Goal: Task Accomplishment & Management: Manage account settings

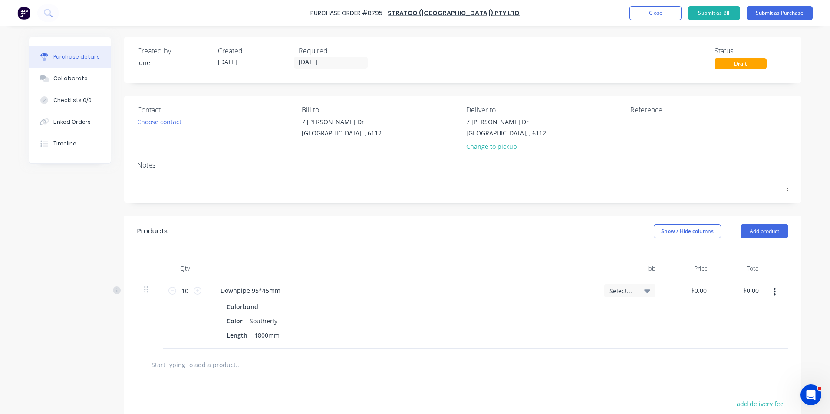
click at [429, 252] on div "Qty Job Price Total 10 10 Downpipe 95*45mm Colorbond Color Southerly Length 180…" at bounding box center [462, 298] width 677 height 102
click at [769, 288] on button "button" at bounding box center [774, 292] width 20 height 16
click at [769, 236] on button "Add product" at bounding box center [764, 231] width 48 height 14
click at [725, 257] on div "Product catalogue" at bounding box center [746, 253] width 67 height 13
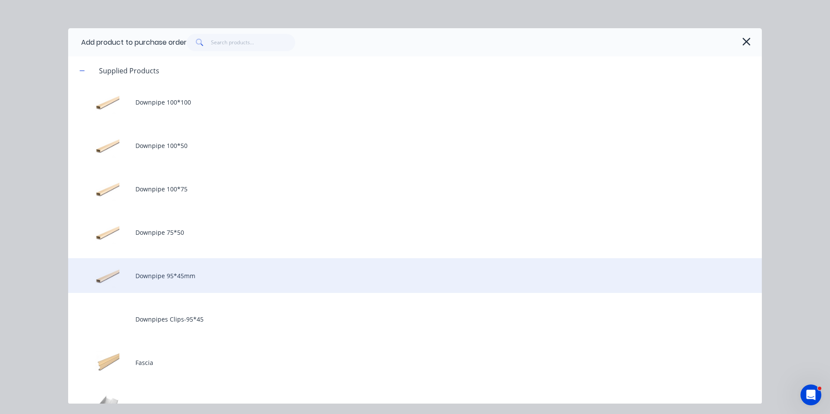
click at [201, 282] on div "Downpipe 95*45mm" at bounding box center [414, 275] width 693 height 35
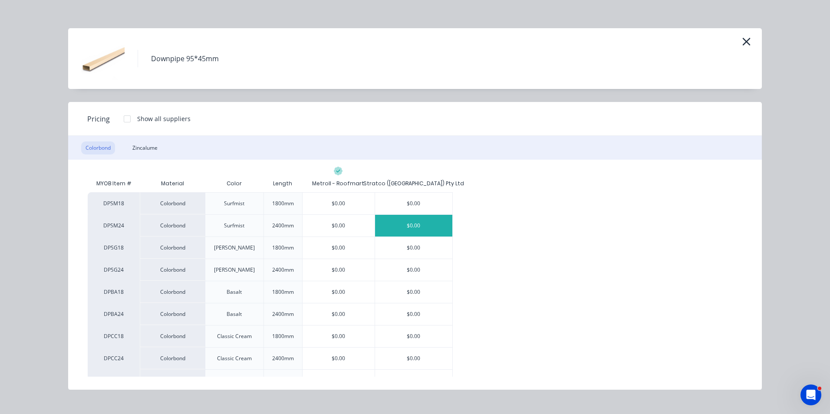
click at [427, 232] on div "$0.00" at bounding box center [413, 226] width 77 height 22
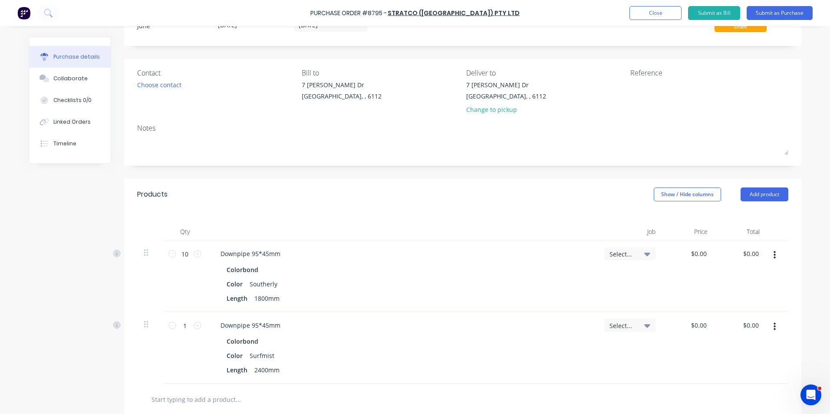
scroll to position [87, 0]
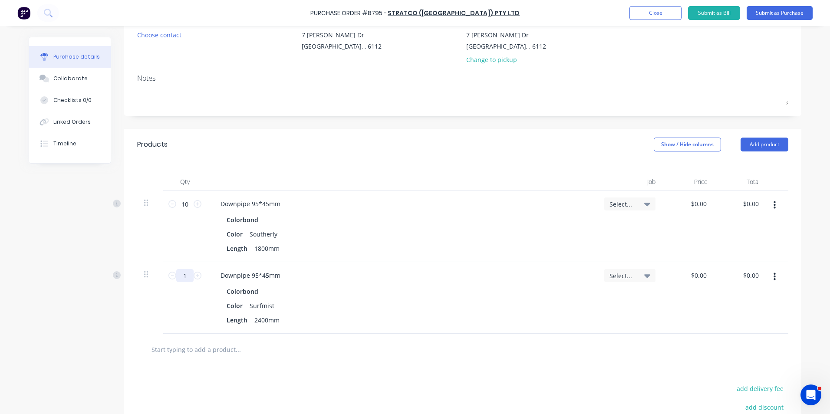
click at [188, 278] on input "1" at bounding box center [184, 275] width 17 height 13
type input "10"
click at [769, 276] on button "button" at bounding box center [774, 277] width 20 height 16
click at [769, 310] on button "Duplicate" at bounding box center [748, 317] width 74 height 17
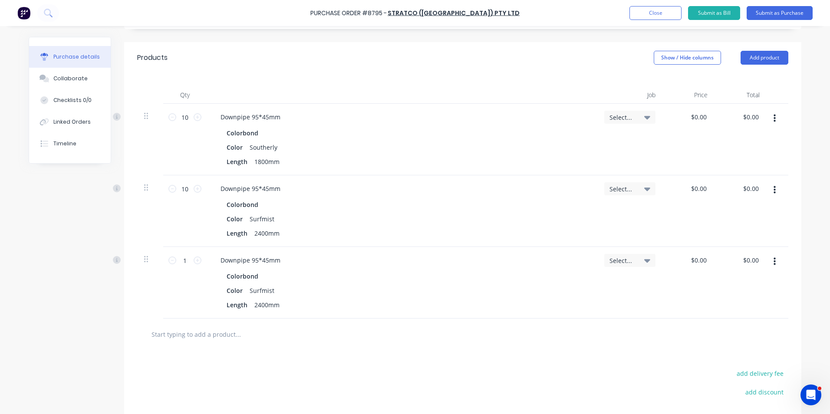
click at [776, 264] on button "button" at bounding box center [774, 262] width 20 height 16
click at [760, 286] on button "Edit" at bounding box center [748, 284] width 74 height 17
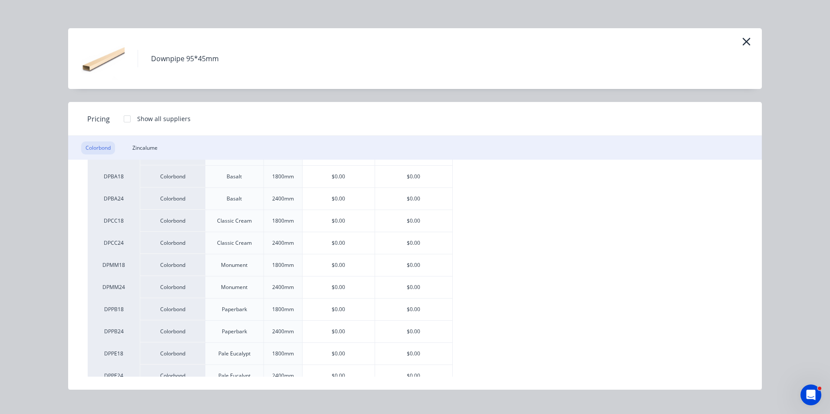
scroll to position [130, 0]
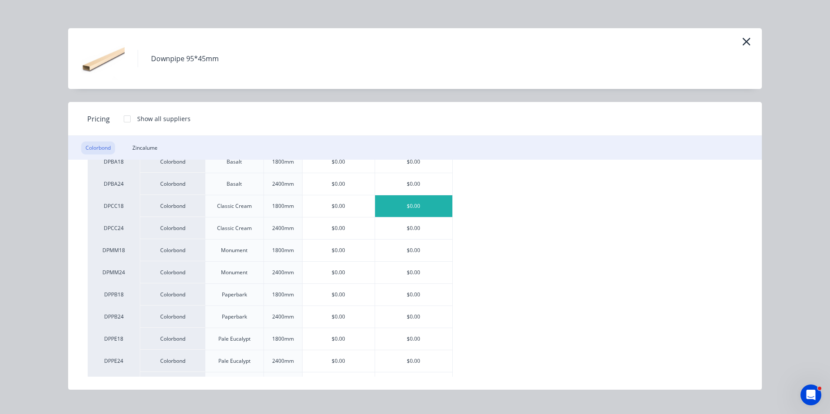
click at [405, 210] on div "$0.00" at bounding box center [413, 206] width 77 height 22
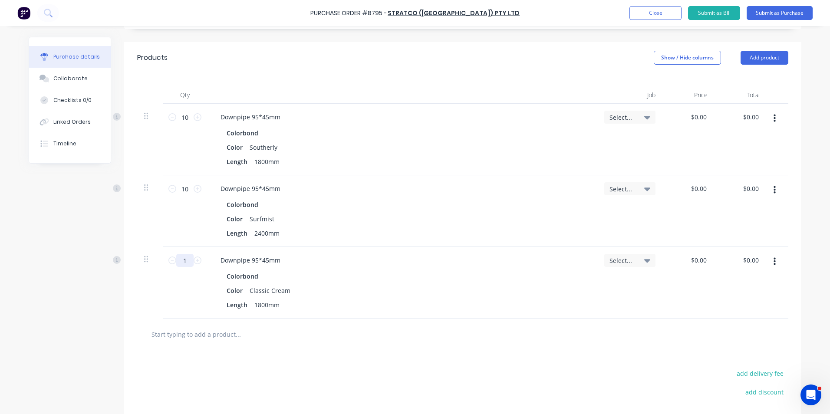
click at [177, 260] on input "1" at bounding box center [184, 260] width 17 height 13
type input "20"
drag, startPoint x: 772, startPoint y: 260, endPoint x: 771, endPoint y: 265, distance: 4.4
click at [773, 261] on icon "button" at bounding box center [774, 262] width 2 height 10
click at [762, 299] on button "Duplicate" at bounding box center [748, 301] width 74 height 17
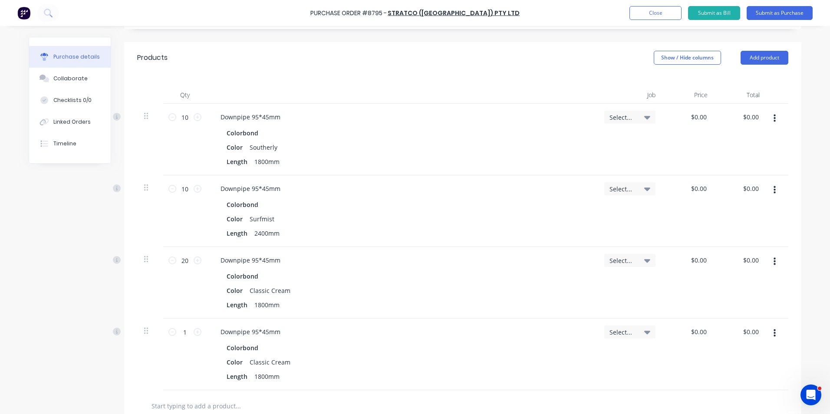
scroll to position [260, 0]
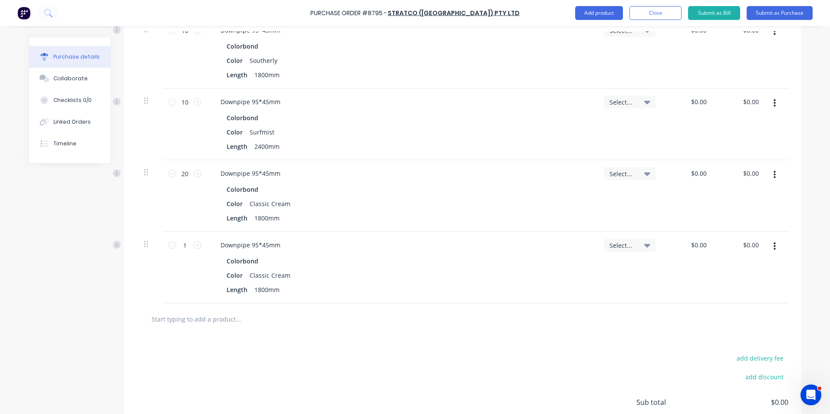
click at [773, 248] on icon "button" at bounding box center [774, 247] width 2 height 10
click at [758, 264] on button "Edit" at bounding box center [748, 269] width 74 height 17
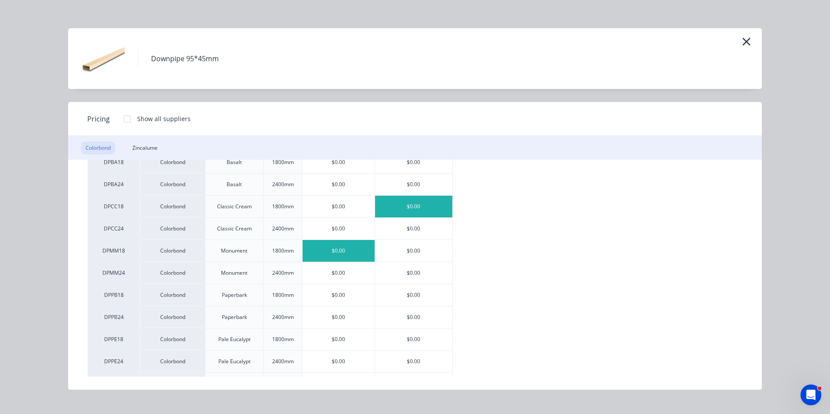
scroll to position [130, 0]
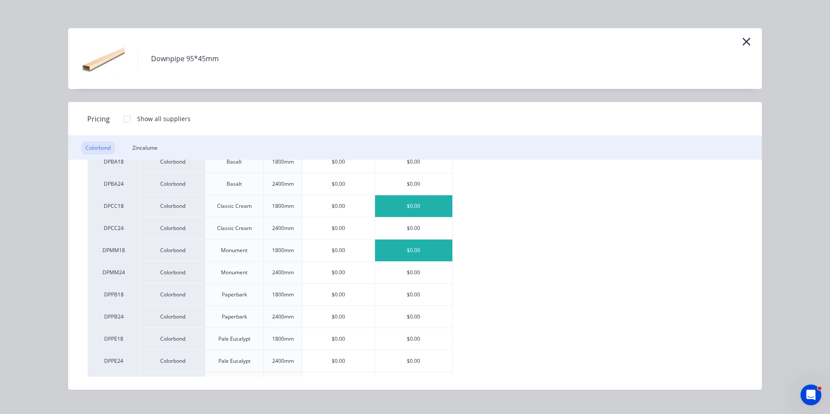
click at [416, 251] on div "$0.00" at bounding box center [413, 251] width 77 height 22
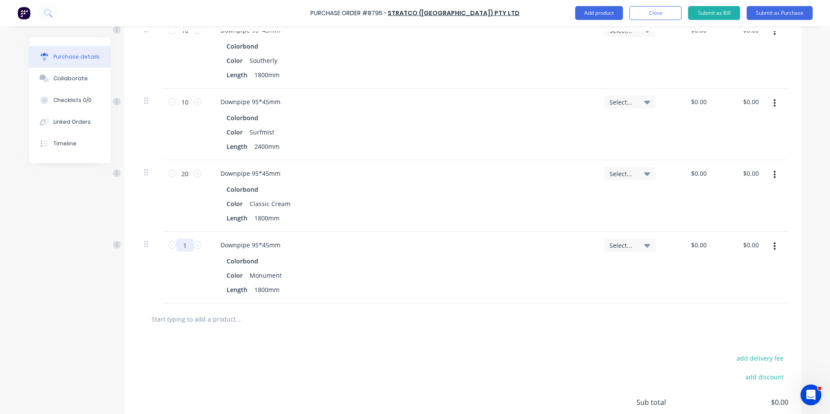
click at [181, 250] on input "1" at bounding box center [184, 245] width 17 height 13
type input "20"
click at [779, 247] on button "button" at bounding box center [774, 247] width 20 height 16
click at [766, 280] on button "Duplicate" at bounding box center [748, 286] width 74 height 17
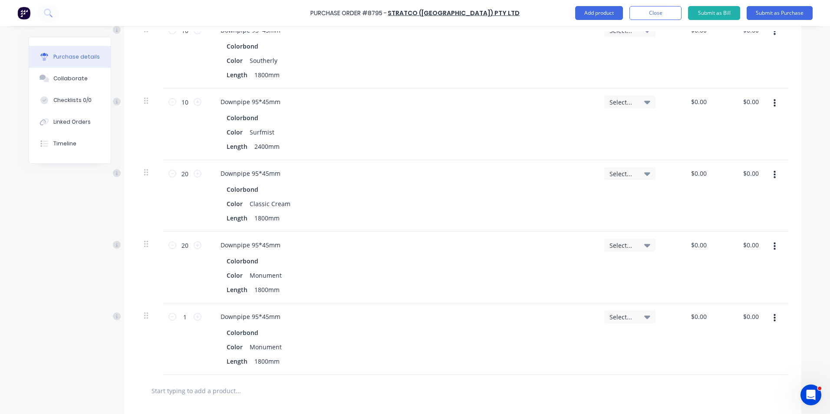
click at [768, 320] on button "button" at bounding box center [774, 318] width 20 height 16
click at [762, 342] on button "Edit" at bounding box center [748, 340] width 74 height 17
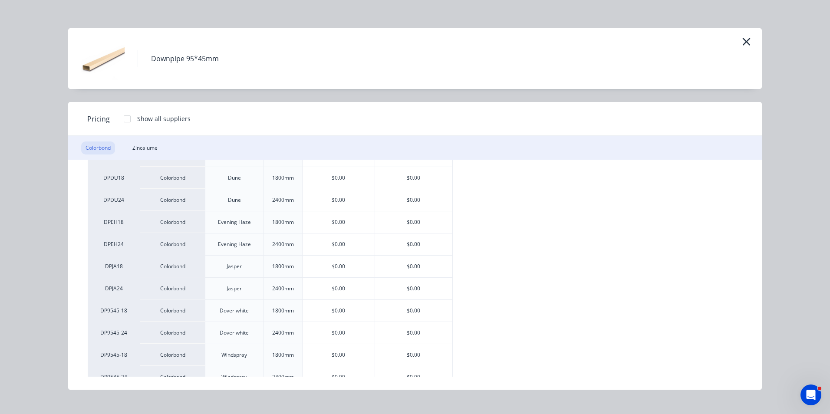
scroll to position [564, 0]
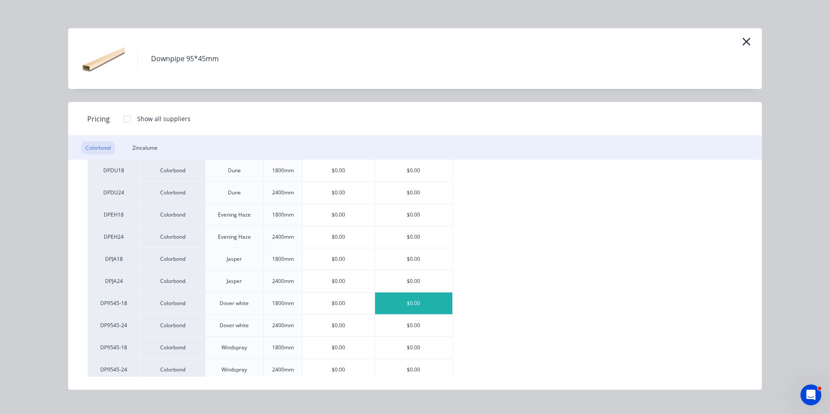
click at [402, 302] on div "$0.00" at bounding box center [413, 303] width 77 height 22
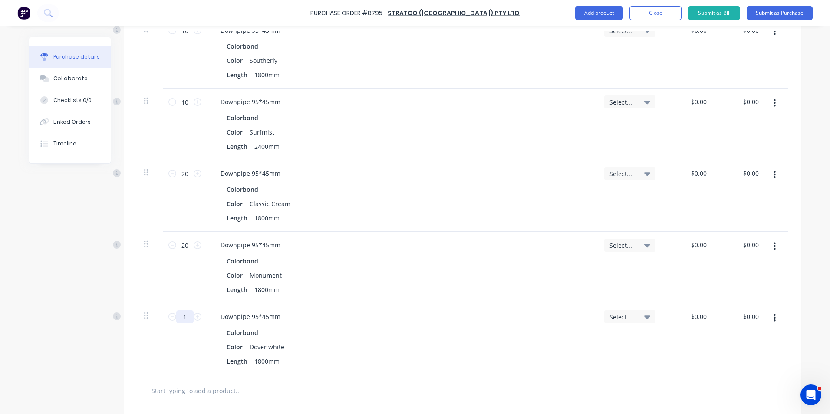
click at [184, 313] on input "1" at bounding box center [184, 316] width 17 height 13
type input "10"
click at [417, 317] on div "Downpipe 95*45mm" at bounding box center [402, 316] width 377 height 13
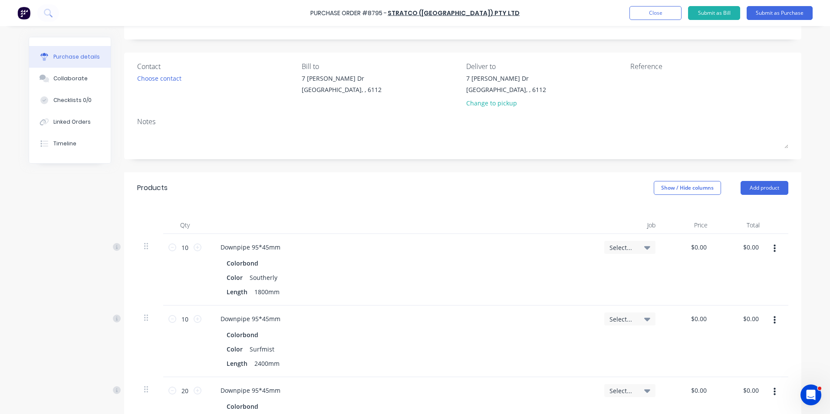
scroll to position [0, 0]
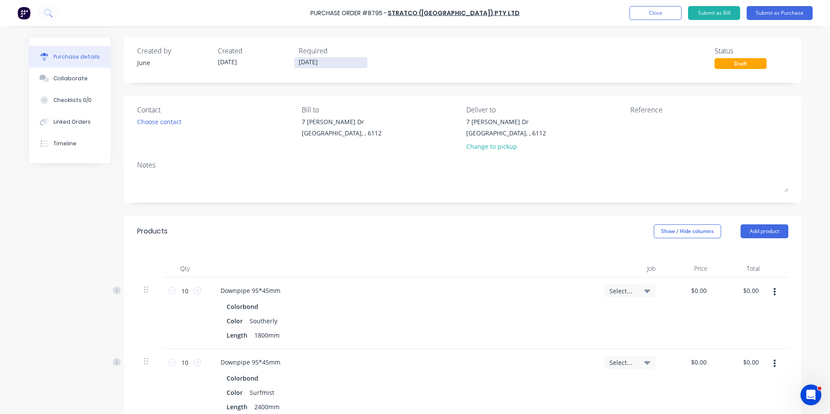
click at [325, 61] on input "[DATE]" at bounding box center [330, 62] width 73 height 11
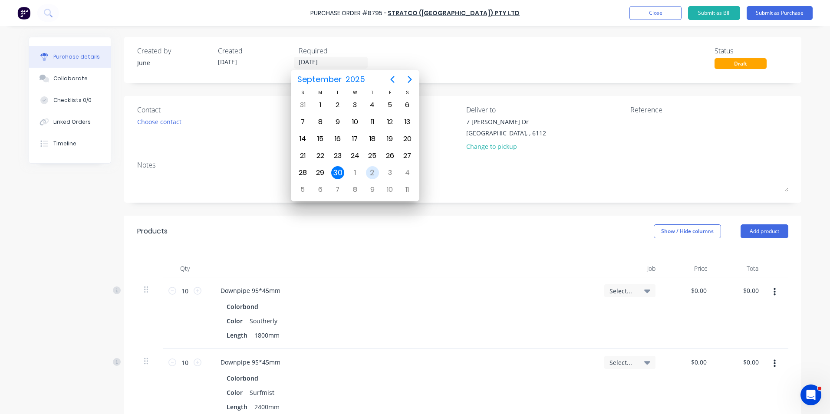
click at [371, 172] on div "2" at bounding box center [372, 172] width 13 height 13
type input "[DATE]"
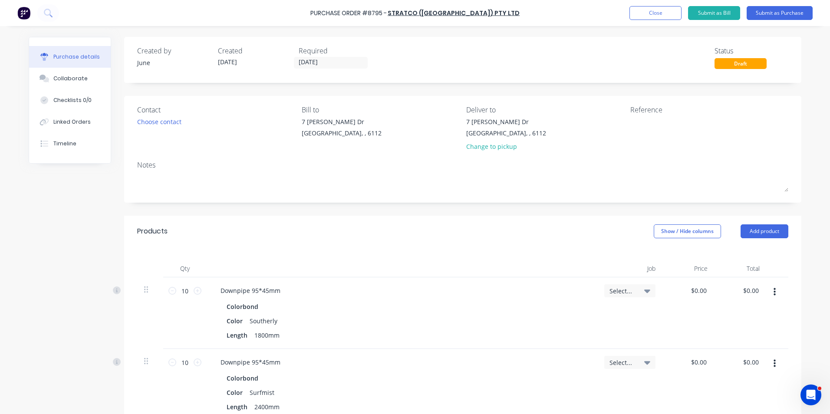
click at [768, 15] on button "Submit as Purchase" at bounding box center [779, 13] width 66 height 14
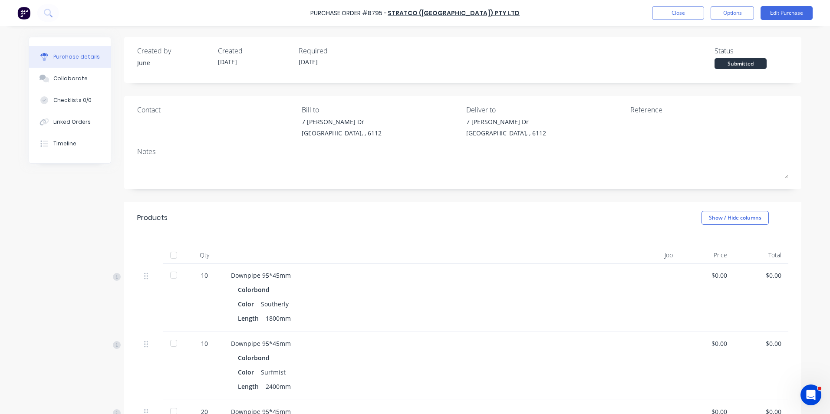
click at [729, 18] on button "Options" at bounding box center [731, 13] width 43 height 14
click at [723, 32] on div "Print / Email" at bounding box center [712, 35] width 67 height 13
click at [705, 66] on div "Without pricing" at bounding box center [712, 70] width 67 height 13
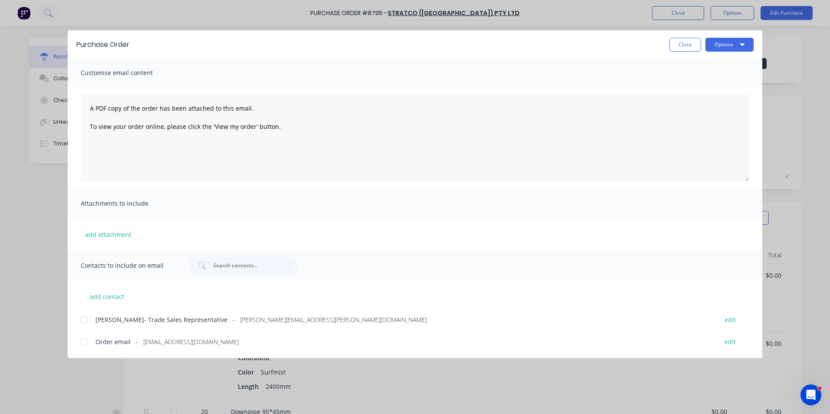
click at [87, 339] on div at bounding box center [84, 341] width 17 height 17
click at [731, 44] on button "Options" at bounding box center [729, 45] width 48 height 14
click at [720, 96] on div "Email" at bounding box center [712, 101] width 67 height 13
click at [686, 53] on div "Purchase Order Close Options" at bounding box center [415, 44] width 694 height 28
click at [687, 50] on button "Close" at bounding box center [685, 45] width 32 height 14
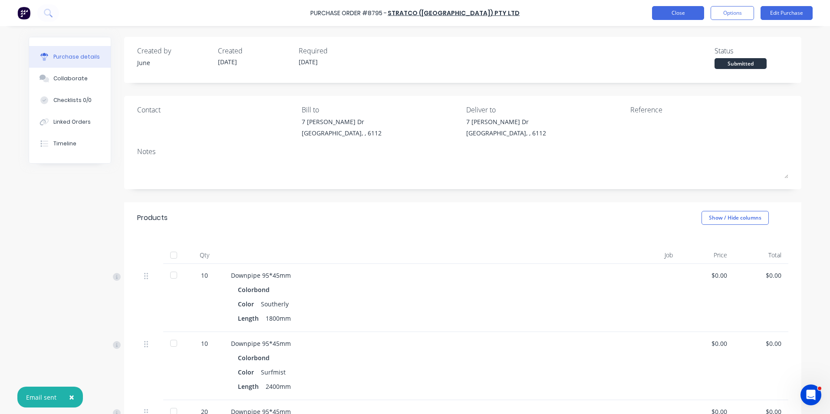
click at [685, 15] on button "Close" at bounding box center [678, 13] width 52 height 14
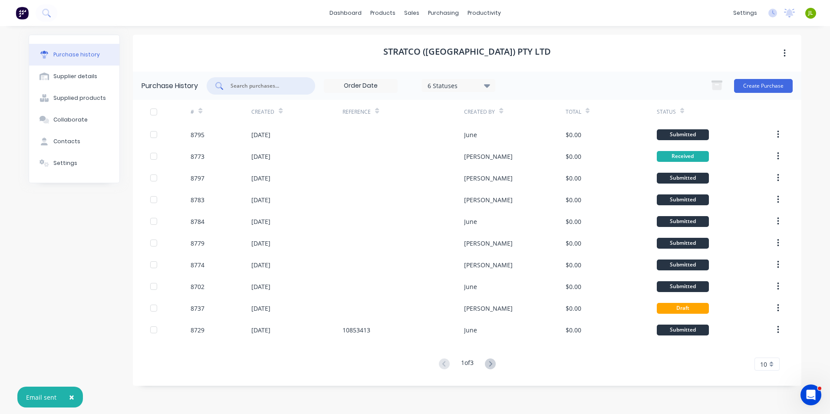
click at [231, 85] on input "text" at bounding box center [266, 86] width 72 height 9
type input "8773"
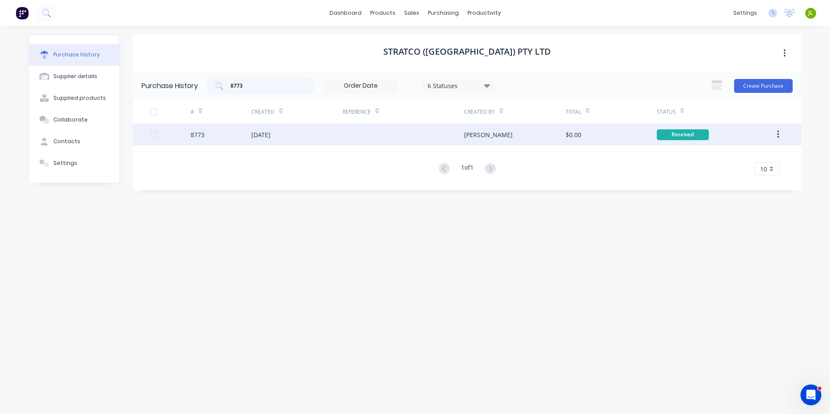
click at [270, 131] on div "[DATE]" at bounding box center [260, 134] width 19 height 9
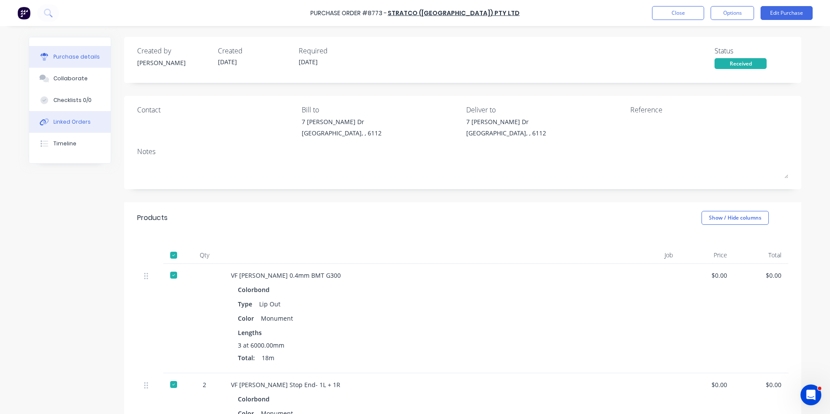
click at [99, 124] on button "Linked Orders" at bounding box center [70, 122] width 82 height 22
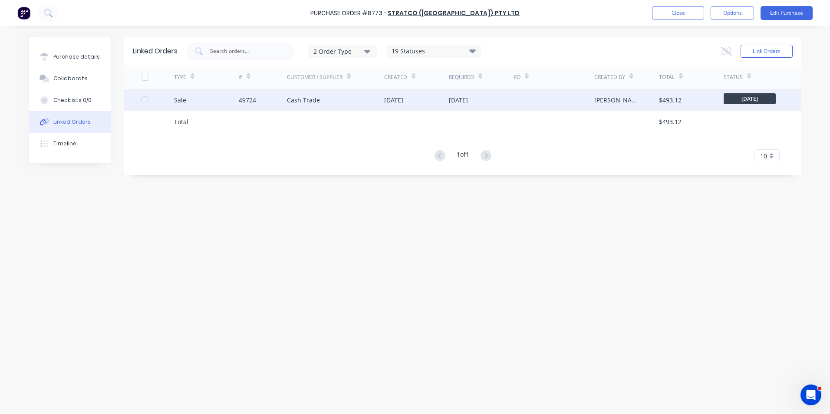
click at [380, 107] on div "Cash Trade" at bounding box center [335, 100] width 97 height 22
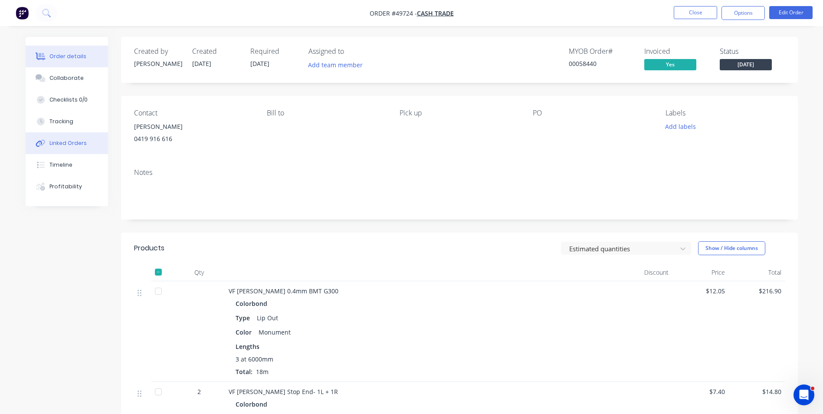
click at [62, 146] on div "Linked Orders" at bounding box center [67, 143] width 37 height 8
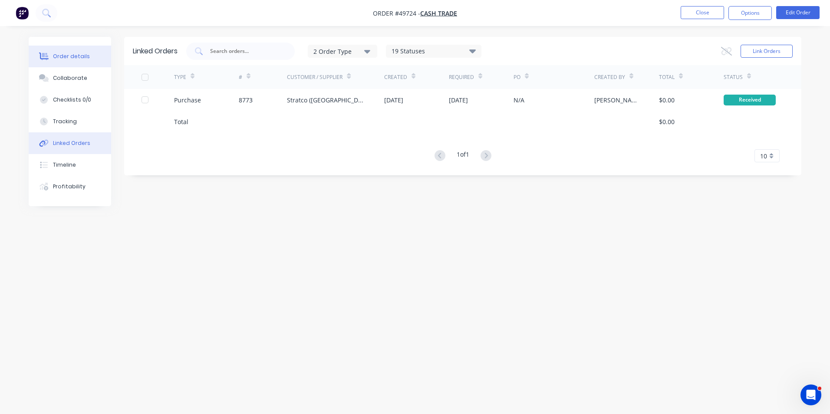
click at [91, 62] on button "Order details" at bounding box center [70, 57] width 82 height 22
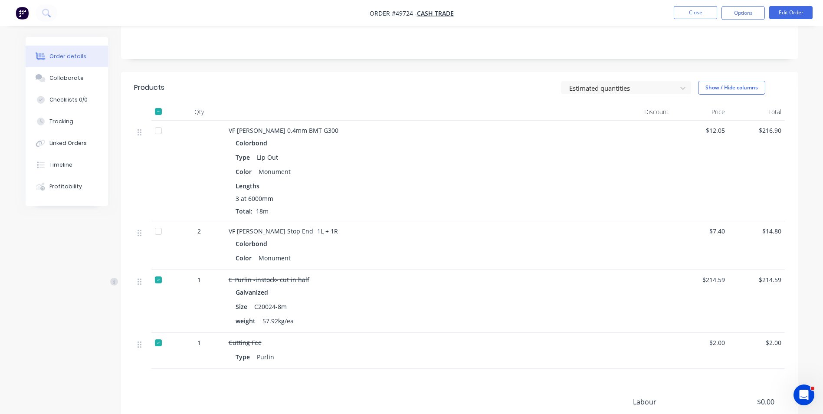
scroll to position [174, 0]
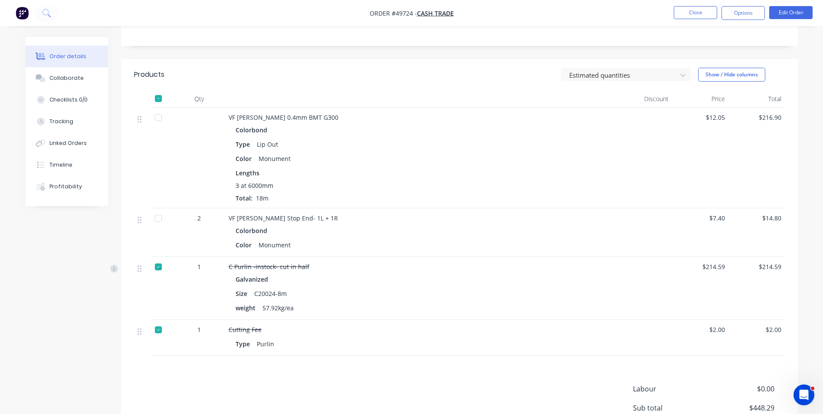
drag, startPoint x: 63, startPoint y: 123, endPoint x: 117, endPoint y: 122, distance: 53.8
click at [66, 123] on div "Tracking" at bounding box center [61, 122] width 24 height 8
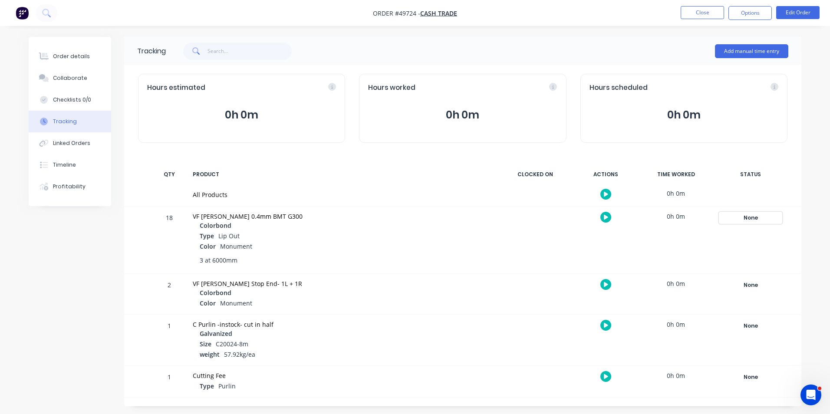
click at [743, 217] on div "None" at bounding box center [750, 217] width 62 height 11
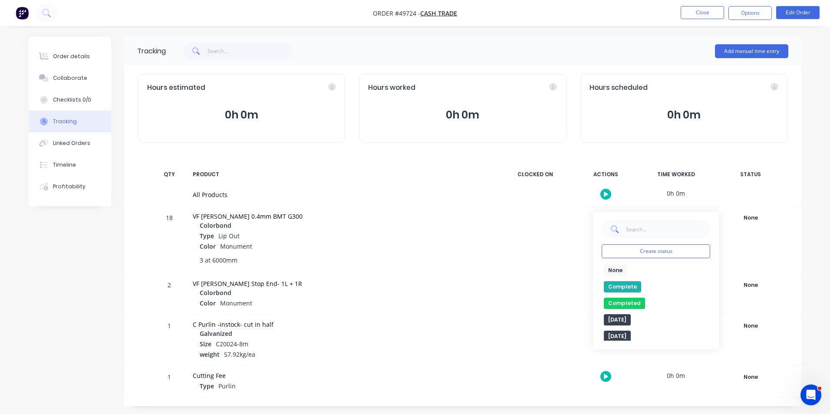
drag, startPoint x: 626, startPoint y: 286, endPoint x: 720, endPoint y: 276, distance: 94.4
click at [626, 287] on button "Complete" at bounding box center [622, 286] width 37 height 11
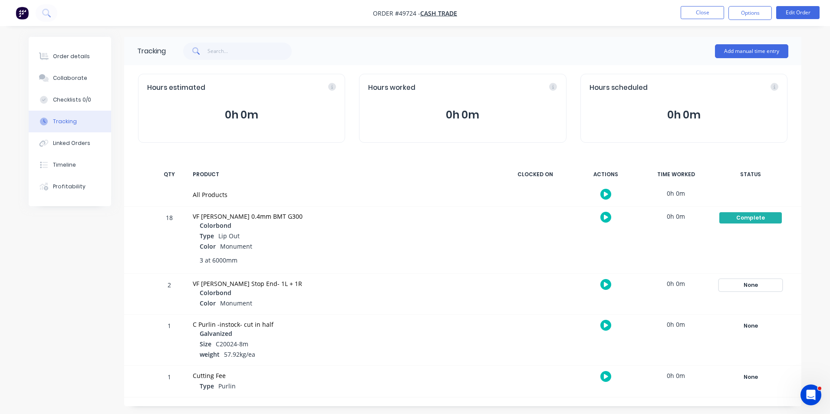
click at [752, 280] on div "None" at bounding box center [750, 284] width 62 height 11
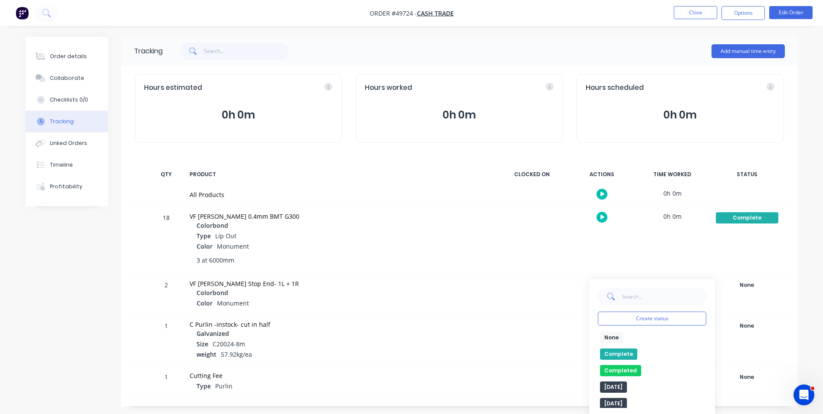
click at [621, 354] on button "Complete" at bounding box center [618, 353] width 37 height 11
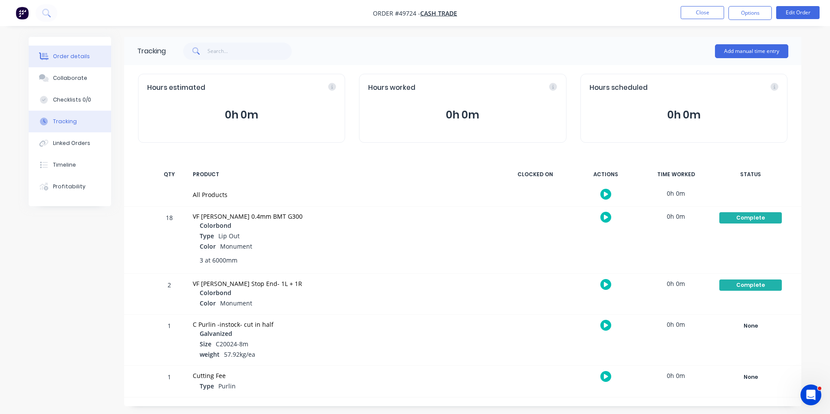
click at [82, 60] on button "Order details" at bounding box center [70, 57] width 82 height 22
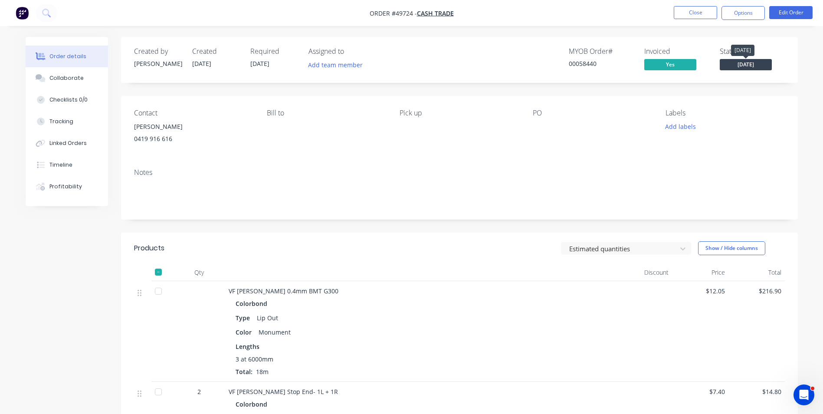
click at [762, 59] on span "[DATE]" at bounding box center [746, 64] width 52 height 11
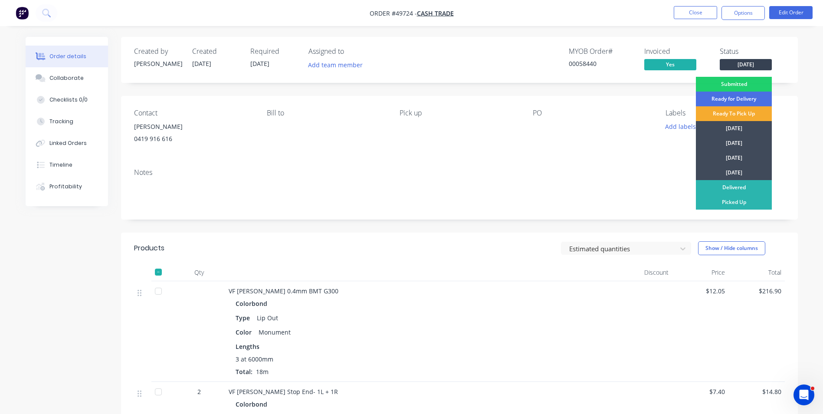
click at [741, 117] on div "Ready To Pick Up" at bounding box center [734, 113] width 76 height 15
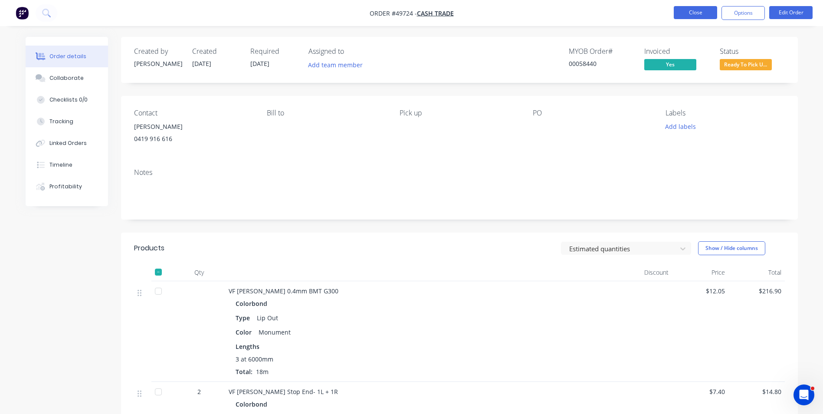
click at [710, 15] on button "Close" at bounding box center [695, 12] width 43 height 13
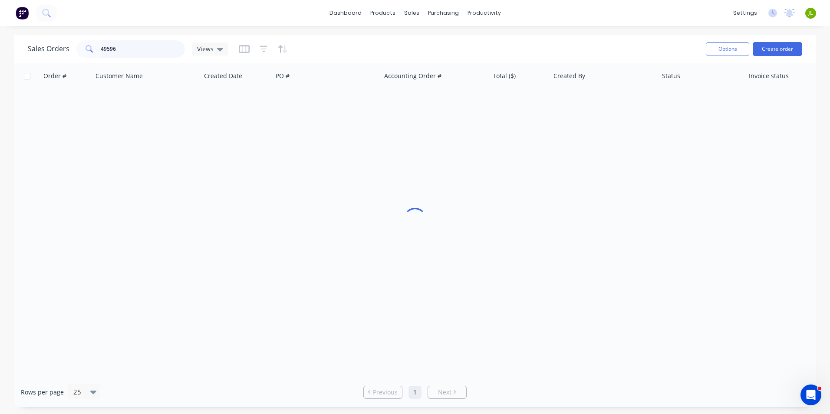
drag, startPoint x: 157, startPoint y: 48, endPoint x: 108, endPoint y: 55, distance: 49.5
click at [108, 55] on input "49596" at bounding box center [143, 48] width 85 height 17
click at [123, 45] on input "49596" at bounding box center [143, 48] width 85 height 17
click at [451, 41] on div "Purchase Orders" at bounding box center [471, 42] width 46 height 8
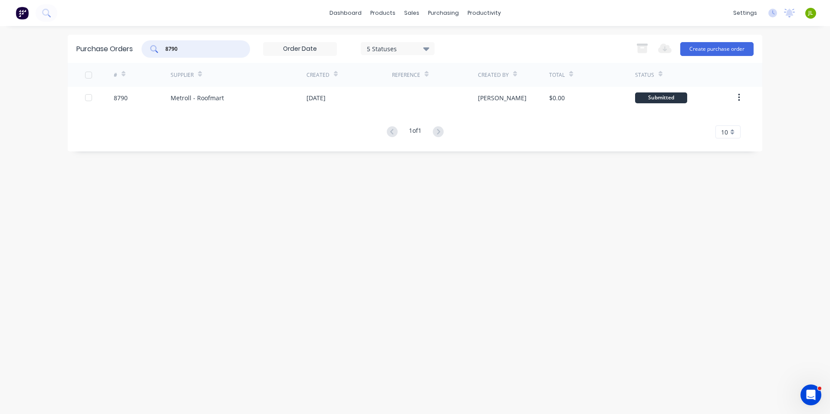
drag, startPoint x: 163, startPoint y: 48, endPoint x: 131, endPoint y: 48, distance: 32.1
click at [131, 48] on div "Purchase Orders 8790 5 Statuses 5 Statuses Export to Excel (XLSX) Create purcha…" at bounding box center [415, 49] width 694 height 28
type input "8784"
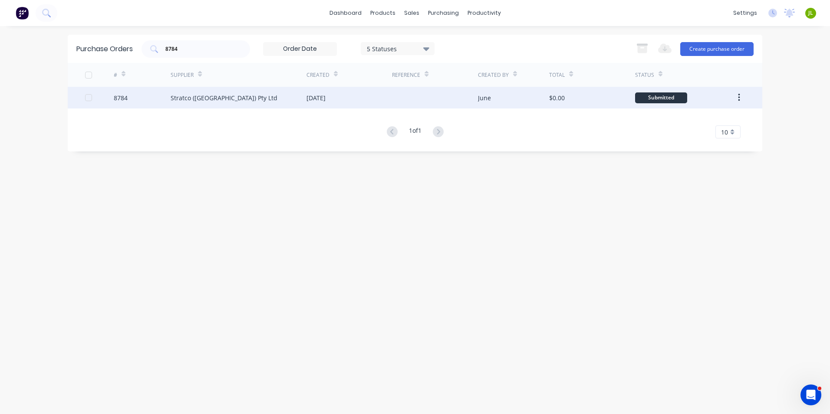
click at [156, 106] on div "8784" at bounding box center [142, 98] width 57 height 22
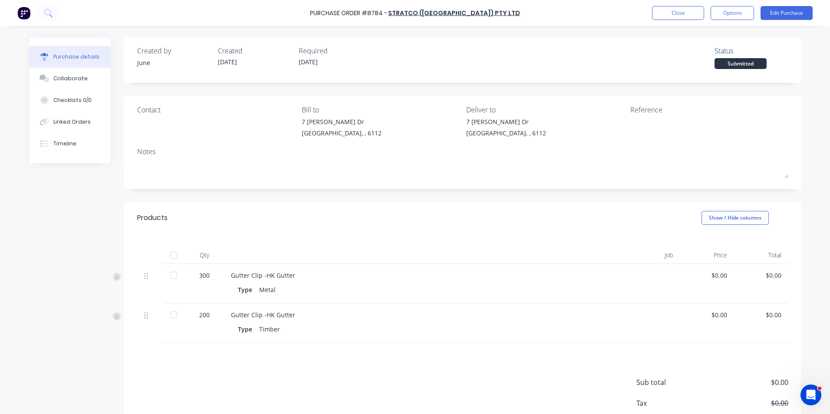
click at [168, 250] on div at bounding box center [173, 254] width 17 height 17
click at [690, 15] on button "Close" at bounding box center [678, 13] width 52 height 14
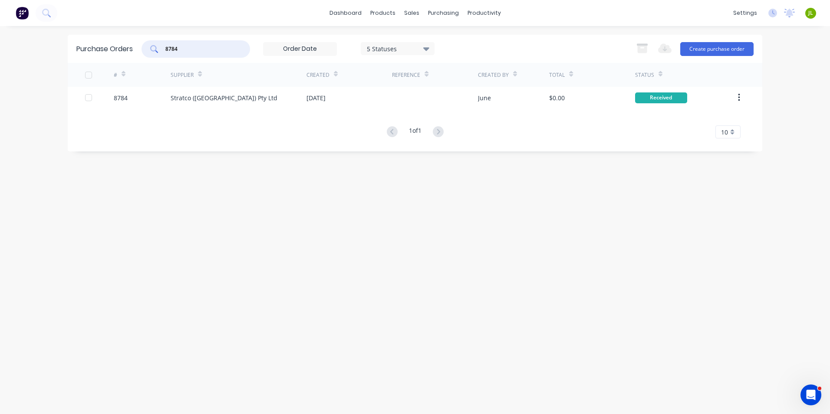
drag, startPoint x: 141, startPoint y: 52, endPoint x: 154, endPoint y: 50, distance: 13.1
click at [139, 52] on div "Purchase Orders 8784 5 Statuses 5 Statuses Export to Excel (XLSX) Create purcha…" at bounding box center [415, 49] width 694 height 28
type input "8702"
click at [200, 105] on div "Stratco ([GEOGRAPHIC_DATA]) Pty Ltd" at bounding box center [239, 98] width 136 height 22
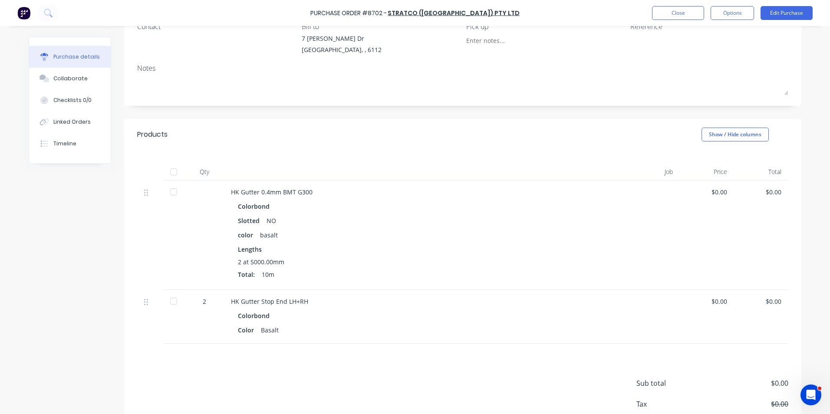
scroll to position [87, 0]
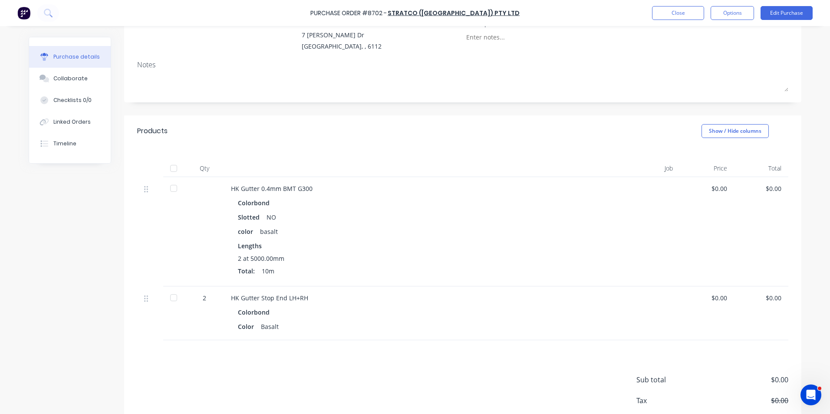
click at [175, 170] on div at bounding box center [173, 168] width 17 height 17
click at [79, 124] on div "Linked Orders" at bounding box center [71, 122] width 37 height 8
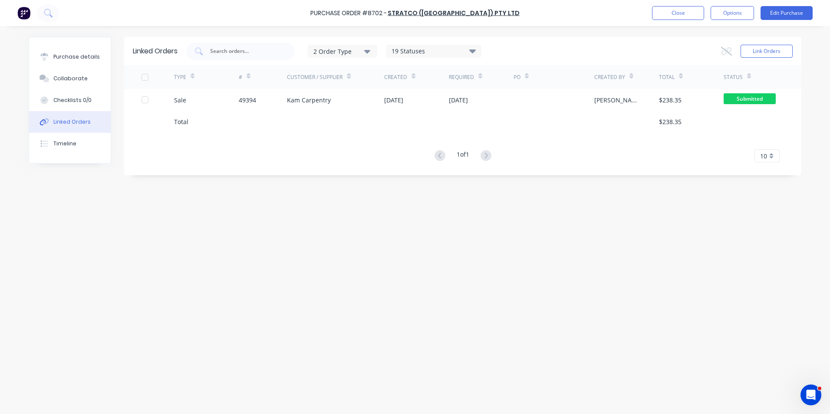
click at [220, 87] on div "TYPE" at bounding box center [206, 77] width 65 height 24
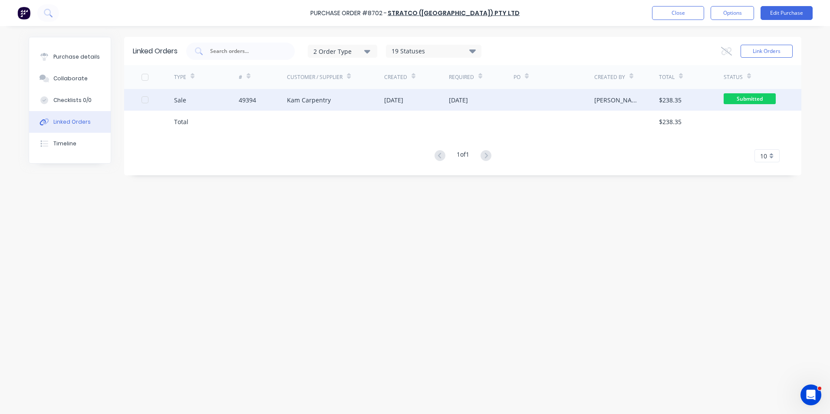
click at [219, 92] on div "Sale" at bounding box center [206, 100] width 65 height 22
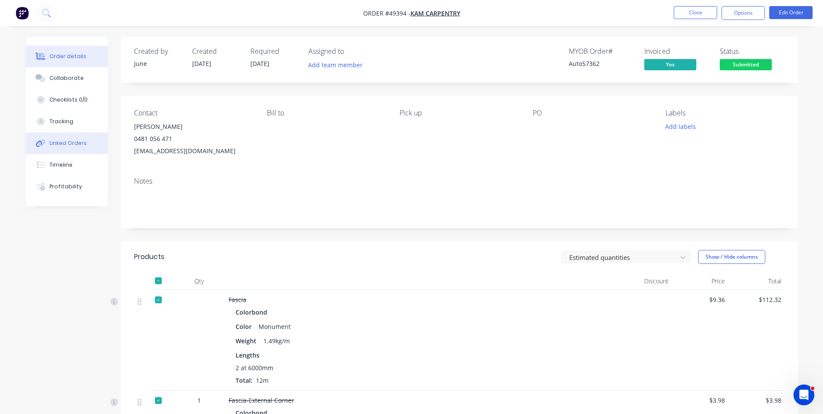
click at [72, 142] on div "Linked Orders" at bounding box center [67, 143] width 37 height 8
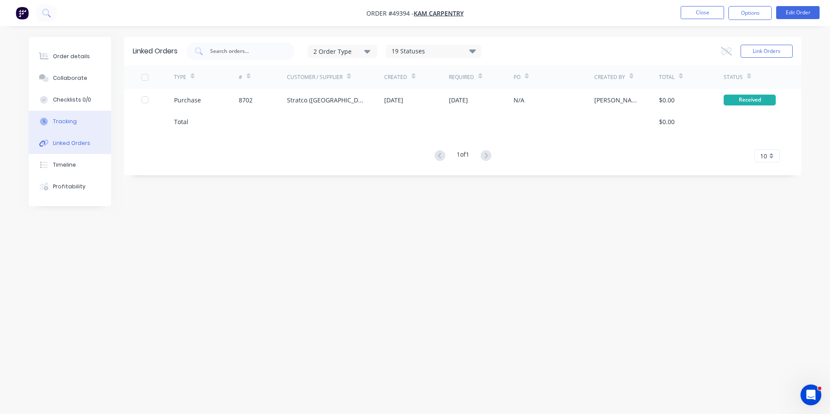
click at [89, 122] on button "Tracking" at bounding box center [70, 122] width 82 height 22
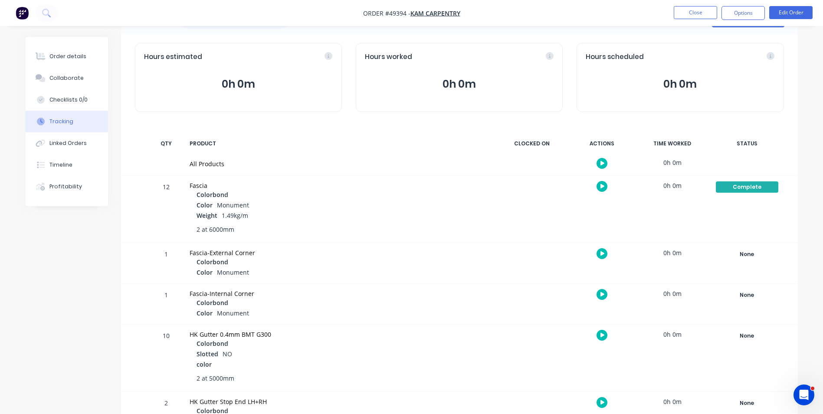
scroll to position [58, 0]
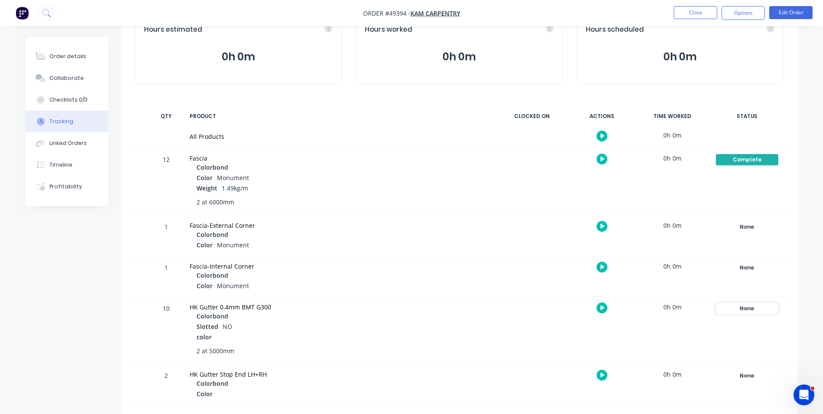
click at [755, 308] on div "None" at bounding box center [747, 308] width 62 height 11
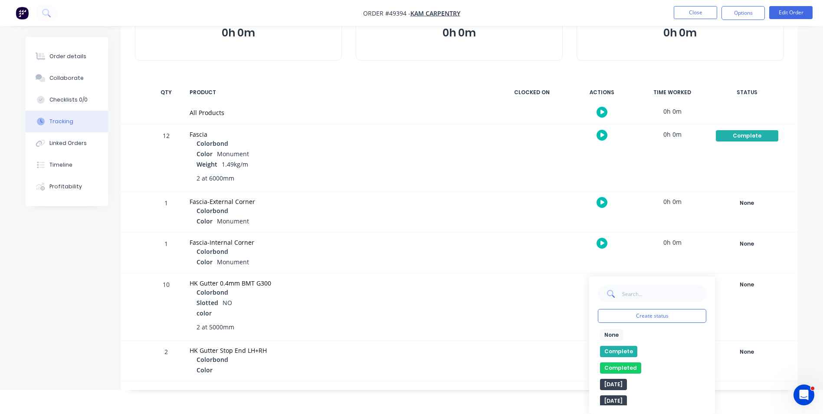
click at [611, 348] on button "Complete" at bounding box center [618, 351] width 37 height 11
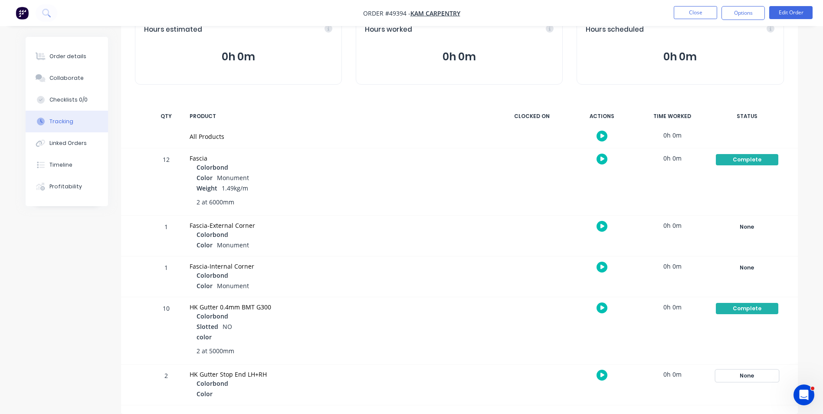
click at [733, 372] on div "None" at bounding box center [747, 375] width 62 height 11
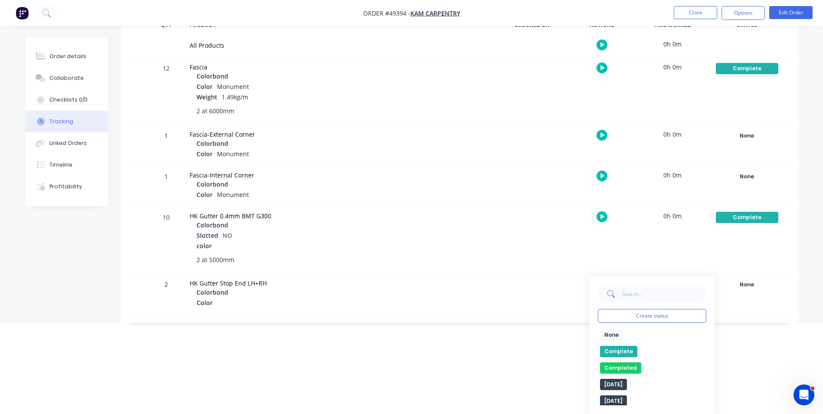
click at [621, 351] on button "Complete" at bounding box center [618, 351] width 37 height 11
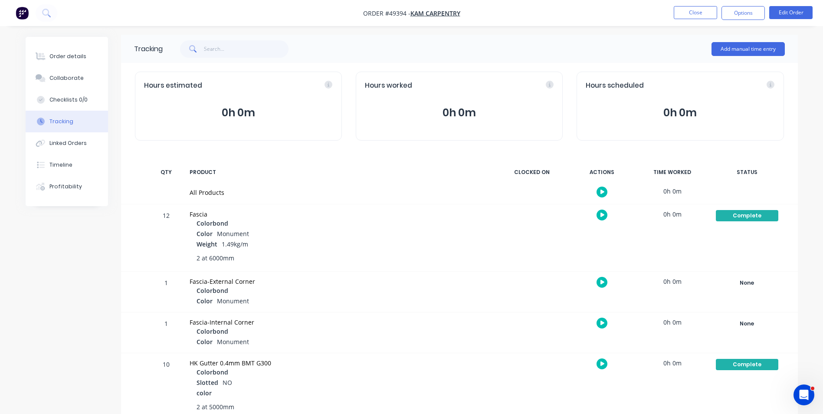
scroll to position [0, 0]
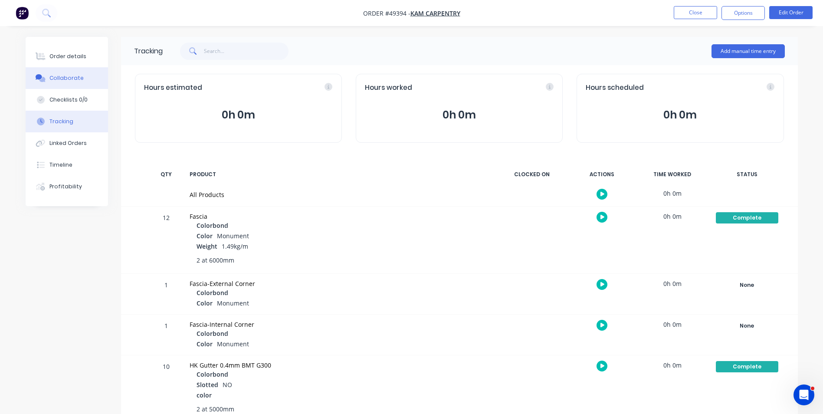
click at [61, 67] on button "Collaborate" at bounding box center [67, 78] width 82 height 22
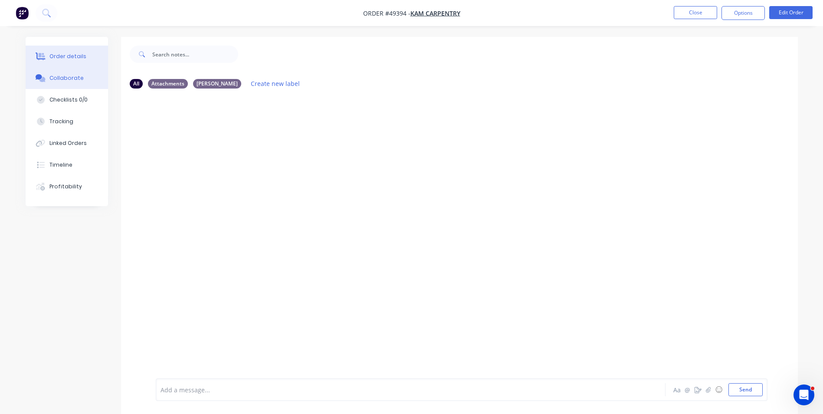
click at [64, 56] on div "Order details" at bounding box center [67, 57] width 37 height 8
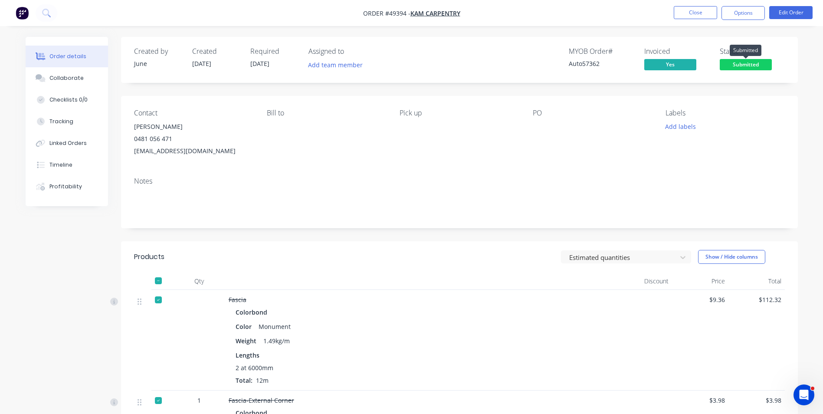
click at [732, 64] on span "Submitted" at bounding box center [746, 64] width 52 height 11
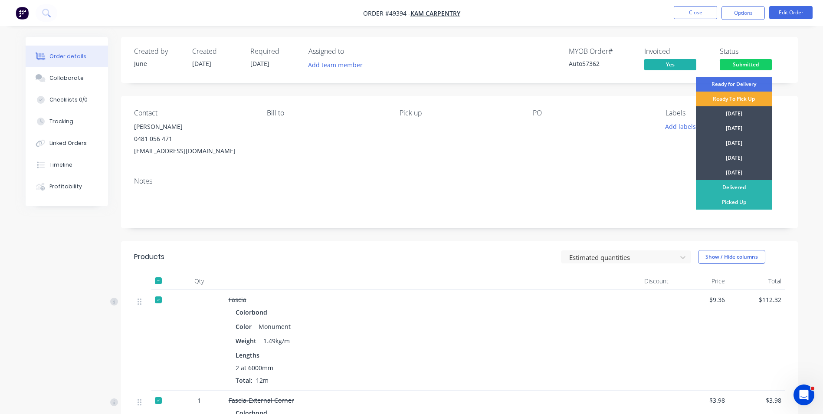
click at [722, 100] on div "Ready To Pick Up" at bounding box center [734, 99] width 76 height 15
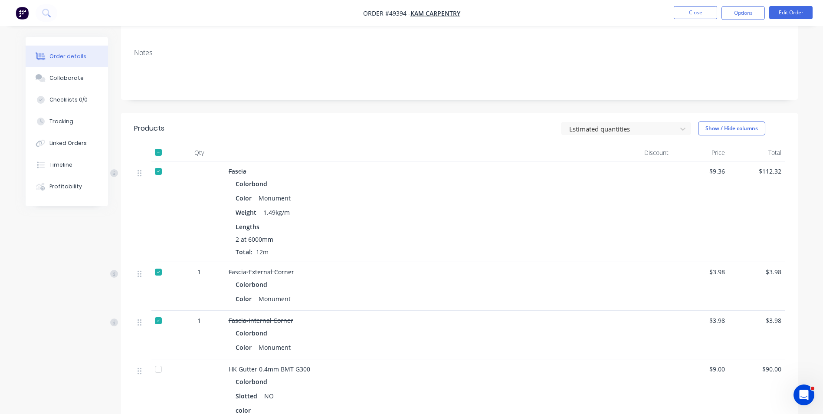
scroll to position [43, 0]
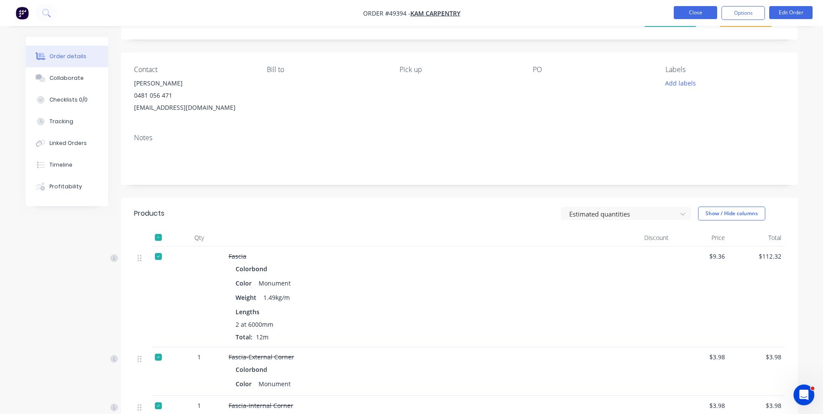
click at [685, 7] on button "Close" at bounding box center [695, 12] width 43 height 13
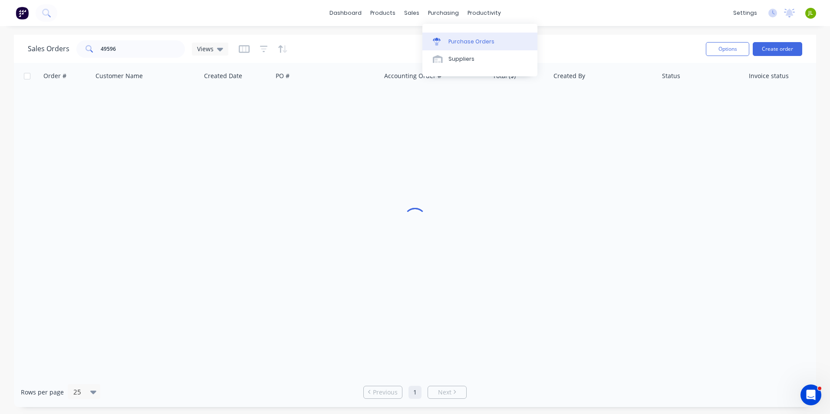
click at [445, 45] on div at bounding box center [439, 42] width 13 height 8
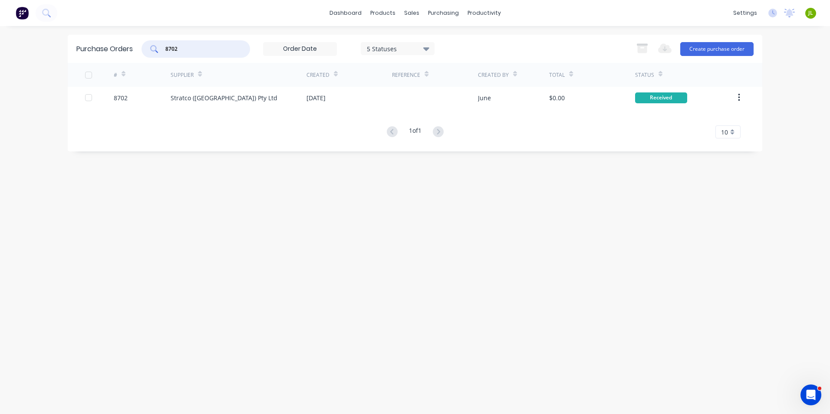
drag, startPoint x: 167, startPoint y: 53, endPoint x: 128, endPoint y: 53, distance: 39.1
click at [128, 53] on div "Purchase Orders 8702 5 Statuses 5 Statuses Export to Excel (XLSX) Create purcha…" at bounding box center [415, 49] width 694 height 28
type input "7"
type input "8729"
click at [255, 111] on div "# Supplier Created Reference Created By Total Status 8729 Stratco ([GEOGRAPHIC_…" at bounding box center [415, 101] width 694 height 76
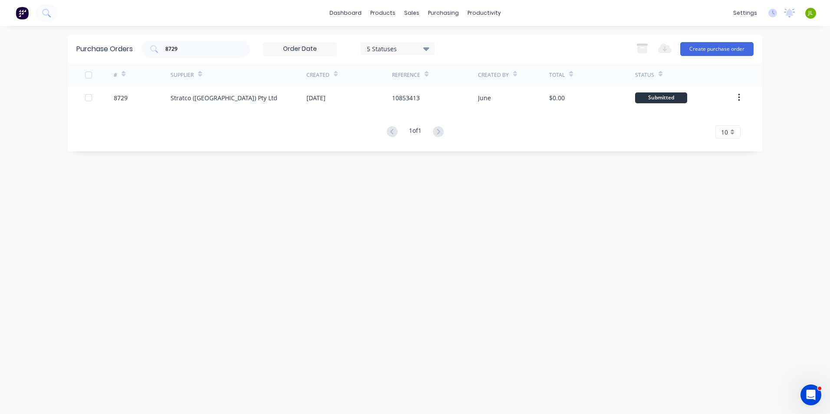
click at [256, 111] on div "# Supplier Created Reference Created By Total Status 8729 Stratco ([GEOGRAPHIC_…" at bounding box center [415, 101] width 694 height 76
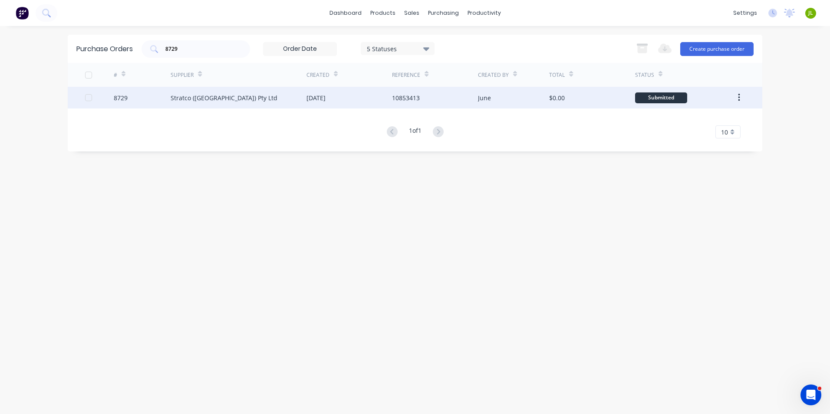
click at [262, 107] on div "Stratco ([GEOGRAPHIC_DATA]) Pty Ltd" at bounding box center [239, 98] width 136 height 22
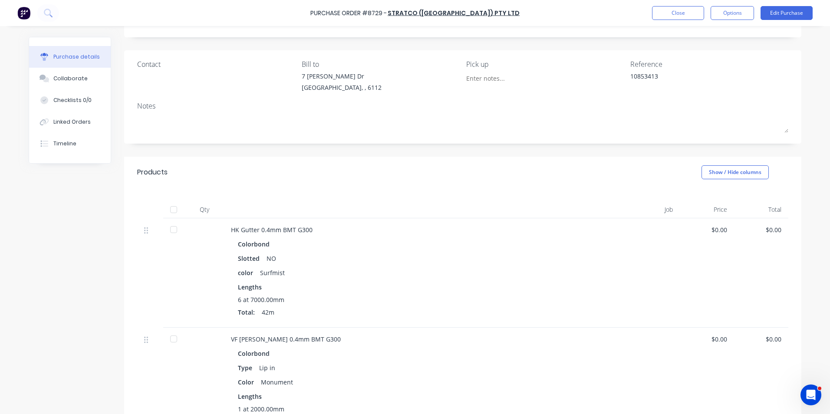
scroll to position [87, 0]
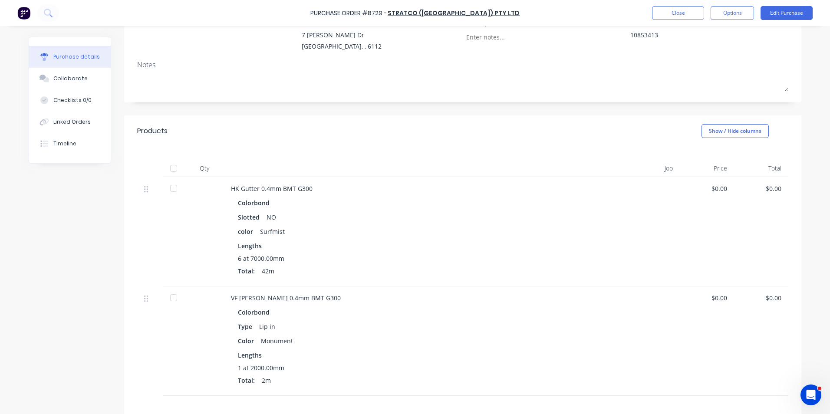
click at [170, 170] on div at bounding box center [173, 168] width 17 height 17
type textarea "x"
click at [78, 116] on button "Linked Orders" at bounding box center [70, 122] width 82 height 22
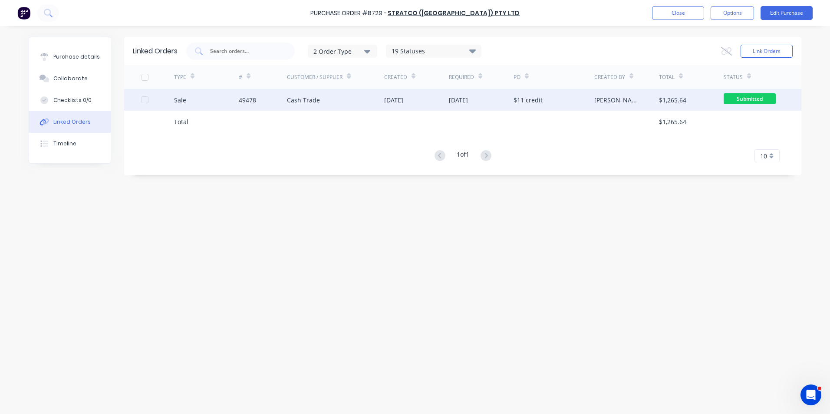
click at [339, 100] on div "Cash Trade" at bounding box center [335, 100] width 97 height 22
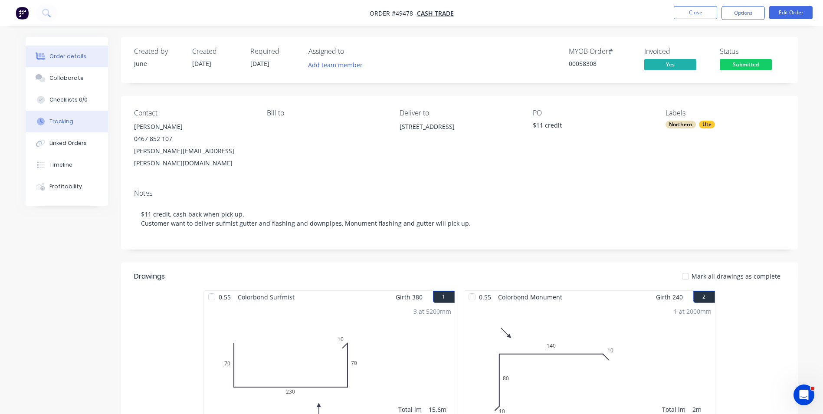
click at [76, 122] on button "Tracking" at bounding box center [67, 122] width 82 height 22
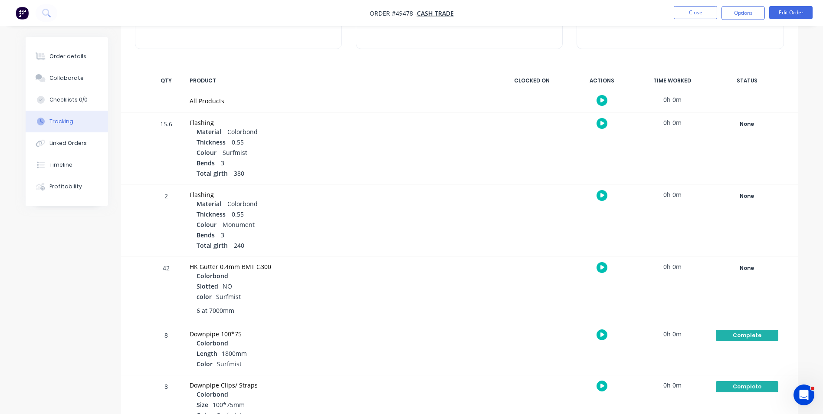
scroll to position [217, 0]
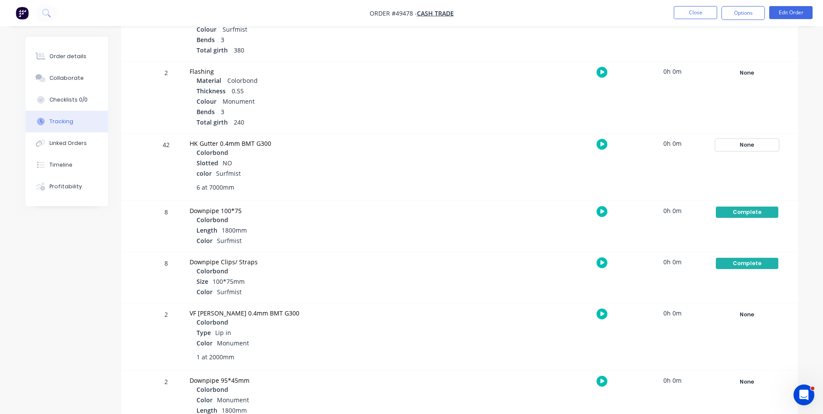
click at [753, 149] on div "None" at bounding box center [747, 144] width 62 height 11
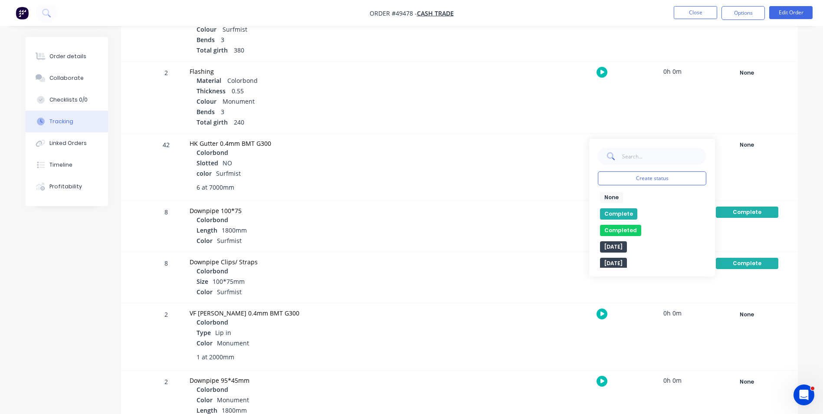
click at [614, 214] on button "Complete" at bounding box center [618, 213] width 37 height 11
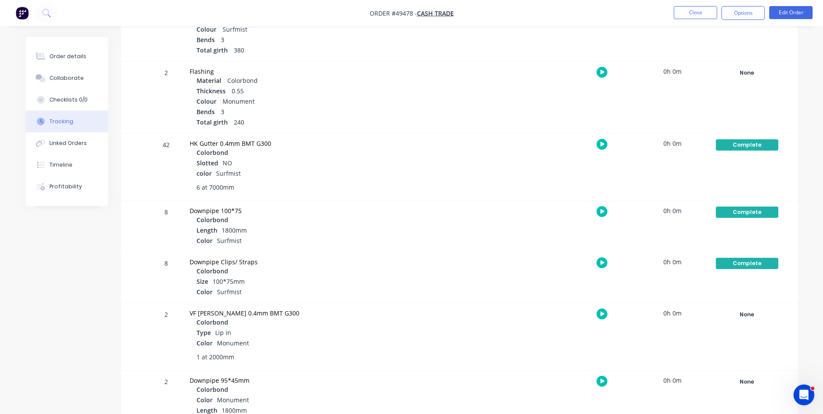
scroll to position [233, 0]
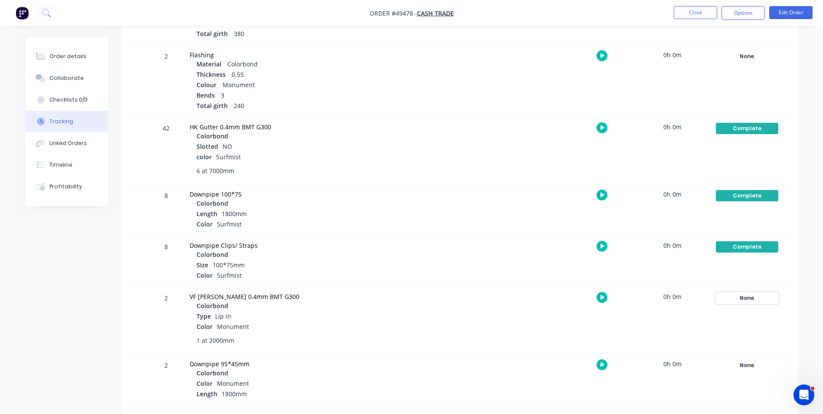
click at [753, 299] on div "None" at bounding box center [747, 297] width 62 height 11
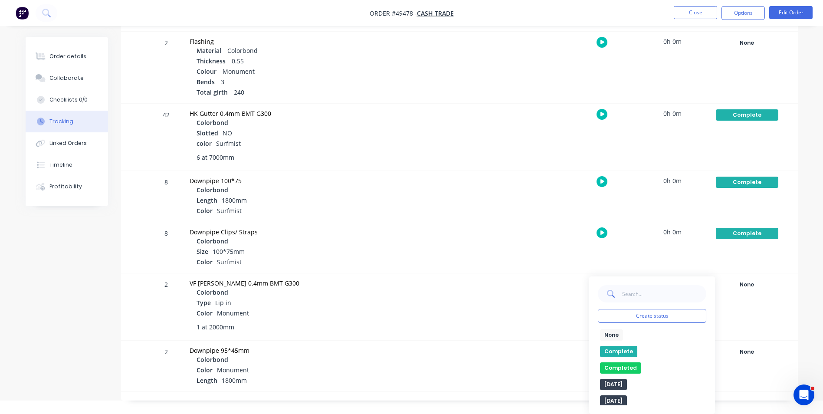
click at [601, 347] on button "Complete" at bounding box center [618, 351] width 37 height 11
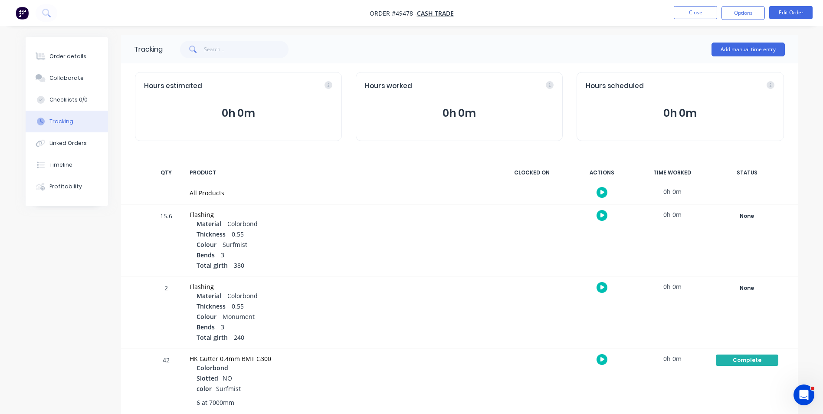
scroll to position [0, 0]
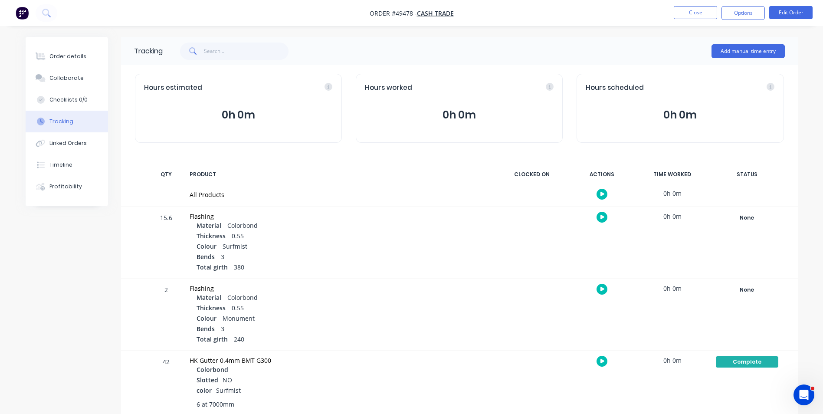
click at [76, 45] on div "Order details Collaborate Checklists 0/0 Tracking Linked Orders Timeline Profit…" at bounding box center [67, 121] width 82 height 169
click at [76, 52] on button "Order details" at bounding box center [67, 57] width 82 height 22
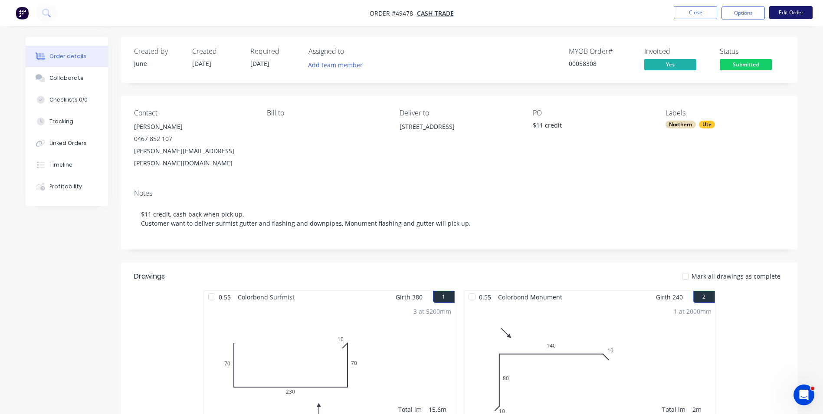
click at [786, 9] on button "Edit Order" at bounding box center [790, 12] width 43 height 13
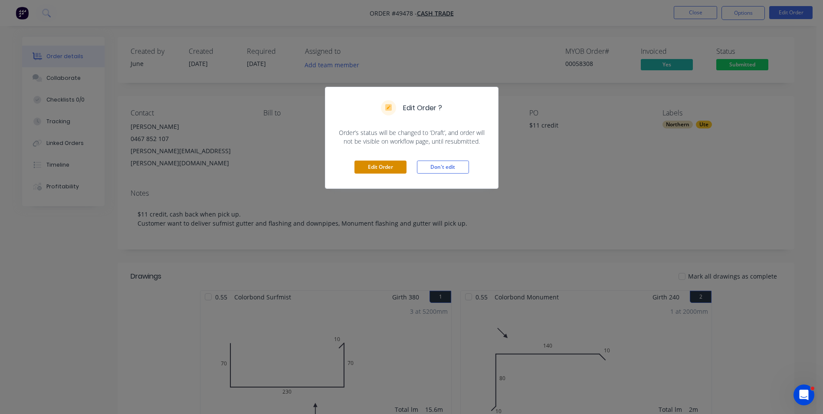
click at [391, 170] on button "Edit Order" at bounding box center [381, 167] width 52 height 13
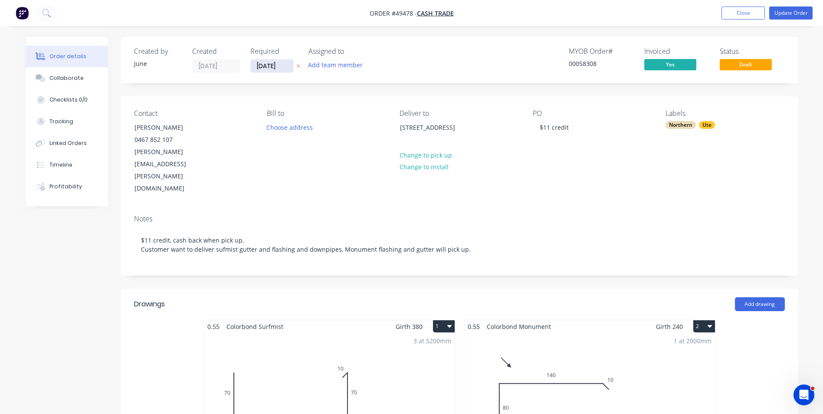
click at [269, 64] on input "[DATE]" at bounding box center [272, 65] width 43 height 13
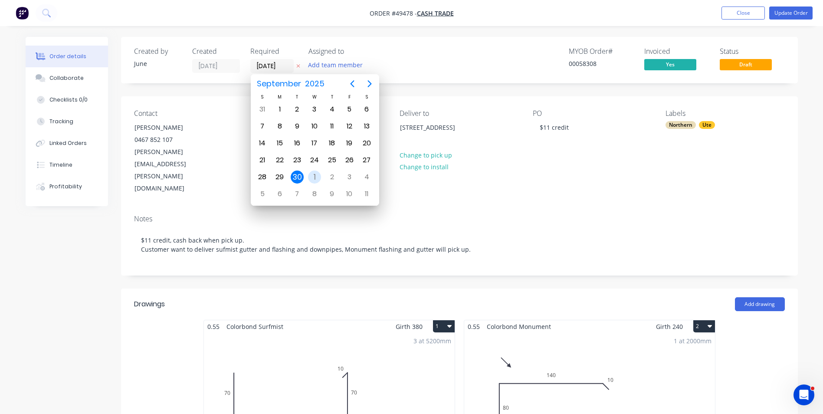
click at [318, 175] on div "1" at bounding box center [314, 177] width 13 height 13
type input "[DATE]"
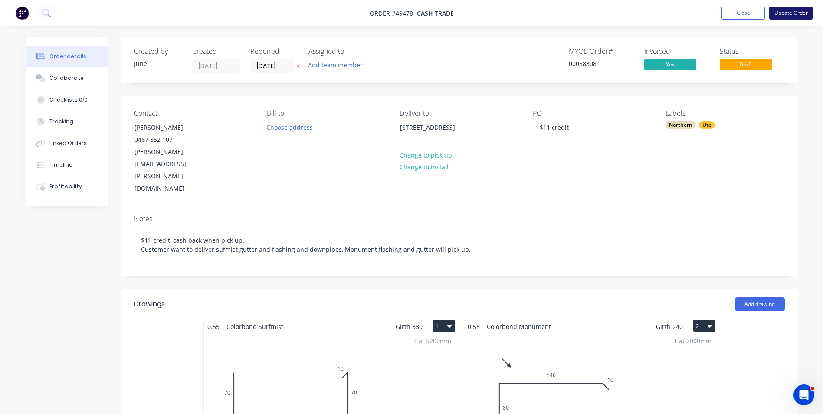
click at [790, 14] on button "Update Order" at bounding box center [790, 13] width 43 height 13
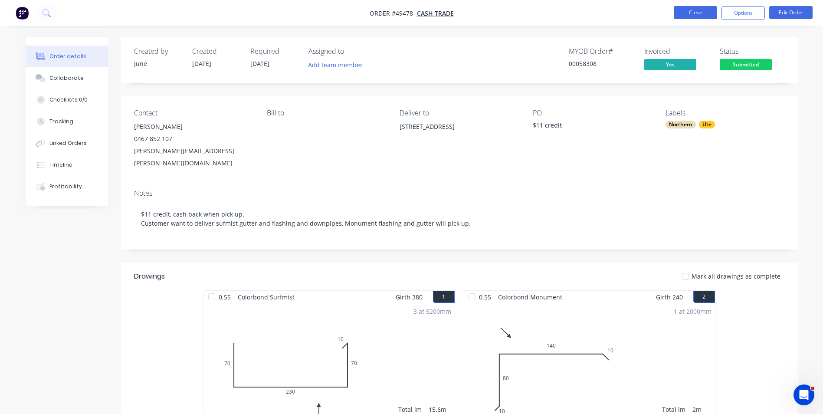
click at [698, 17] on button "Close" at bounding box center [695, 12] width 43 height 13
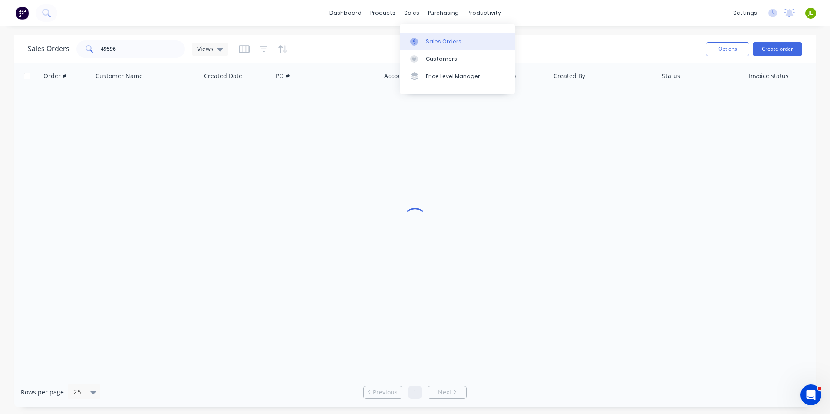
click at [411, 36] on link "Sales Orders" at bounding box center [457, 41] width 115 height 17
drag, startPoint x: 122, startPoint y: 46, endPoint x: 67, endPoint y: 46, distance: 55.1
click at [67, 46] on div "Sales Orders 49596 Views" at bounding box center [128, 48] width 200 height 17
click at [446, 38] on link "Purchase Orders" at bounding box center [479, 41] width 115 height 17
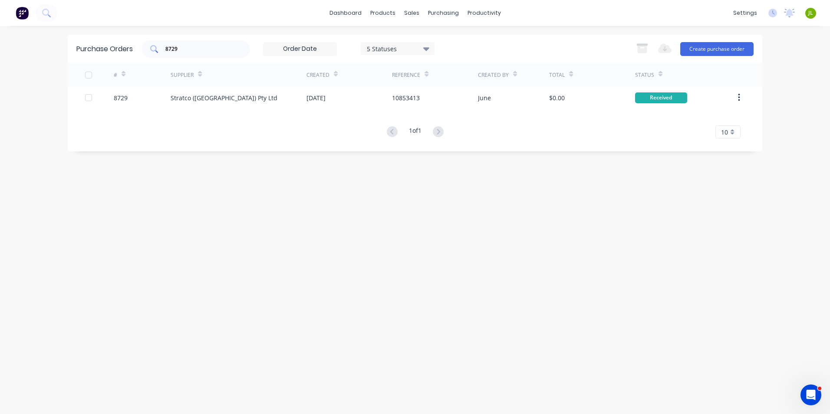
drag, startPoint x: 194, startPoint y: 47, endPoint x: 156, endPoint y: 52, distance: 38.1
click at [156, 52] on div "8729" at bounding box center [195, 48] width 108 height 17
type input "8759"
click at [260, 97] on div "# Supplier Created Reference Created By Total Status Loading..." at bounding box center [415, 128] width 694 height 131
click at [260, 96] on div "Metroll - Roofmart" at bounding box center [239, 98] width 136 height 22
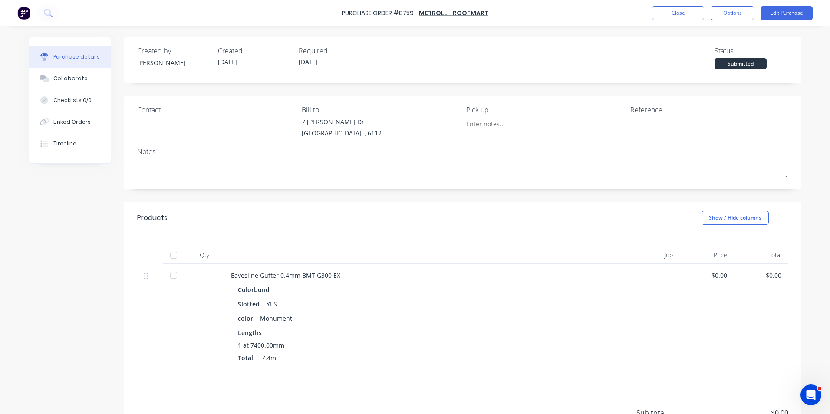
click at [169, 255] on div at bounding box center [173, 254] width 17 height 17
click at [69, 113] on button "Linked Orders" at bounding box center [70, 122] width 82 height 22
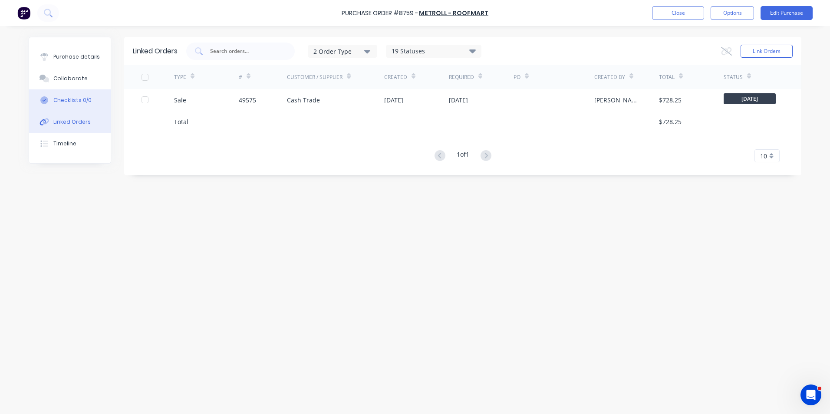
click at [189, 98] on div "Sale" at bounding box center [206, 100] width 65 height 22
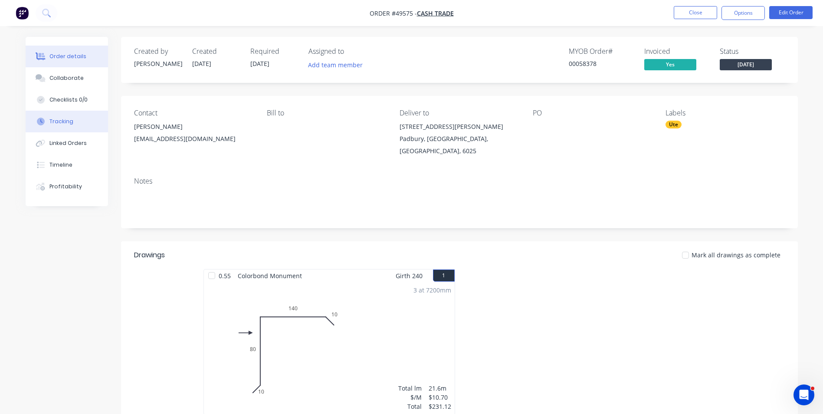
click at [72, 122] on button "Tracking" at bounding box center [67, 122] width 82 height 22
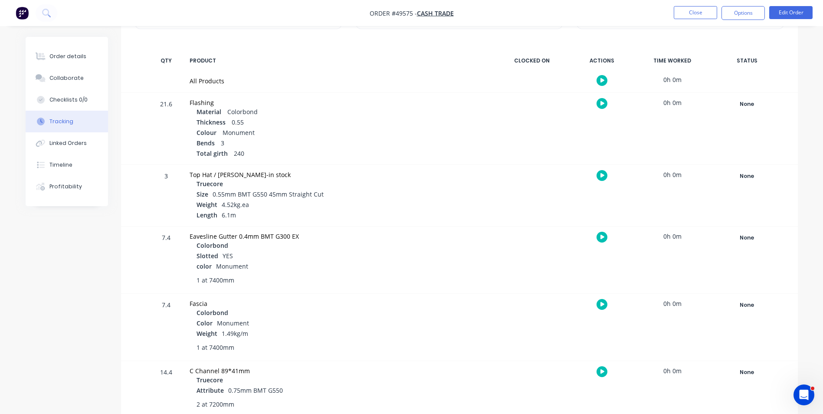
scroll to position [126, 0]
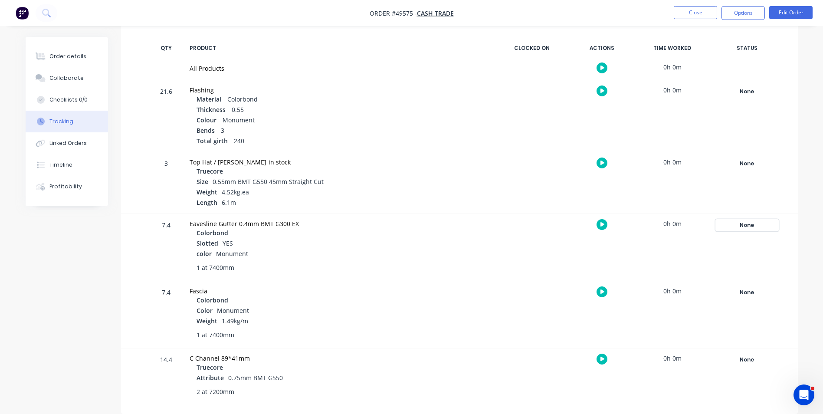
click at [759, 220] on div "None" at bounding box center [747, 225] width 62 height 11
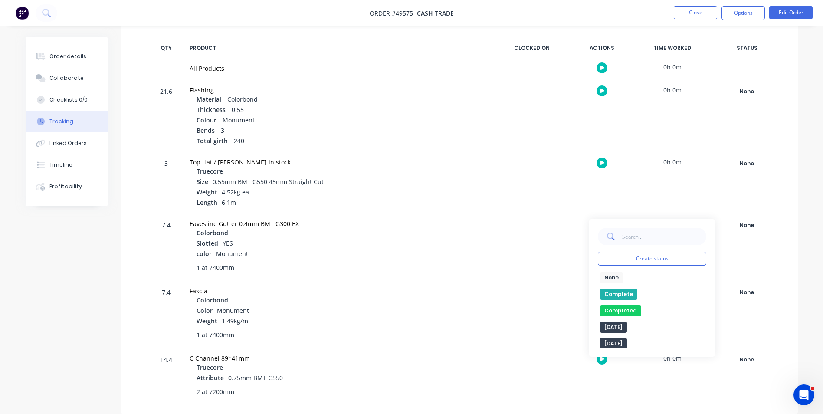
click at [636, 289] on div "Complete" at bounding box center [652, 294] width 108 height 11
click at [630, 293] on button "Complete" at bounding box center [618, 294] width 37 height 11
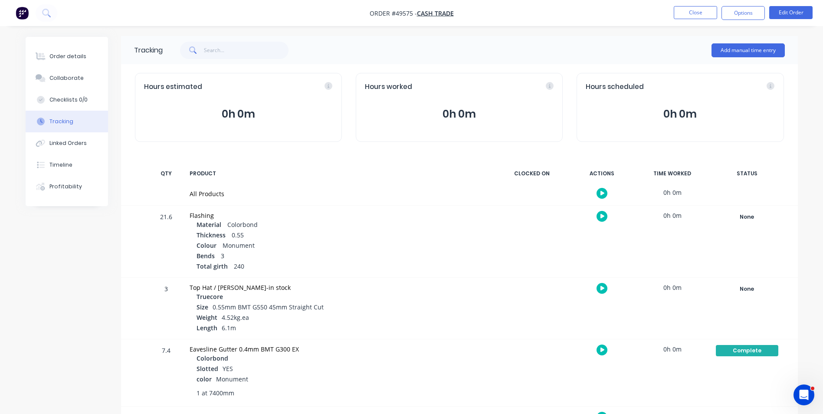
scroll to position [0, 0]
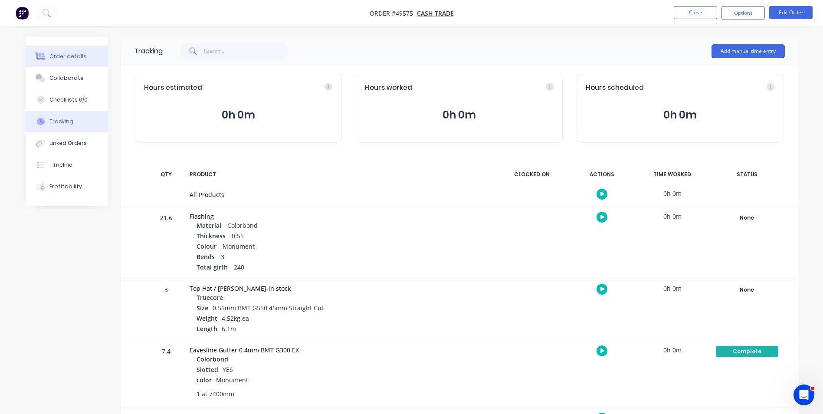
click at [89, 55] on button "Order details" at bounding box center [67, 57] width 82 height 22
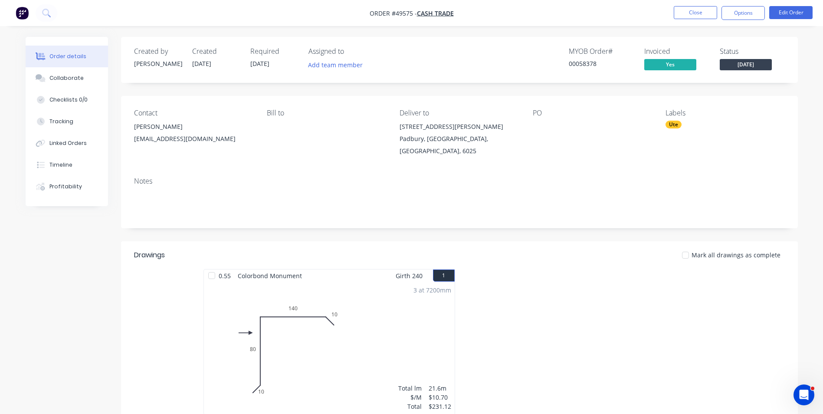
click at [690, 23] on nav "Order #49575 - Cash Trade Close Options Edit Order" at bounding box center [411, 13] width 823 height 26
click at [697, 13] on button "Close" at bounding box center [695, 12] width 43 height 13
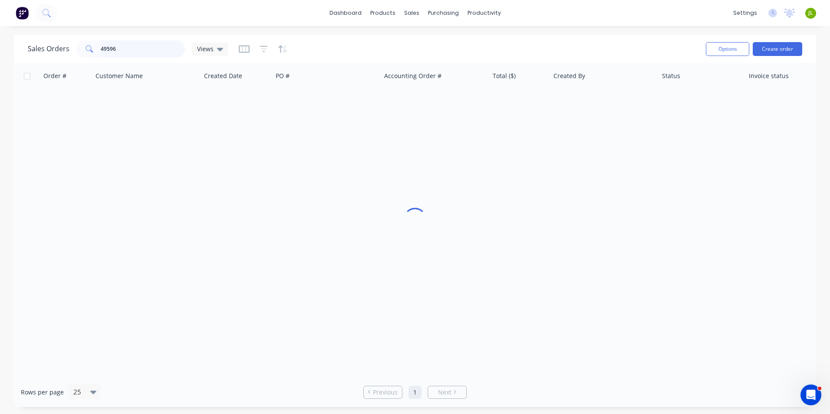
drag, startPoint x: 108, startPoint y: 49, endPoint x: 39, endPoint y: 48, distance: 69.0
click at [52, 49] on div "Sales Orders 49596 Views" at bounding box center [128, 48] width 200 height 17
click at [440, 41] on div at bounding box center [439, 42] width 13 height 8
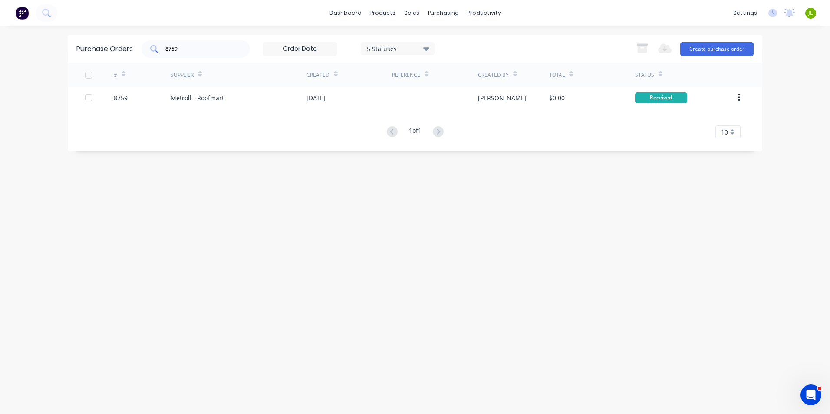
drag, startPoint x: 190, startPoint y: 51, endPoint x: 162, endPoint y: 54, distance: 27.5
click at [162, 54] on div "8759" at bounding box center [195, 48] width 108 height 17
type input "8734"
click at [196, 104] on div "Metroll - Roofmart" at bounding box center [239, 98] width 136 height 22
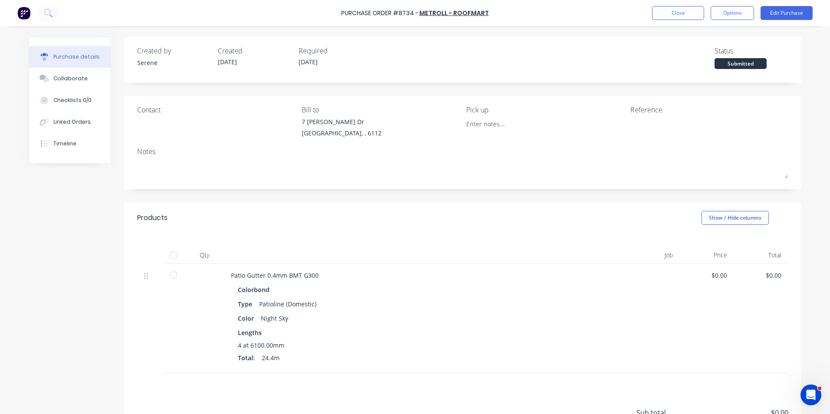
click at [175, 260] on div at bounding box center [173, 254] width 17 height 17
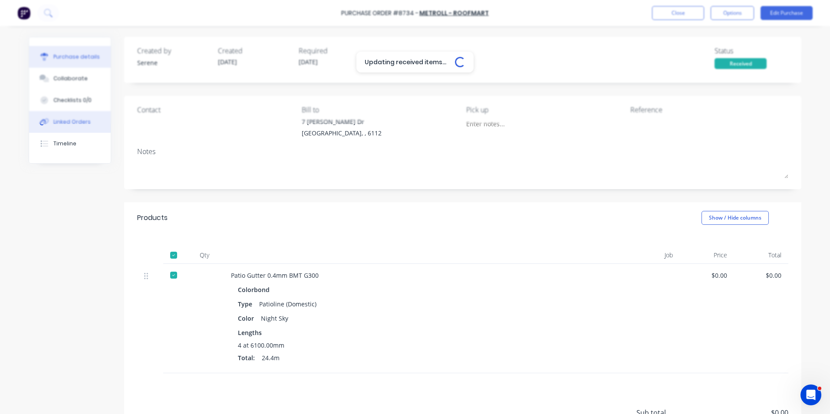
click at [73, 125] on div "Linked Orders" at bounding box center [71, 122] width 37 height 8
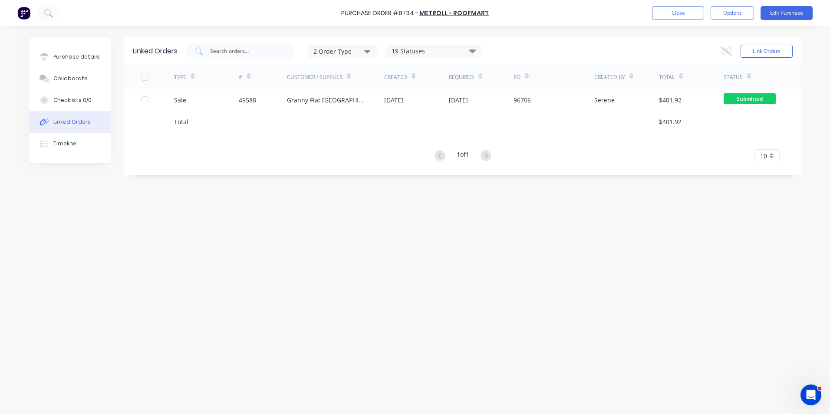
click at [294, 135] on div "TYPE # Customer / Supplier Created Required PO Created By Total Status Sale 495…" at bounding box center [462, 113] width 677 height 97
click at [312, 125] on div at bounding box center [335, 122] width 97 height 22
click at [316, 112] on div at bounding box center [335, 122] width 97 height 22
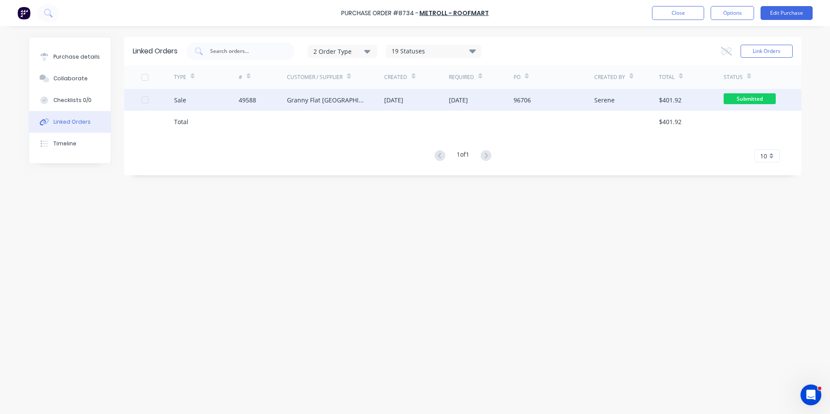
click at [324, 105] on div "Granny Flat [GEOGRAPHIC_DATA]" at bounding box center [335, 100] width 97 height 22
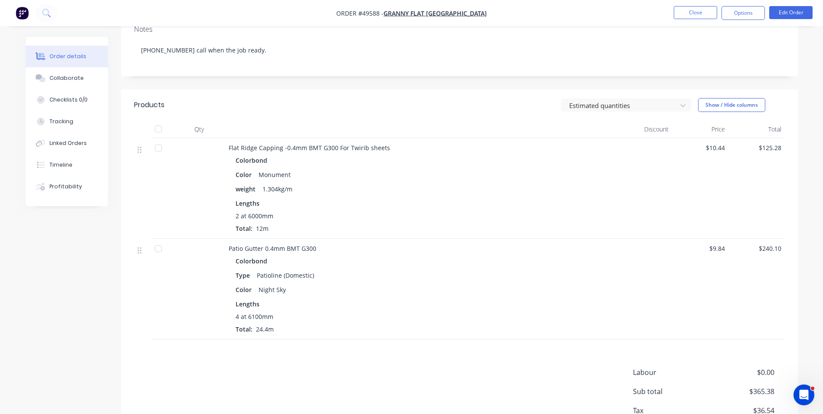
scroll to position [174, 0]
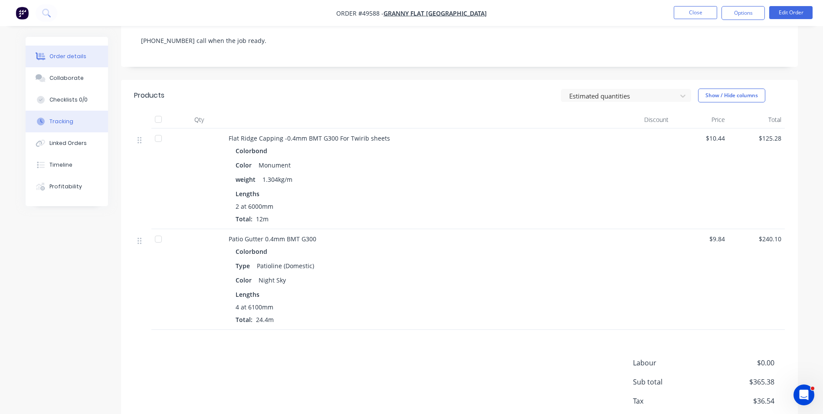
click at [50, 126] on button "Tracking" at bounding box center [67, 122] width 82 height 22
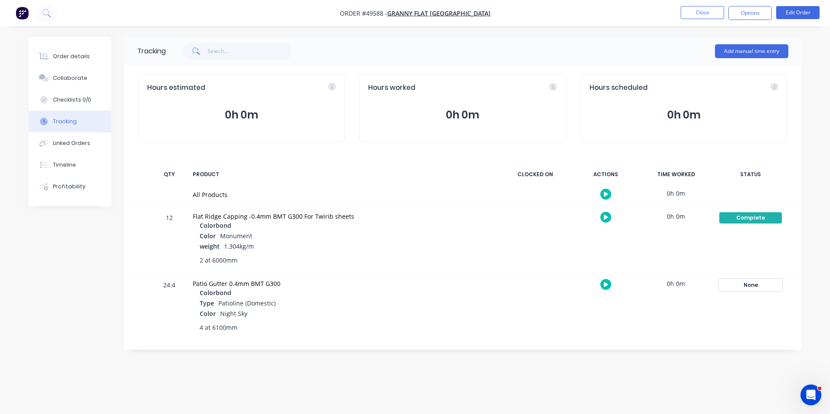
click at [759, 286] on div "None" at bounding box center [750, 284] width 62 height 11
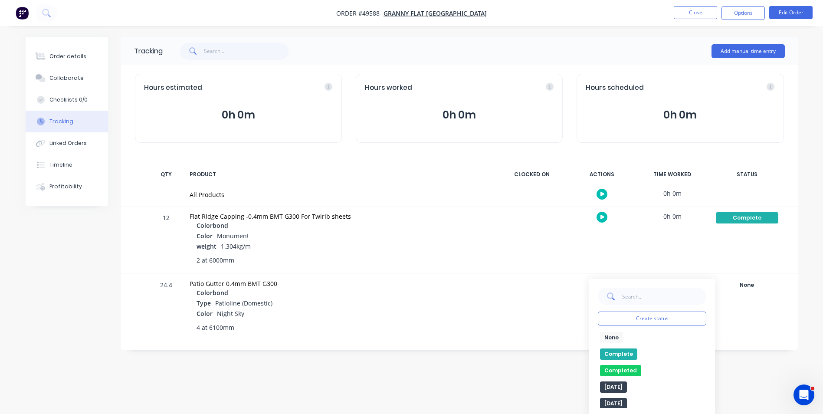
click at [611, 352] on button "Complete" at bounding box center [618, 353] width 37 height 11
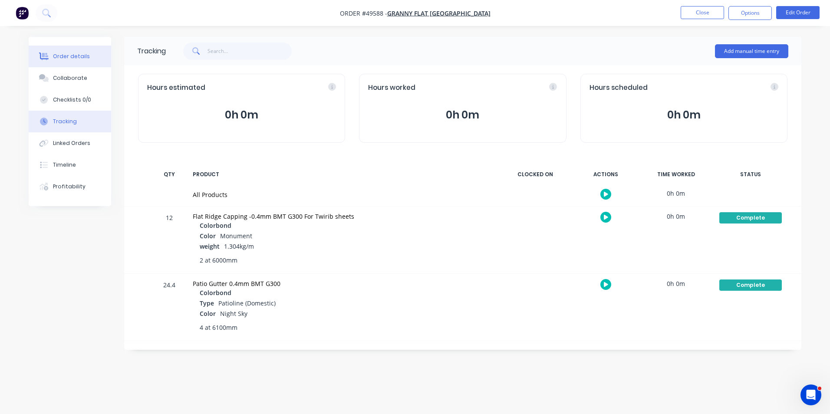
click at [53, 53] on div "Order details" at bounding box center [71, 57] width 37 height 8
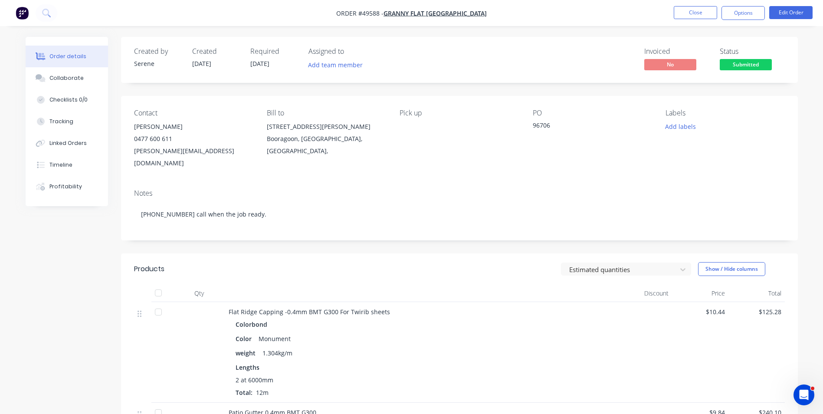
click at [744, 68] on span "Submitted" at bounding box center [746, 64] width 52 height 11
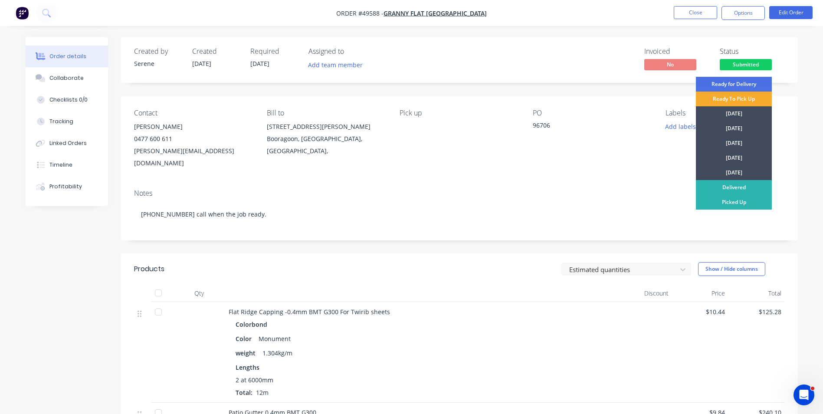
click at [734, 99] on div "Ready To Pick Up" at bounding box center [734, 99] width 76 height 15
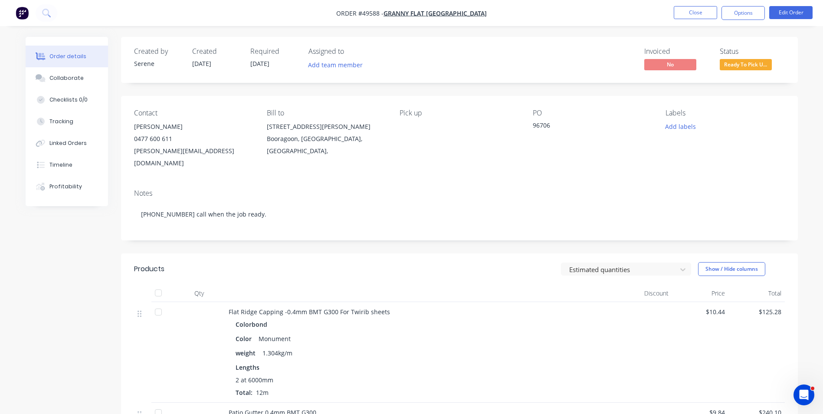
drag, startPoint x: 562, startPoint y: 62, endPoint x: 646, endPoint y: 23, distance: 92.8
click at [562, 62] on div "Invoiced No Status Ready To Pick U..." at bounding box center [590, 59] width 390 height 25
click at [697, 9] on button "Close" at bounding box center [695, 12] width 43 height 13
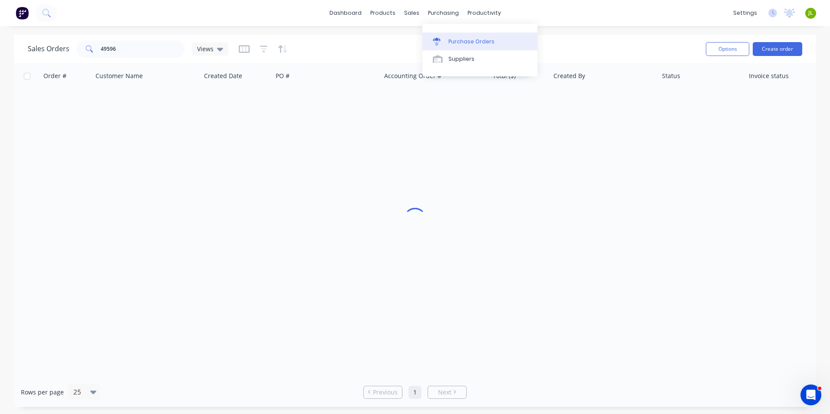
click at [458, 33] on link "Purchase Orders" at bounding box center [479, 41] width 115 height 17
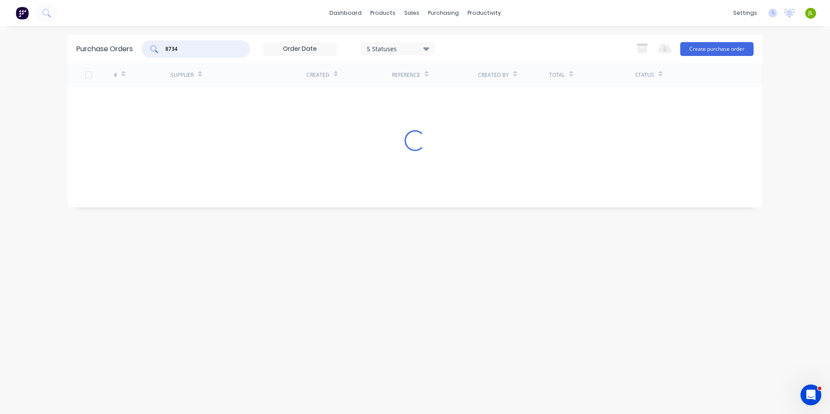
drag, startPoint x: 177, startPoint y: 49, endPoint x: 86, endPoint y: 49, distance: 91.6
click at [86, 49] on div "Purchase Orders 8734 5 Statuses 5 Statuses Export to Excel (XLSX) Create purcha…" at bounding box center [415, 49] width 694 height 28
type input "8755"
click at [342, 93] on div "# Supplier Created Reference Created By Total Status Loading..." at bounding box center [415, 128] width 694 height 131
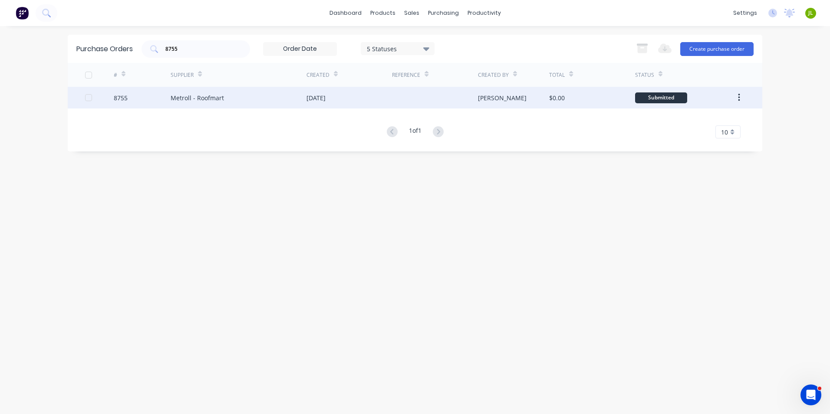
click at [325, 99] on div "[DATE]" at bounding box center [315, 97] width 19 height 9
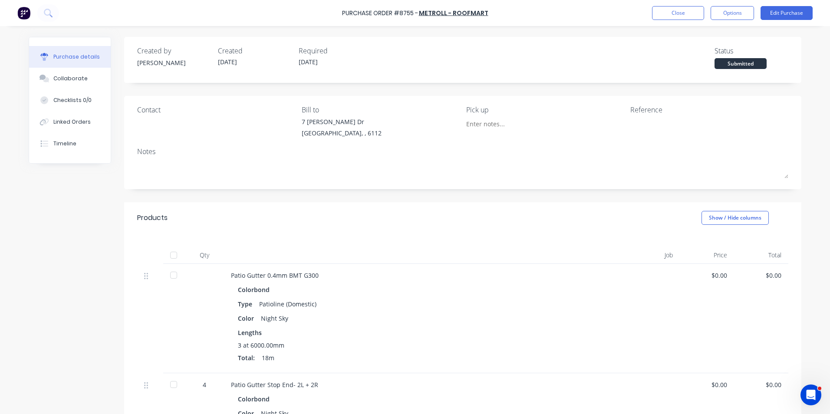
click at [165, 250] on div at bounding box center [173, 254] width 17 height 17
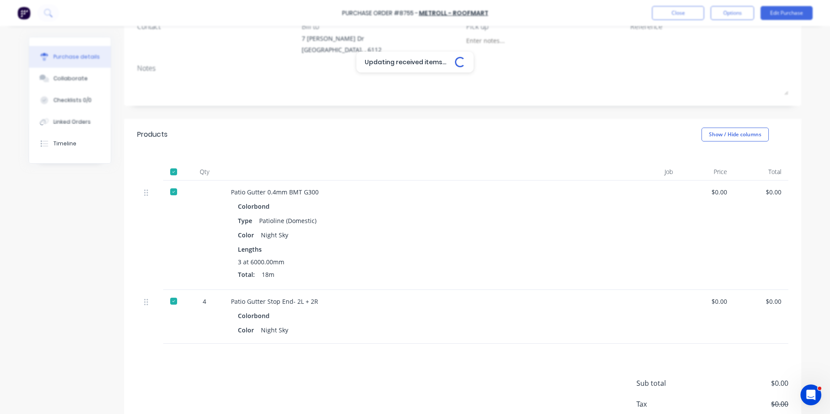
scroll to position [130, 0]
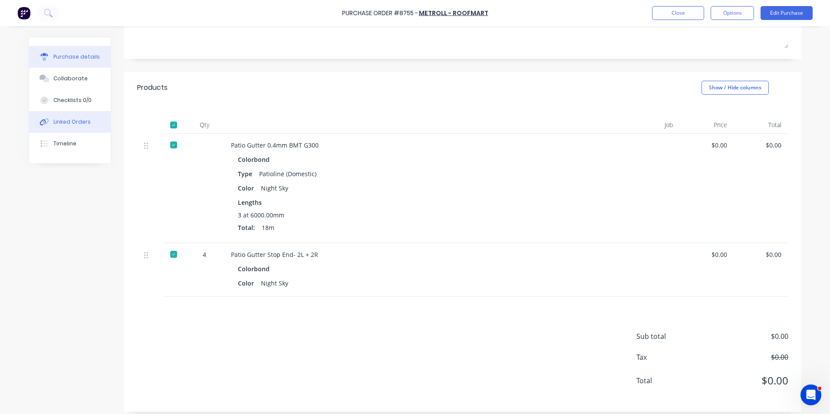
click at [59, 118] on button "Linked Orders" at bounding box center [70, 122] width 82 height 22
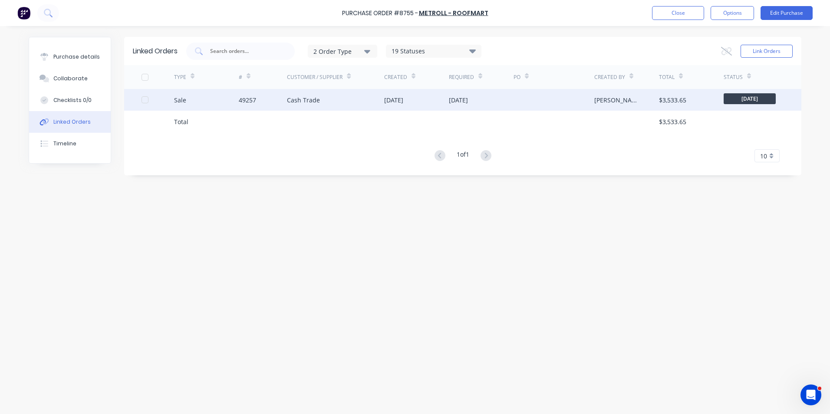
click at [271, 109] on div "49257" at bounding box center [263, 100] width 49 height 22
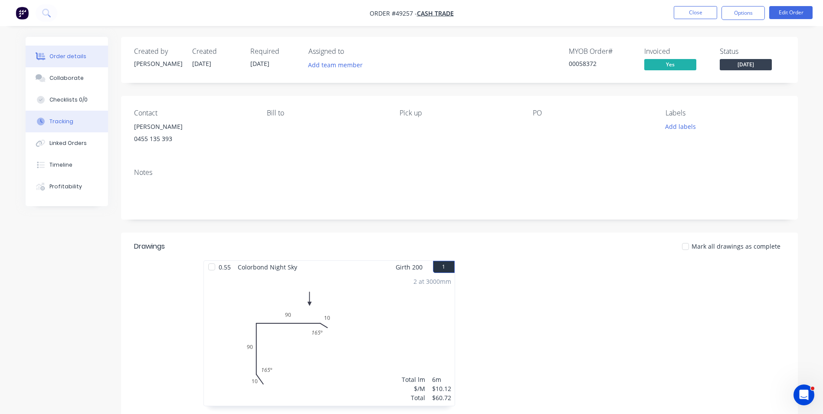
click at [76, 130] on button "Tracking" at bounding box center [67, 122] width 82 height 22
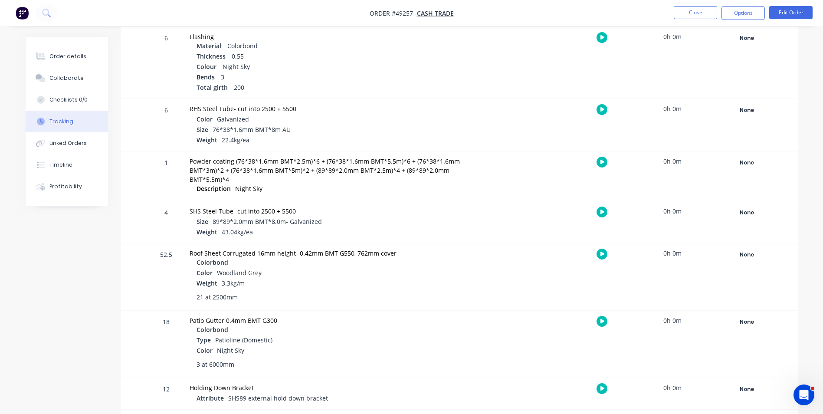
scroll to position [174, 0]
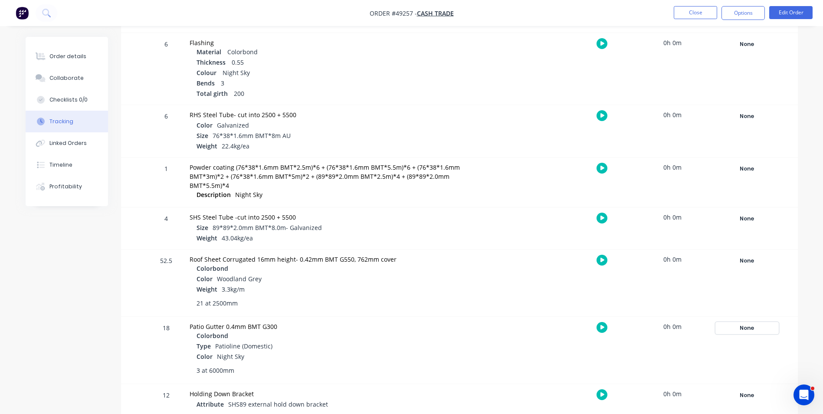
click at [749, 322] on div "None" at bounding box center [747, 327] width 62 height 11
click at [619, 391] on button "Complete" at bounding box center [618, 396] width 37 height 11
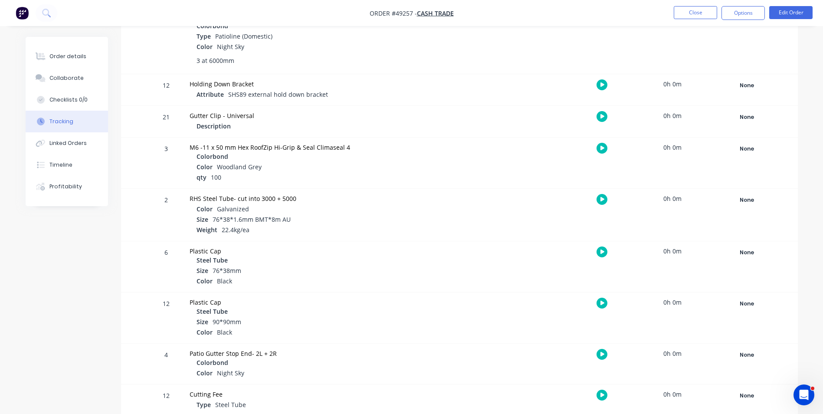
scroll to position [485, 0]
click at [740, 348] on div "None" at bounding box center [747, 353] width 62 height 11
click at [611, 414] on button "Complete" at bounding box center [618, 419] width 37 height 11
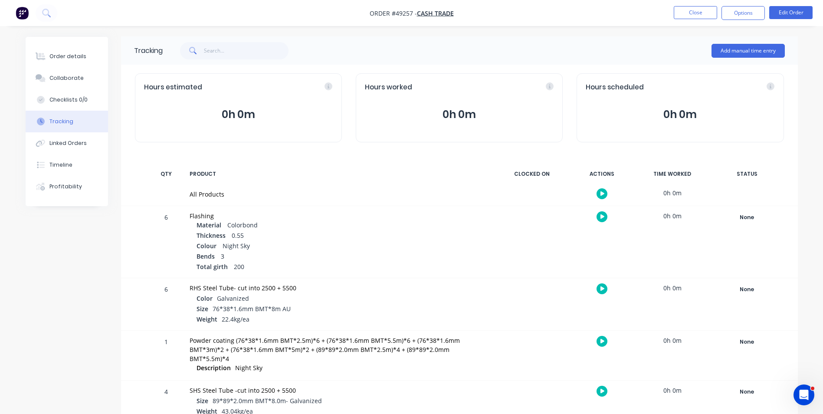
scroll to position [0, 0]
click at [667, 12] on ul "Close Options Edit Order" at bounding box center [744, 13] width 160 height 14
click at [686, 13] on button "Close" at bounding box center [695, 12] width 43 height 13
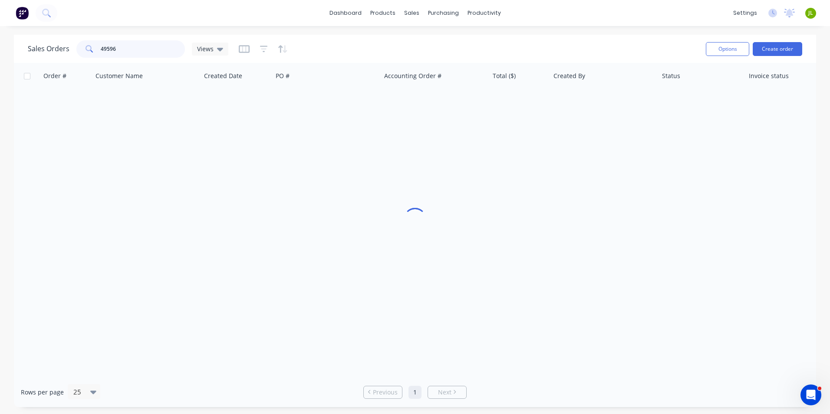
drag, startPoint x: 123, startPoint y: 53, endPoint x: 108, endPoint y: 53, distance: 14.8
click at [108, 53] on input "49596" at bounding box center [143, 48] width 85 height 17
type input "49531"
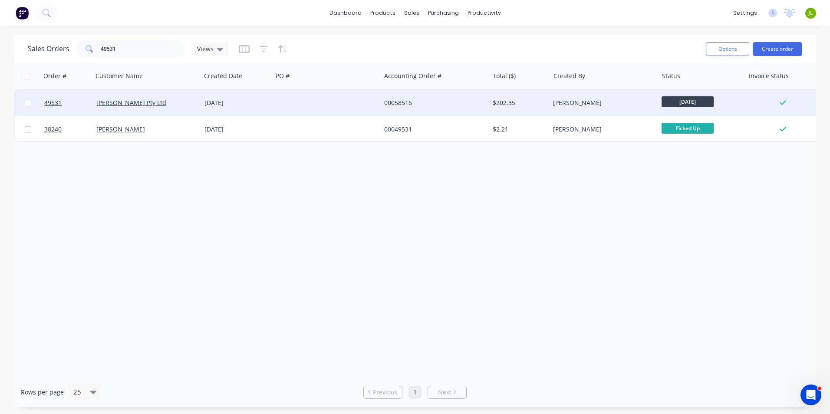
click at [297, 98] on div at bounding box center [327, 103] width 108 height 26
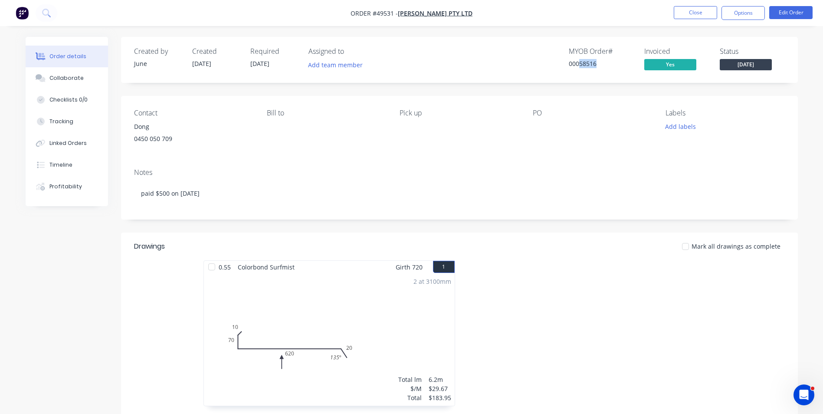
drag, startPoint x: 604, startPoint y: 62, endPoint x: 578, endPoint y: 60, distance: 26.1
click at [578, 60] on div "00058516" at bounding box center [601, 63] width 65 height 9
click at [580, 267] on div at bounding box center [590, 337] width 260 height 154
click at [357, 174] on div "Notes" at bounding box center [459, 172] width 651 height 8
click at [688, 8] on button "Close" at bounding box center [695, 12] width 43 height 13
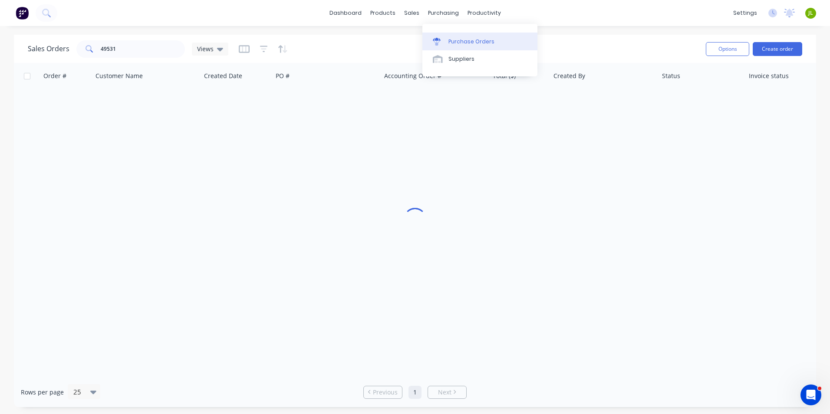
click at [457, 38] on div "Purchase Orders" at bounding box center [471, 42] width 46 height 8
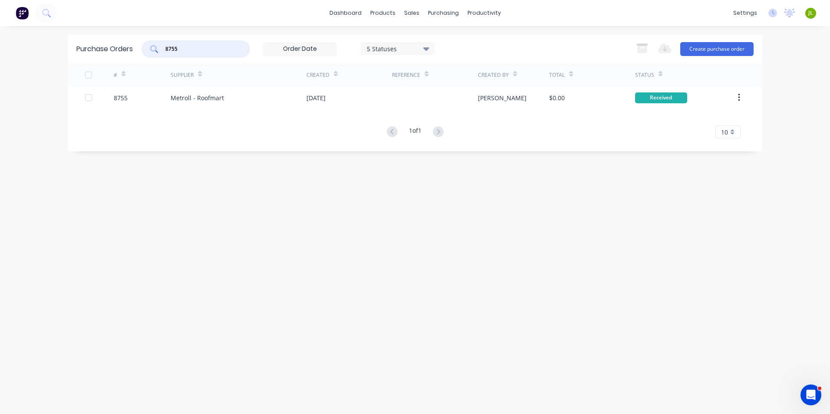
drag, startPoint x: 178, startPoint y: 50, endPoint x: 159, endPoint y: 54, distance: 19.9
click at [159, 54] on div "8755" at bounding box center [195, 48] width 108 height 17
type input "8780"
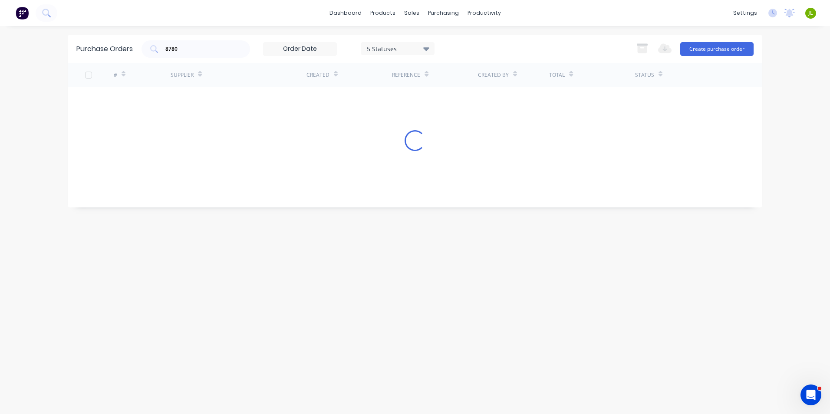
click at [208, 101] on div "# Supplier Created Reference Created By Total Status Loading..." at bounding box center [415, 128] width 694 height 131
click at [208, 101] on div "Metroll - Roofmart" at bounding box center [197, 97] width 53 height 9
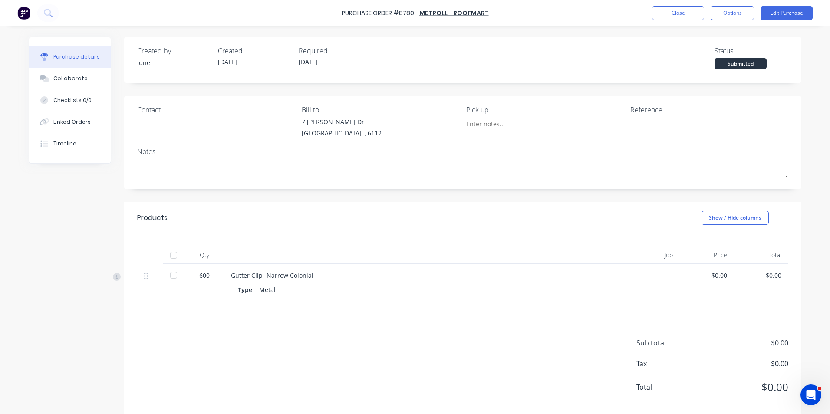
click at [177, 256] on div at bounding box center [173, 254] width 17 height 17
click at [677, 1] on div "Purchase Order #8780 - Metroll - Roofmart Close Options Edit Purchase" at bounding box center [415, 13] width 830 height 26
click at [674, 6] on div "Purchase Order #8780 - Metroll - Roofmart Close Options Edit Purchase" at bounding box center [415, 13] width 830 height 26
click at [670, 15] on button "Close" at bounding box center [678, 13] width 52 height 14
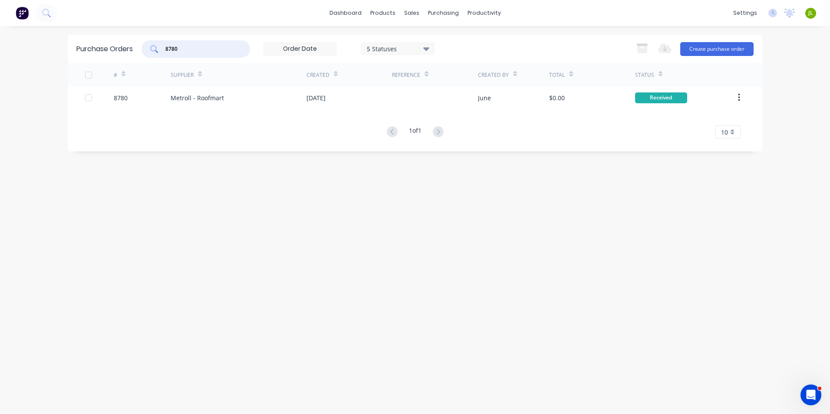
drag, startPoint x: 214, startPoint y: 49, endPoint x: 125, endPoint y: 55, distance: 89.5
click at [125, 55] on div "Purchase Orders 8780 5 Statuses 5 Statuses Export to Excel (XLSX) Create purcha…" at bounding box center [415, 49] width 694 height 28
type input "8777"
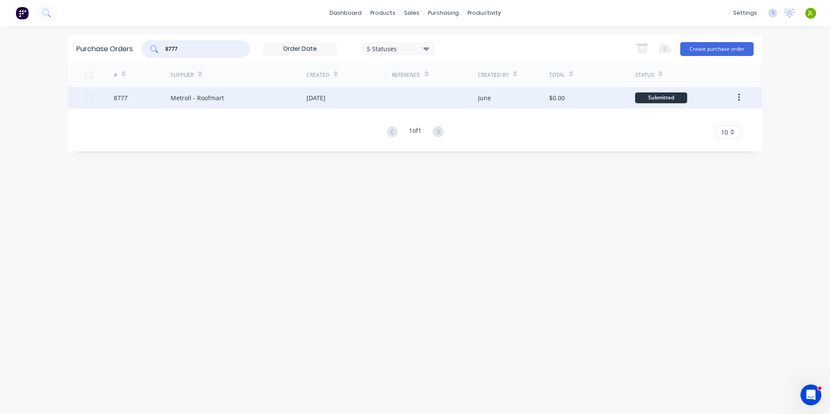
click at [210, 92] on div "Metroll - Roofmart" at bounding box center [239, 98] width 136 height 22
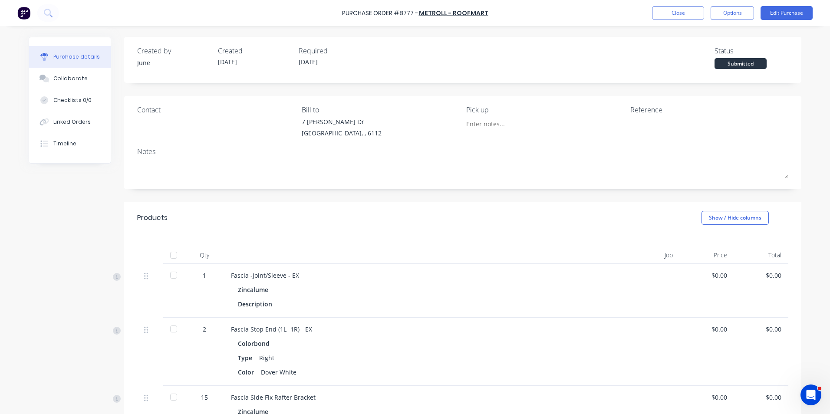
scroll to position [87, 0]
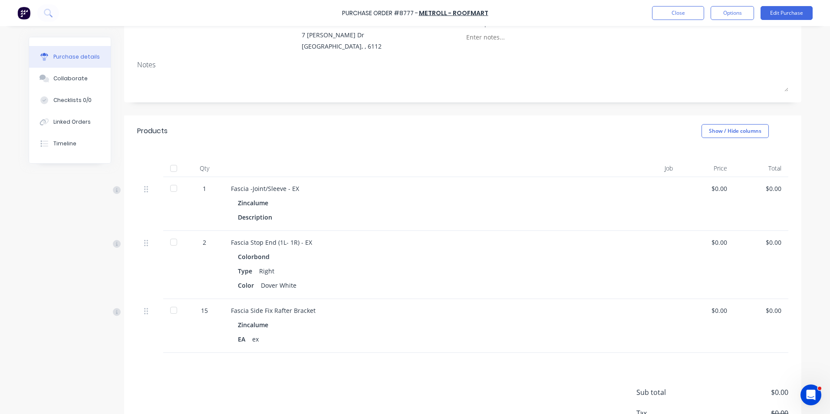
click at [172, 166] on div at bounding box center [173, 168] width 17 height 17
click at [69, 125] on div "Linked Orders" at bounding box center [71, 122] width 37 height 8
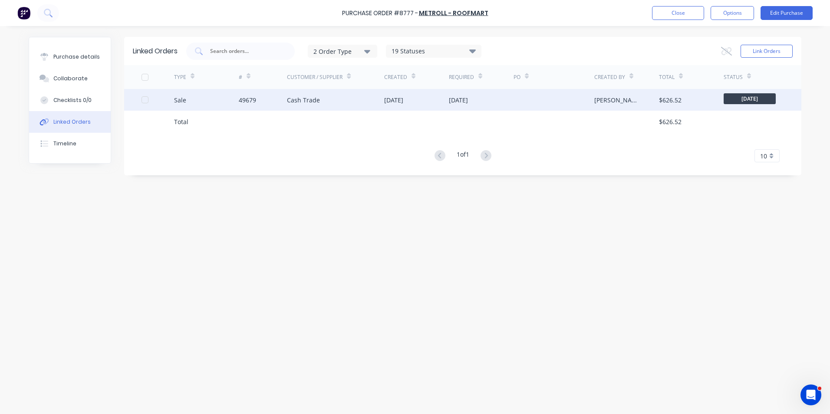
click at [249, 99] on div "49679" at bounding box center [247, 99] width 17 height 9
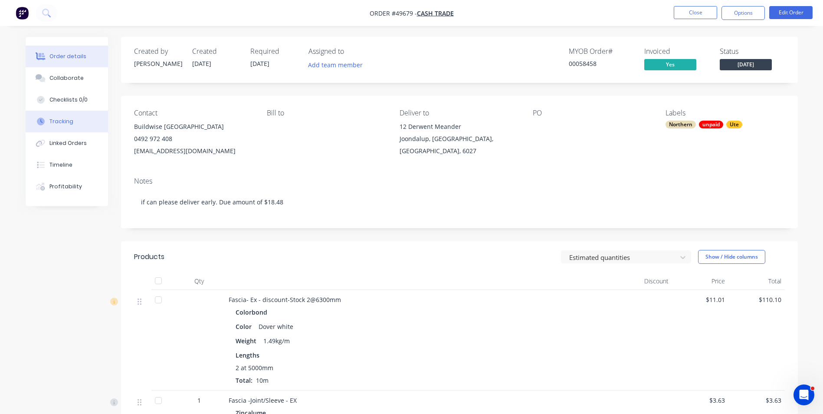
click at [73, 123] on button "Tracking" at bounding box center [67, 122] width 82 height 22
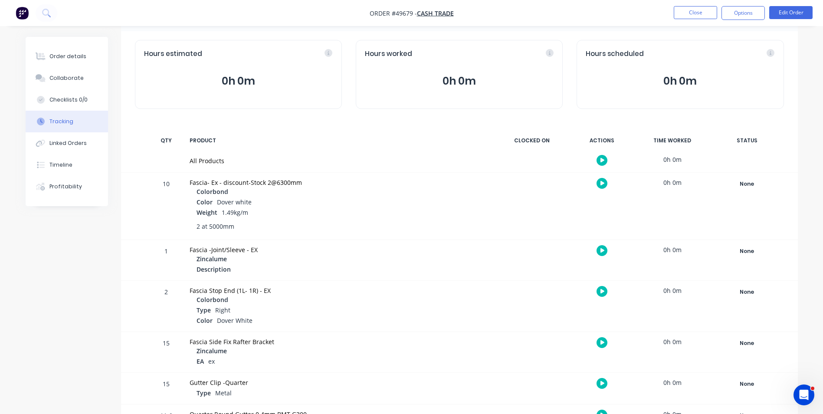
scroll to position [87, 0]
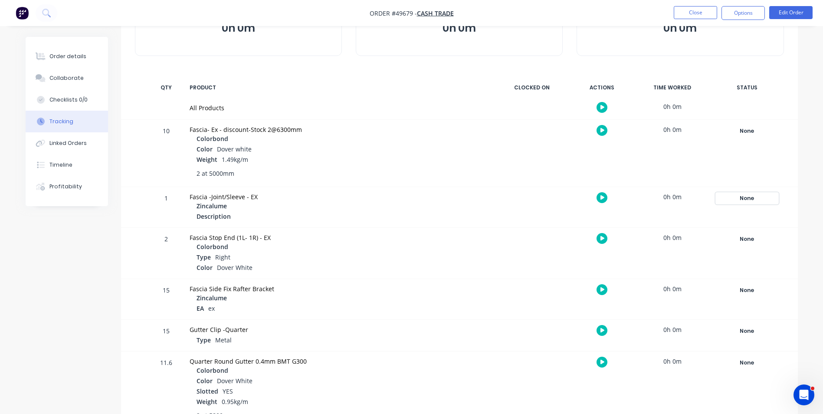
click at [738, 193] on div "None" at bounding box center [747, 198] width 62 height 11
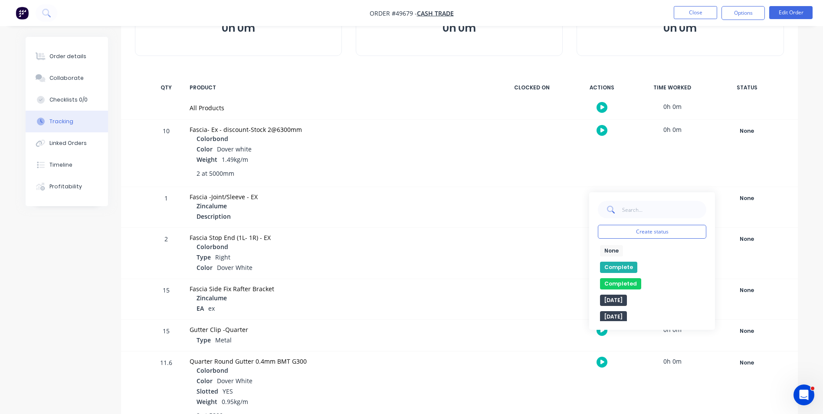
click at [621, 266] on button "Complete" at bounding box center [618, 267] width 37 height 11
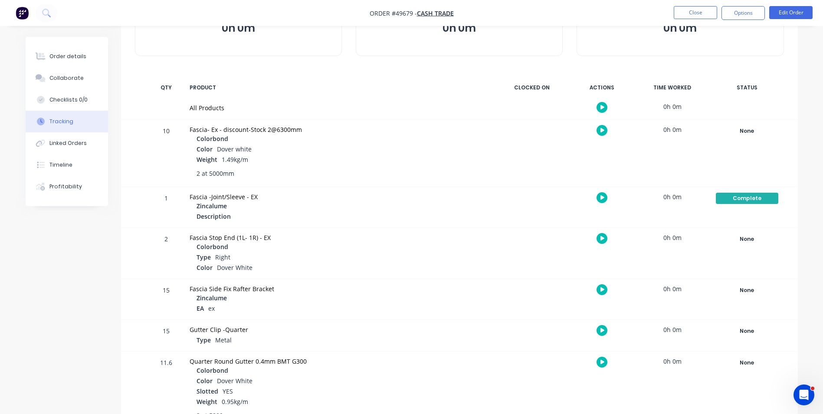
click at [741, 232] on div "None Create status None edit Complete Completed edit [DATE] [DATE] Ready for De…" at bounding box center [747, 253] width 74 height 51
click at [739, 242] on div "None" at bounding box center [747, 238] width 62 height 11
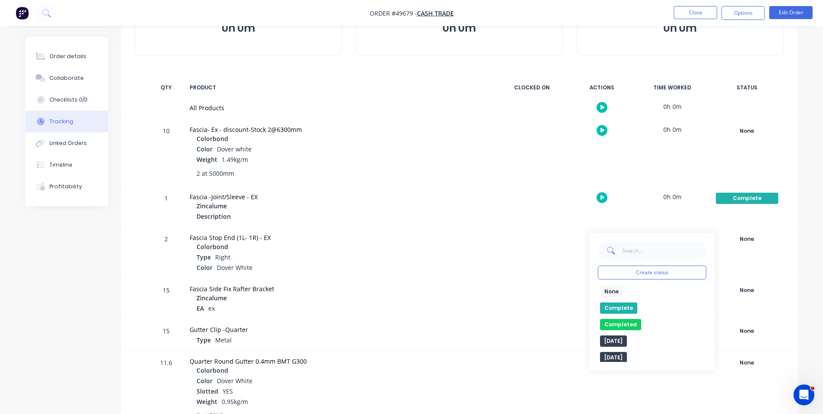
click at [608, 309] on button "Complete" at bounding box center [618, 307] width 37 height 11
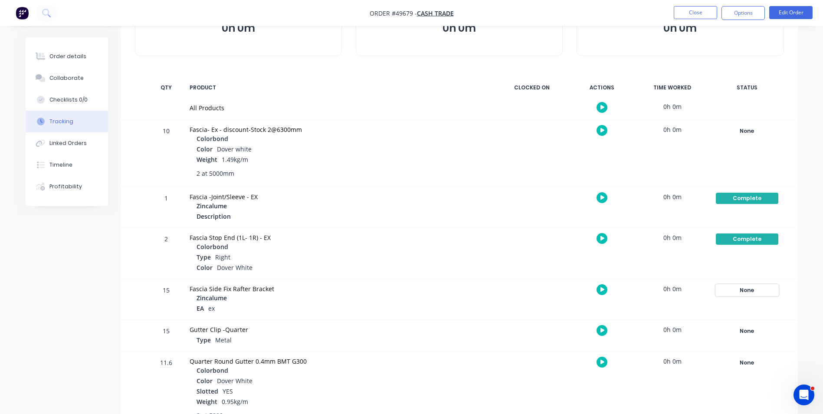
click at [766, 294] on div "None" at bounding box center [747, 290] width 62 height 11
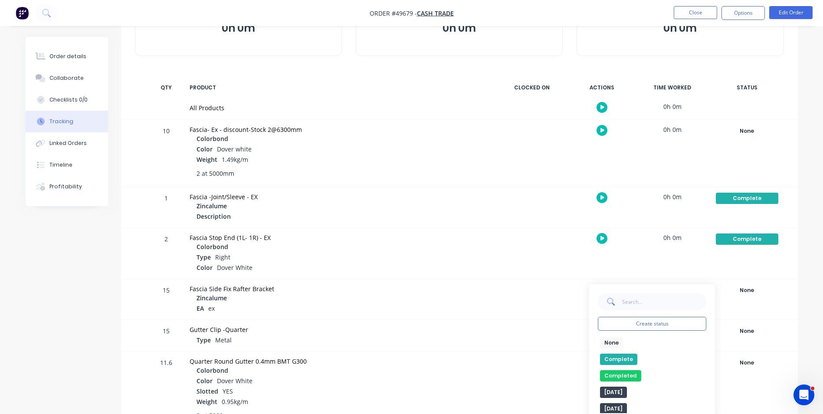
click at [604, 357] on button "Complete" at bounding box center [618, 359] width 37 height 11
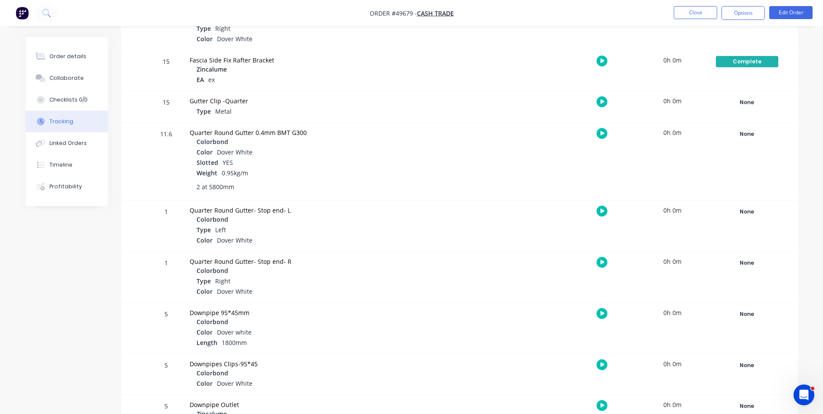
scroll to position [172, 0]
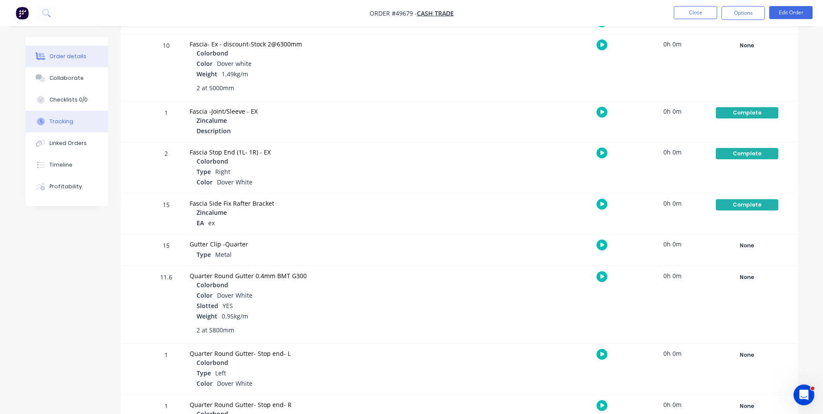
click at [102, 54] on button "Order details" at bounding box center [67, 57] width 82 height 22
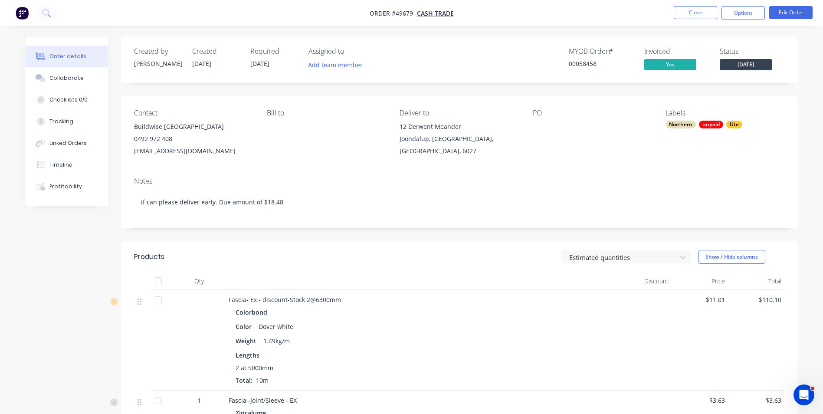
click at [690, 194] on div "Notes if can please deliver early. Due amount of $18.48" at bounding box center [459, 199] width 677 height 58
click at [688, 8] on button "Close" at bounding box center [695, 12] width 43 height 13
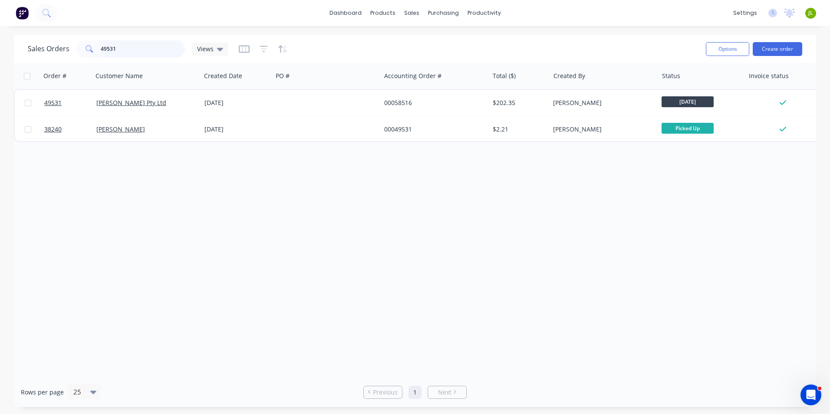
drag, startPoint x: 157, startPoint y: 47, endPoint x: -2, endPoint y: 47, distance: 158.8
click at [0, 47] on html "dashboard products sales purchasing productivity dashboard products Product Cat…" at bounding box center [415, 207] width 830 height 414
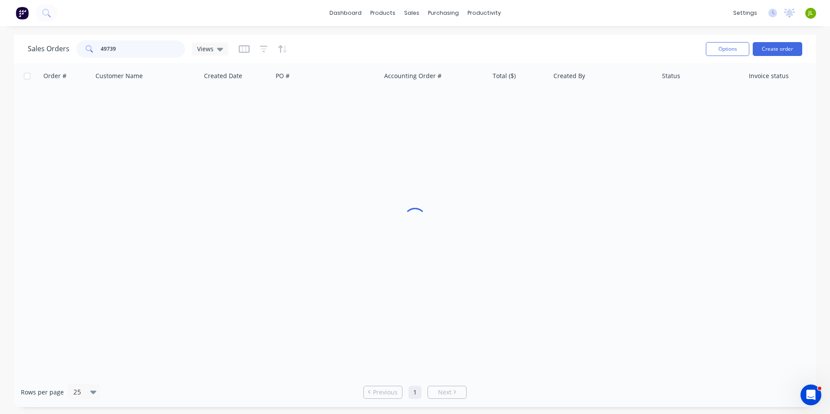
type input "49739"
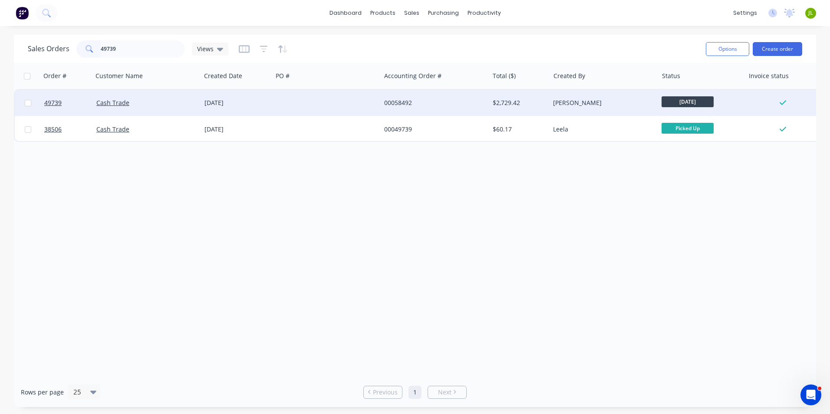
click at [178, 101] on div "Cash Trade" at bounding box center [144, 103] width 96 height 9
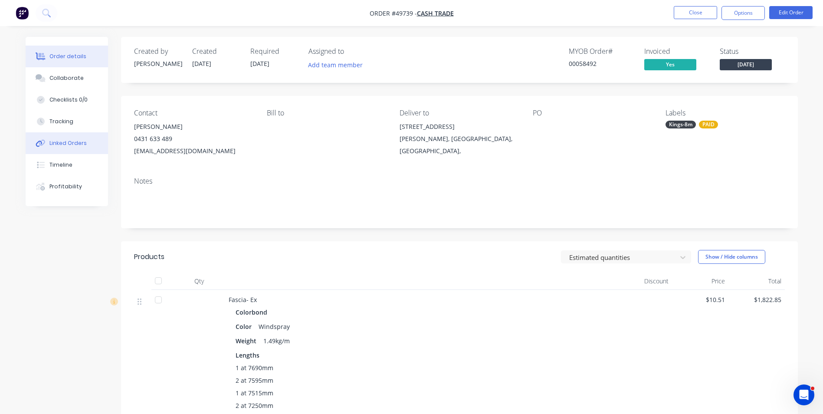
click at [72, 145] on div "Linked Orders" at bounding box center [67, 143] width 37 height 8
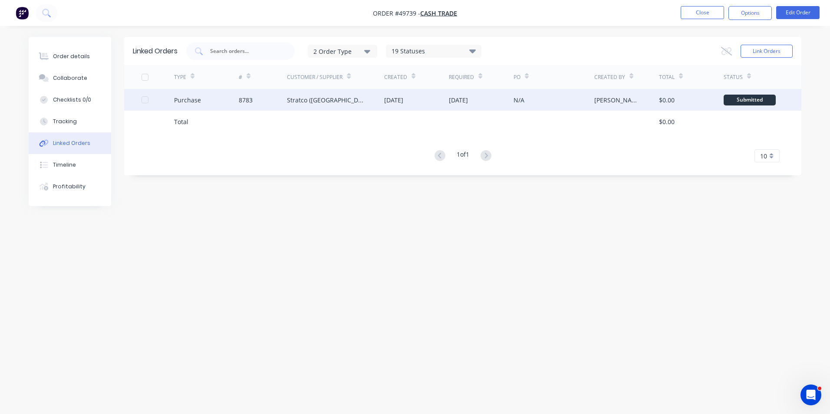
click at [185, 93] on div "Purchase" at bounding box center [206, 100] width 65 height 22
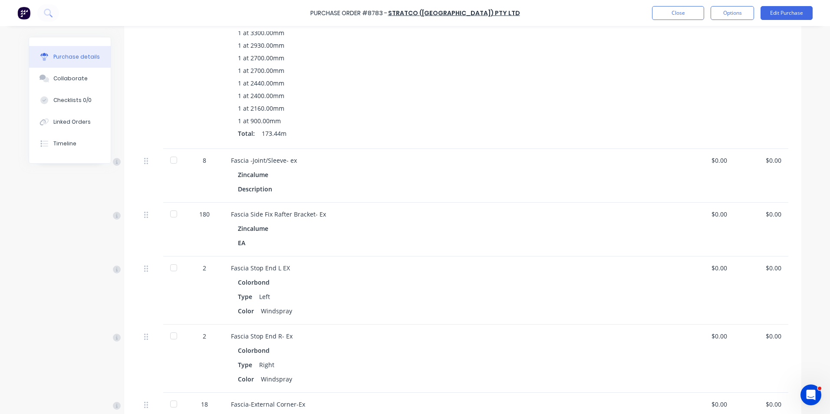
scroll to position [694, 0]
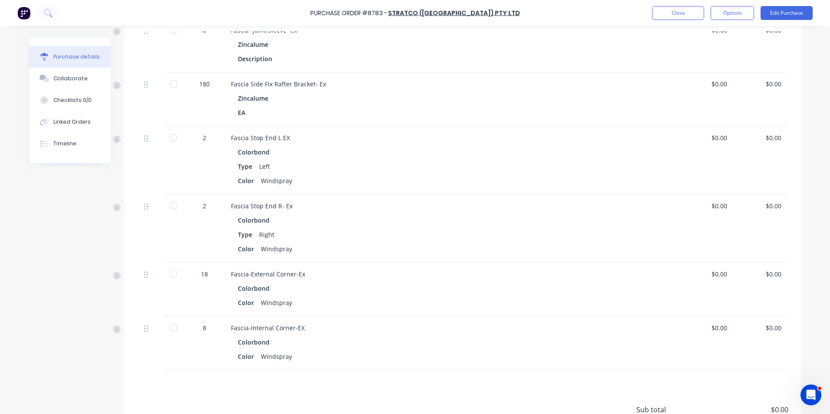
click at [412, 331] on div "Fascia-Internal Corner-EX" at bounding box center [419, 327] width 377 height 9
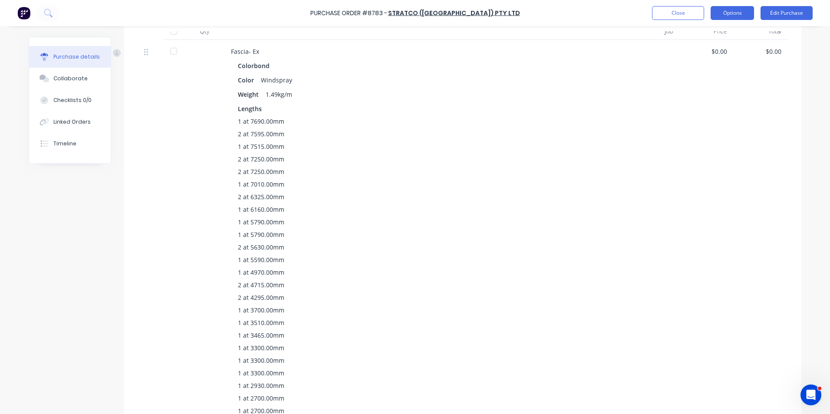
scroll to position [87, 0]
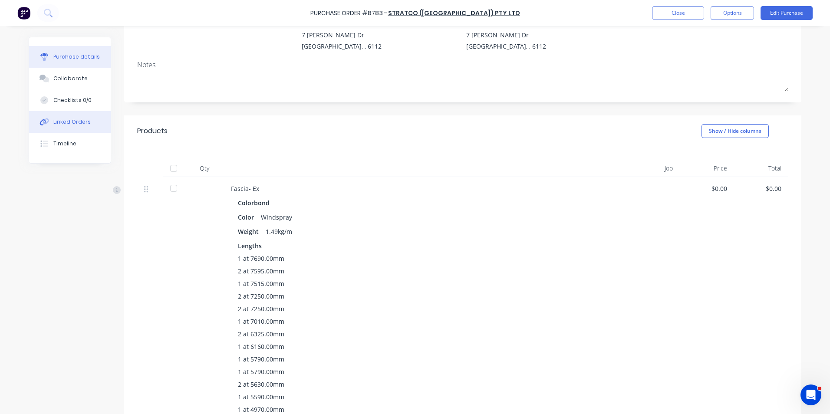
click at [71, 118] on button "Linked Orders" at bounding box center [70, 122] width 82 height 22
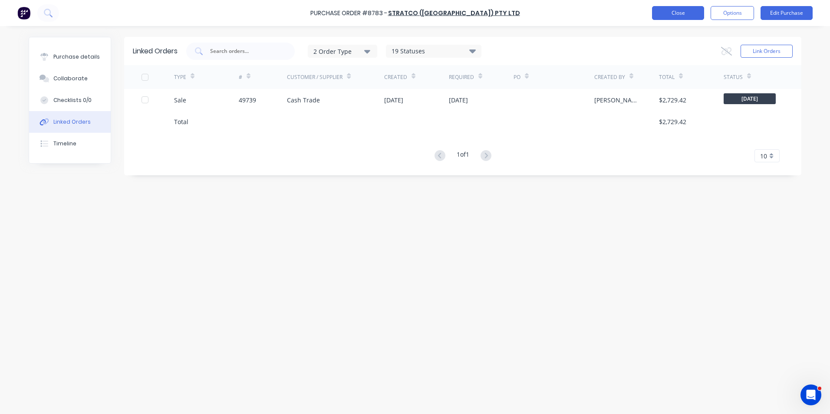
click at [684, 10] on button "Close" at bounding box center [678, 13] width 52 height 14
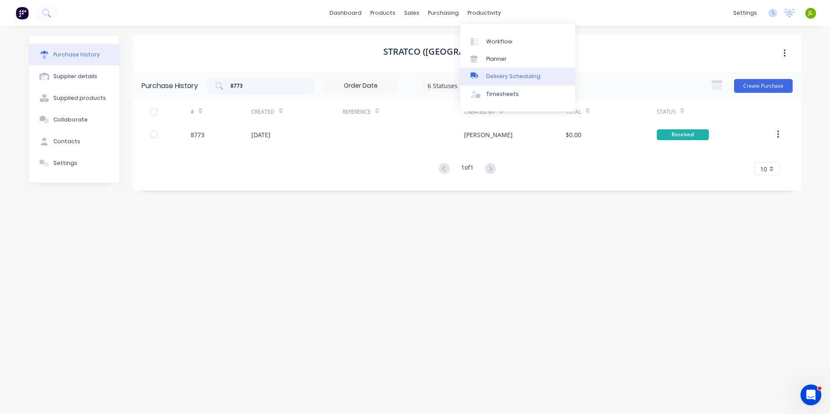
click at [489, 73] on div "Delivery Scheduling" at bounding box center [513, 76] width 54 height 8
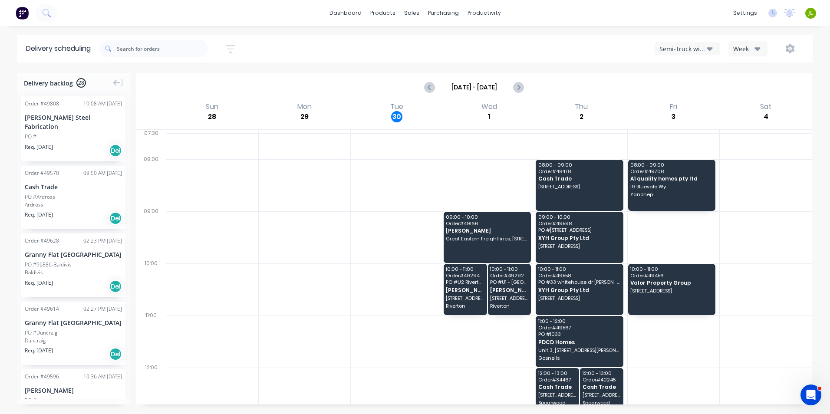
click at [687, 48] on div "Semi-Truck with Hiab" at bounding box center [682, 48] width 47 height 9
click at [601, 48] on div "Semi-Truck with Hiab Semi-Truck with Hiab Steelframing Truck Utes Delivery Midl…" at bounding box center [625, 49] width 357 height 16
click at [460, 284] on span "PO # U2 Riverton" at bounding box center [465, 281] width 38 height 5
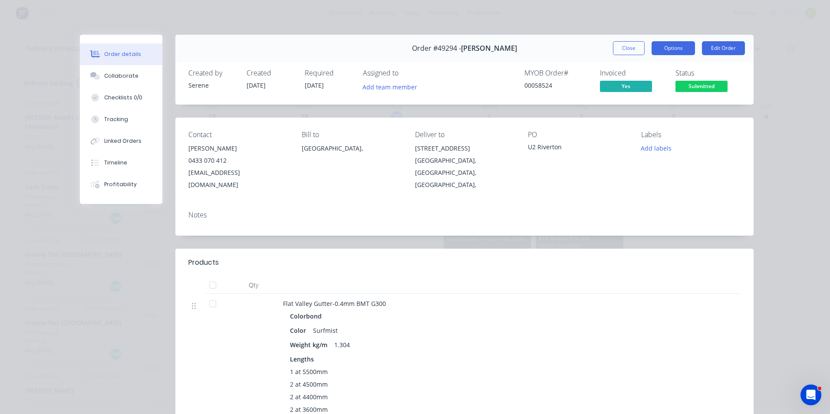
click at [662, 46] on button "Options" at bounding box center [672, 48] width 43 height 14
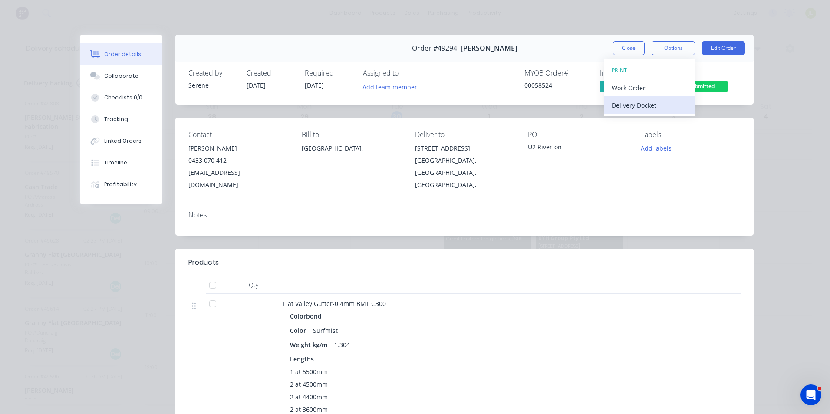
click at [639, 105] on div "Delivery Docket" at bounding box center [649, 105] width 76 height 13
click at [637, 116] on div "Custom" at bounding box center [649, 122] width 76 height 13
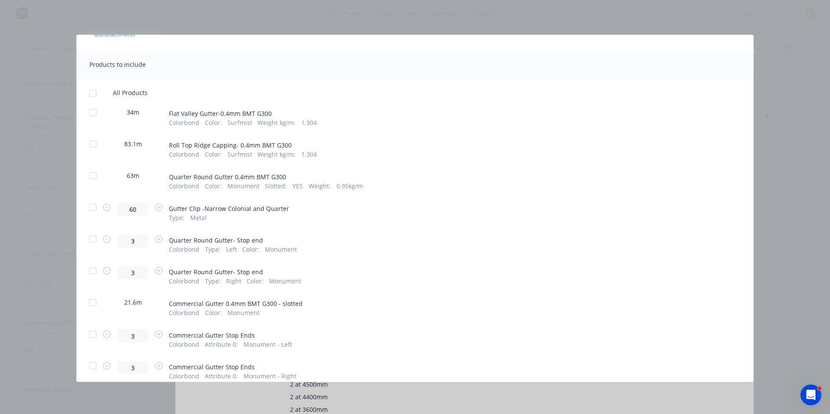
scroll to position [87, 0]
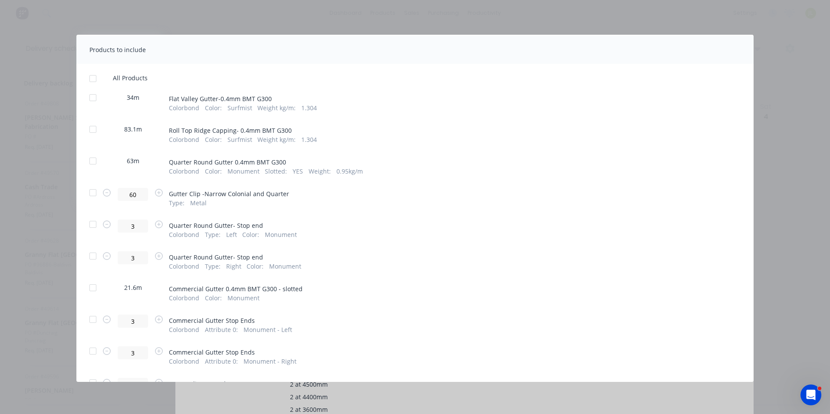
click at [95, 194] on div at bounding box center [92, 192] width 17 height 17
click at [95, 220] on div at bounding box center [92, 224] width 17 height 17
click at [91, 256] on div at bounding box center [92, 255] width 17 height 17
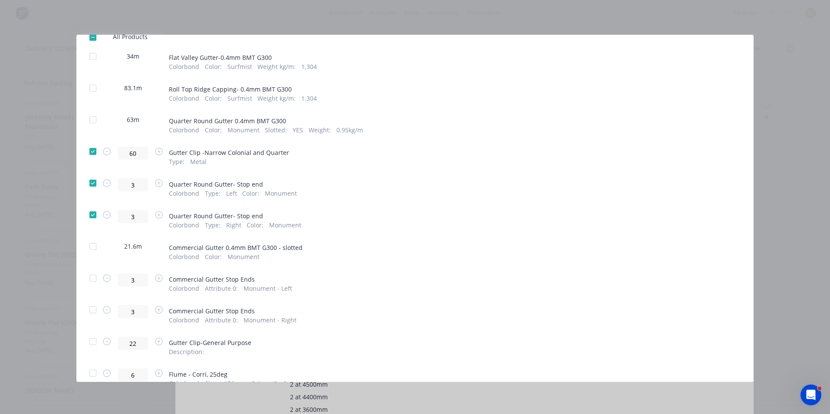
scroll to position [174, 0]
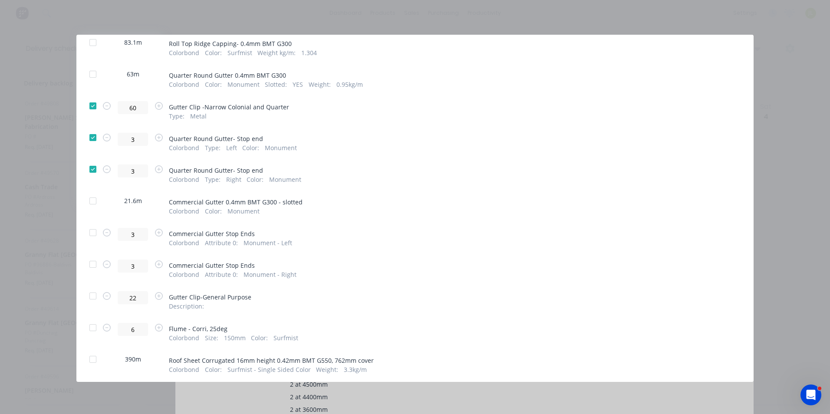
click at [92, 235] on div at bounding box center [92, 232] width 17 height 17
click at [92, 263] on div at bounding box center [92, 264] width 17 height 17
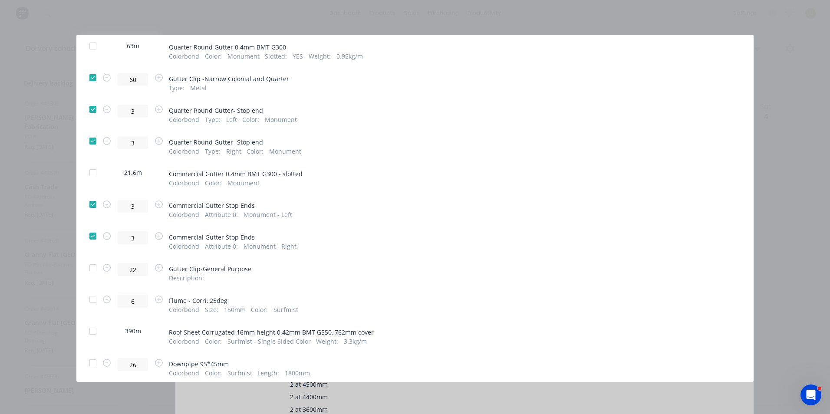
scroll to position [217, 0]
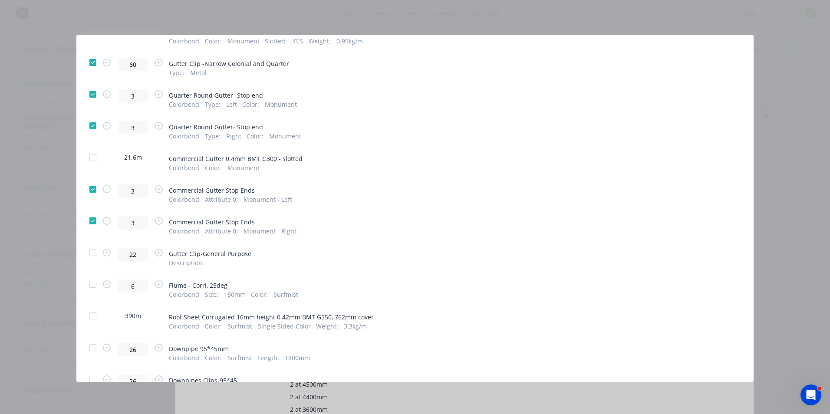
click at [89, 261] on div at bounding box center [92, 252] width 17 height 17
click at [87, 287] on div at bounding box center [92, 284] width 17 height 17
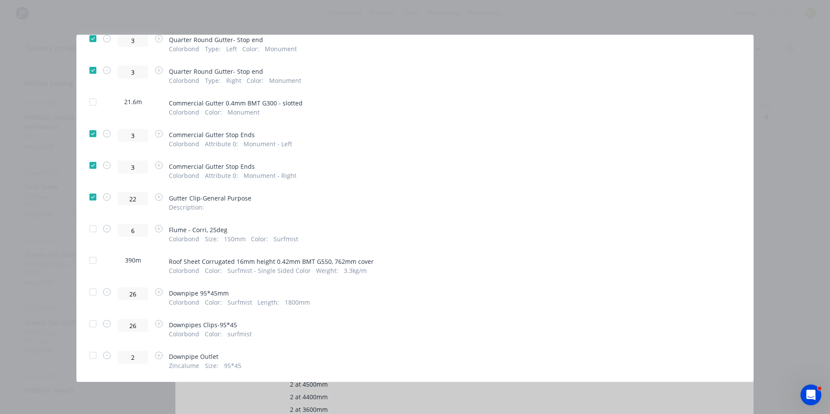
scroll to position [274, 0]
click at [88, 292] on div at bounding box center [92, 290] width 17 height 17
click at [92, 320] on div at bounding box center [92, 322] width 17 height 17
click at [89, 357] on div at bounding box center [92, 353] width 17 height 17
click at [93, 294] on div at bounding box center [92, 290] width 17 height 17
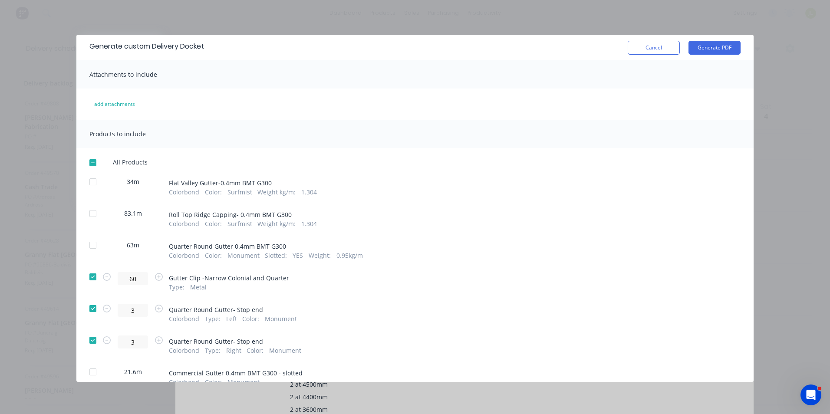
scroll to position [0, 0]
click at [688, 53] on button "Generate PDF" at bounding box center [714, 50] width 52 height 14
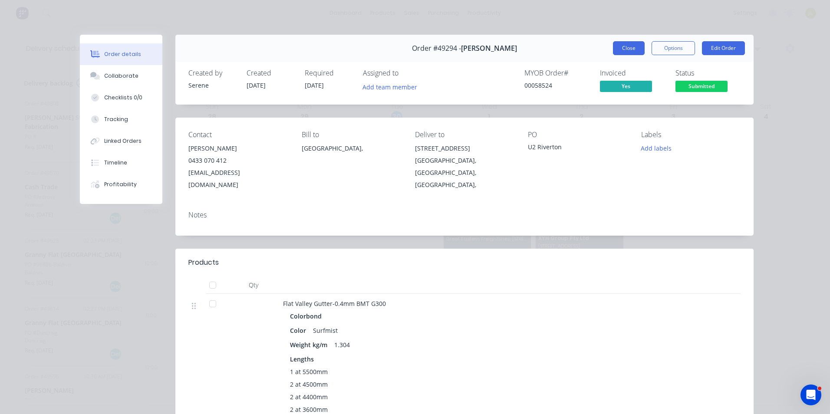
click at [624, 52] on button "Close" at bounding box center [629, 48] width 32 height 14
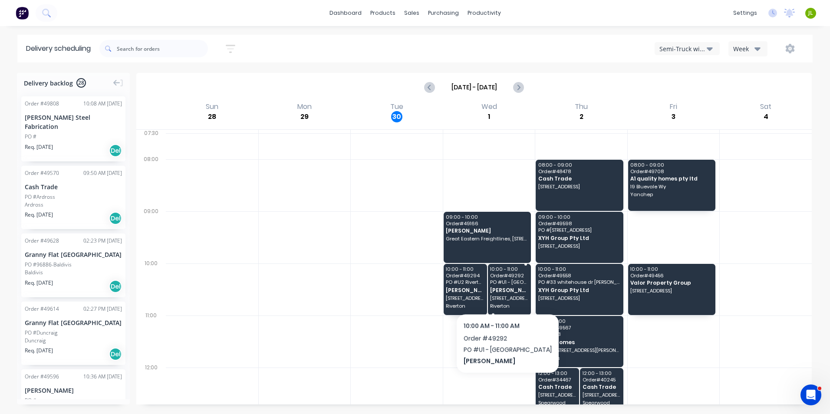
click at [492, 289] on span "[PERSON_NAME]" at bounding box center [509, 290] width 38 height 6
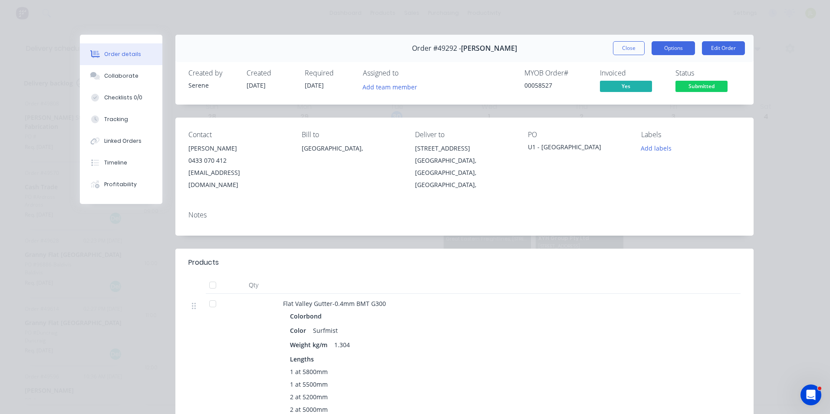
click at [675, 51] on button "Options" at bounding box center [672, 48] width 43 height 14
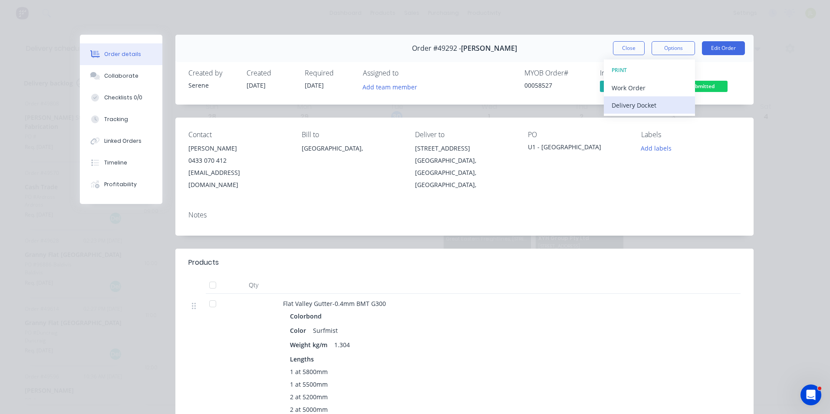
click at [663, 100] on div "Delivery Docket" at bounding box center [649, 105] width 76 height 13
click at [647, 125] on div "Custom" at bounding box center [649, 122] width 76 height 13
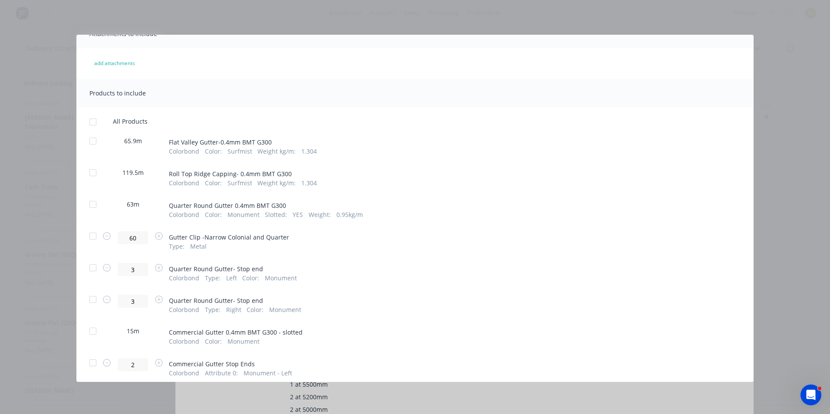
scroll to position [87, 0]
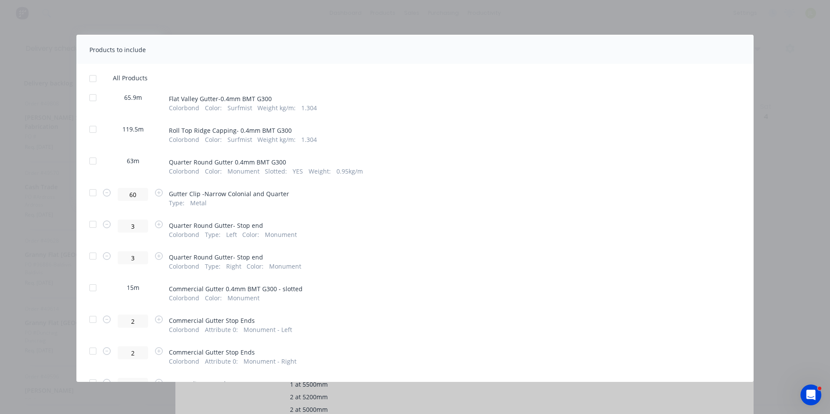
click at [91, 199] on div at bounding box center [92, 192] width 17 height 17
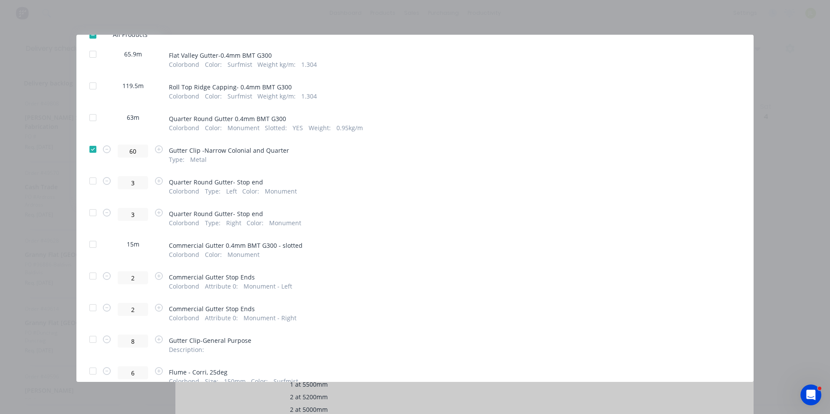
click at [89, 189] on div at bounding box center [92, 180] width 17 height 17
click at [87, 208] on div at bounding box center [92, 212] width 17 height 17
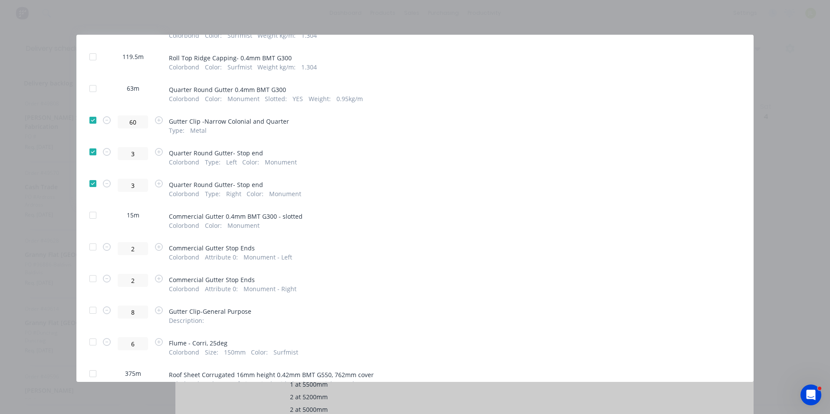
scroll to position [174, 0]
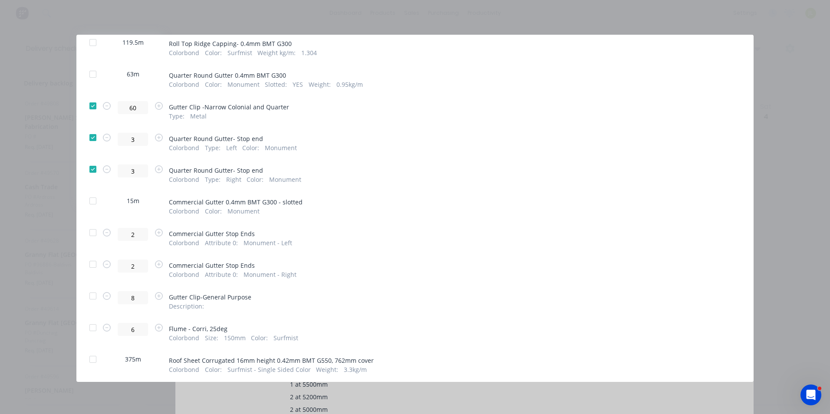
click at [99, 231] on div at bounding box center [92, 232] width 17 height 17
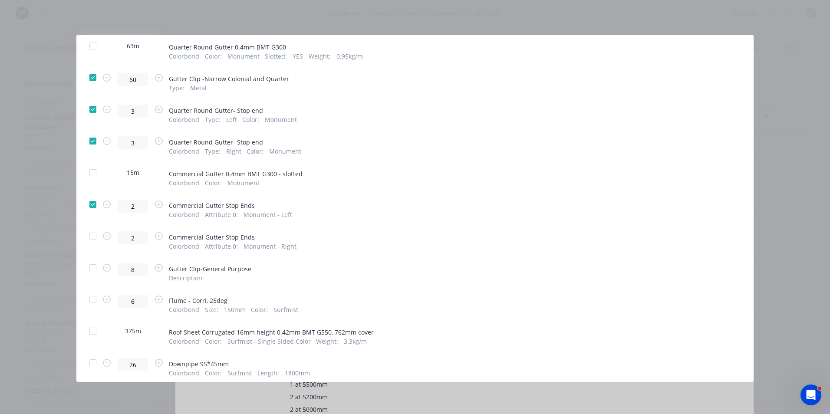
scroll to position [217, 0]
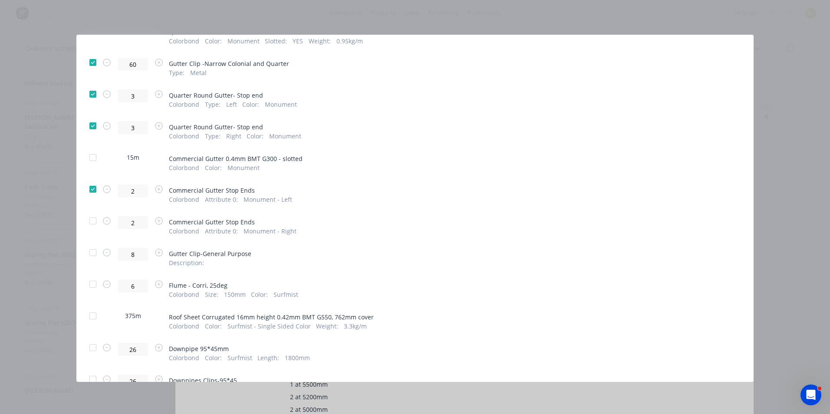
click at [99, 227] on div at bounding box center [92, 220] width 17 height 17
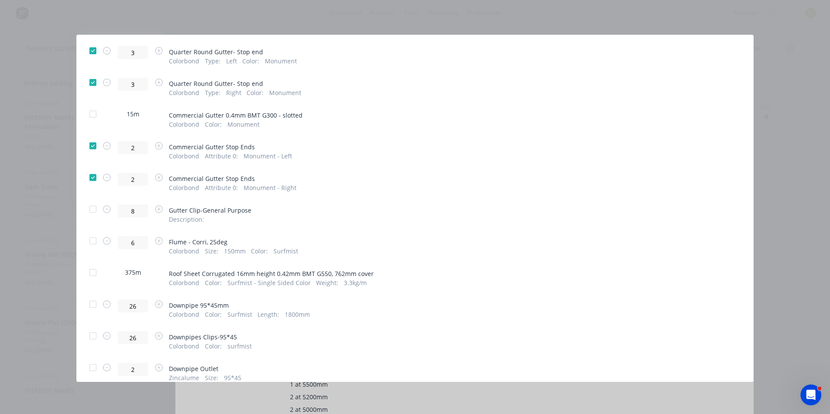
click at [97, 220] on div "8 Gutter Clip-General Purpose Description :" at bounding box center [414, 214] width 651 height 20
click at [96, 216] on div at bounding box center [92, 208] width 17 height 17
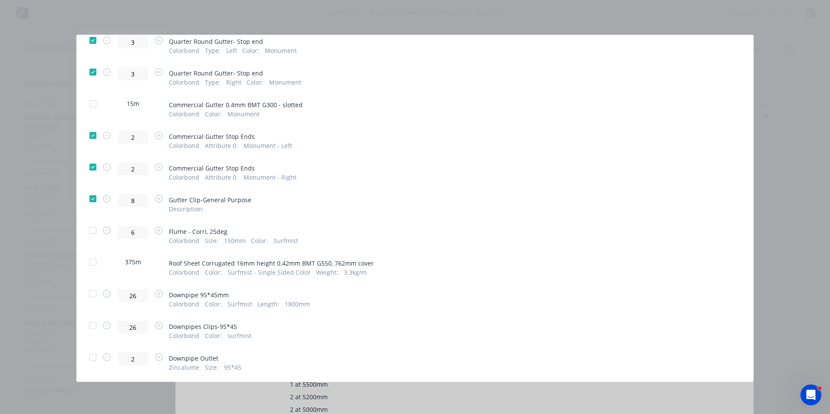
scroll to position [274, 0]
click at [81, 329] on div "All Products 65.9m Flat Valley Gutter-0.4mm BMT G300 Colorbond Color : Surfmist…" at bounding box center [414, 128] width 677 height 482
click at [88, 318] on div at bounding box center [92, 322] width 17 height 17
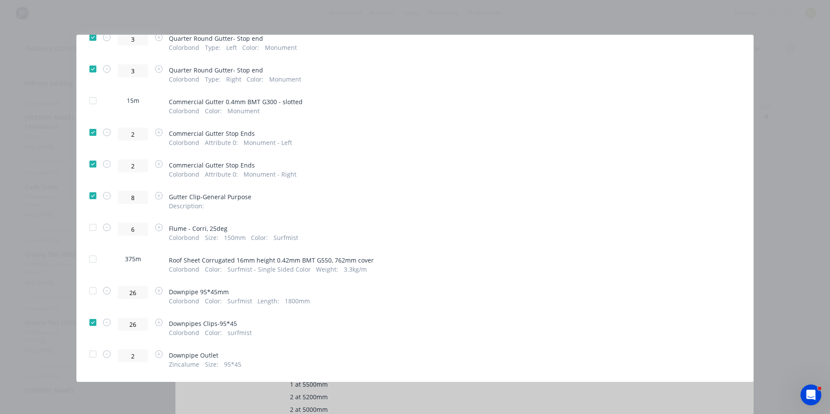
click at [88, 356] on div at bounding box center [92, 353] width 17 height 17
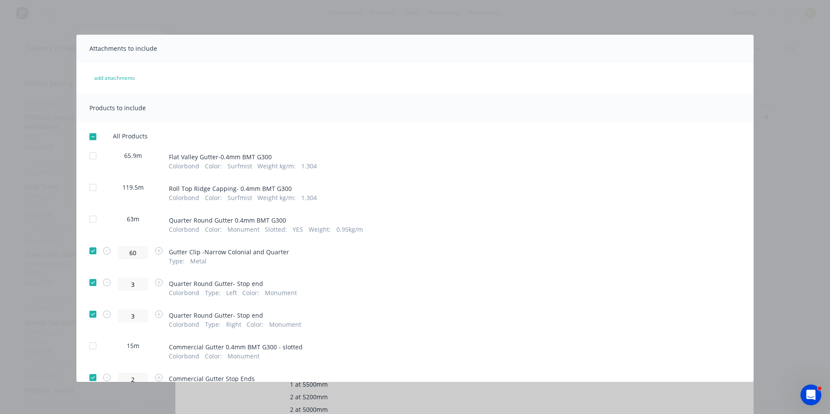
scroll to position [0, 0]
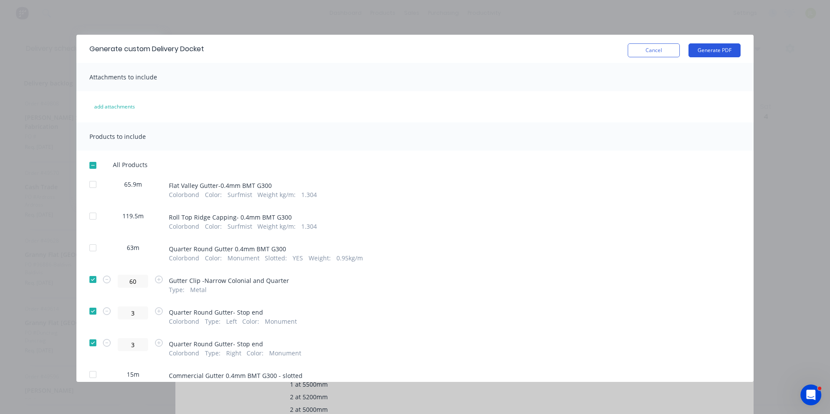
click at [703, 52] on button "Generate PDF" at bounding box center [714, 50] width 52 height 14
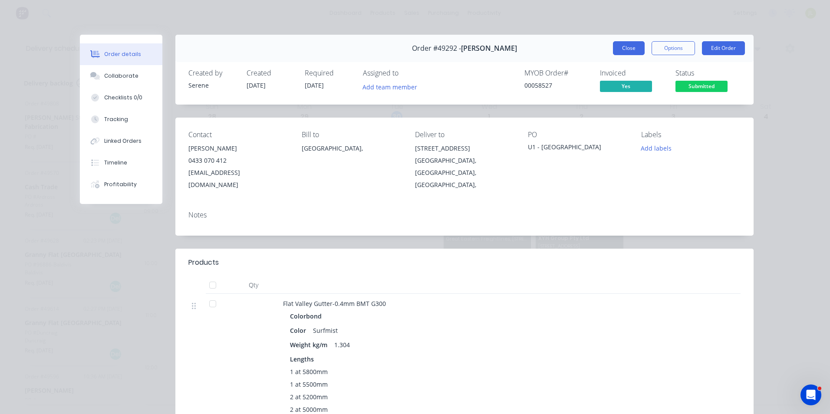
click at [628, 50] on button "Close" at bounding box center [629, 48] width 32 height 14
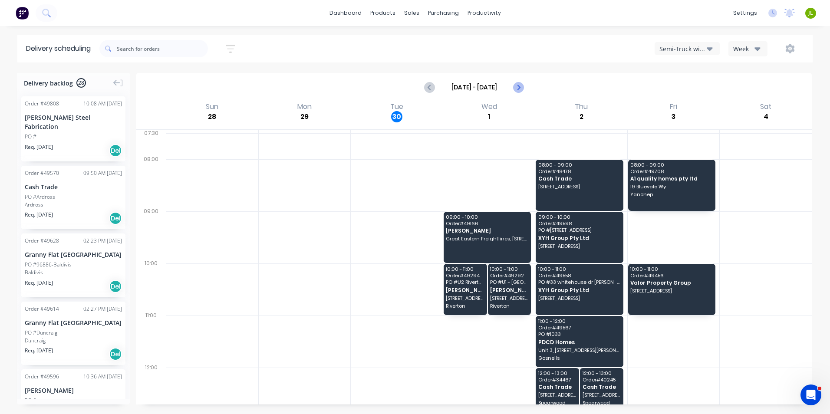
click at [514, 85] on icon "Next page" at bounding box center [518, 87] width 10 height 10
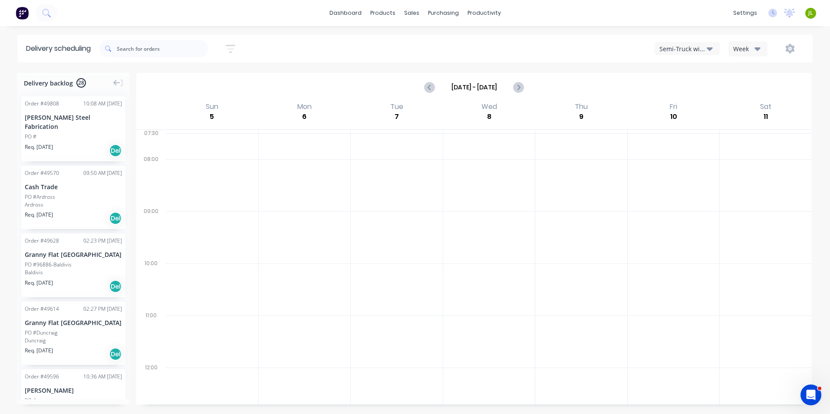
click at [673, 54] on button "Semi-Truck with Hiab" at bounding box center [686, 48] width 65 height 13
click at [672, 72] on div "Semi-Truck with Hiab" at bounding box center [698, 70] width 86 height 17
click at [675, 46] on div "Semi-Truck with Hiab" at bounding box center [682, 48] width 47 height 9
click at [673, 85] on div "Steelframing Truck" at bounding box center [698, 87] width 86 height 17
click at [682, 48] on div "Steelframing Truck" at bounding box center [682, 48] width 47 height 9
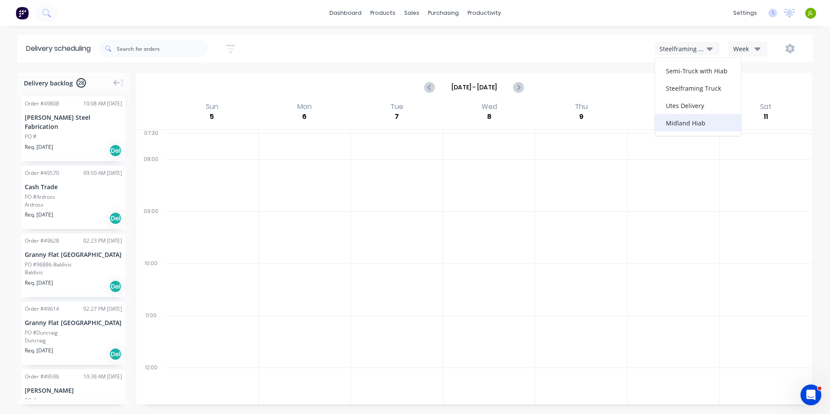
click at [680, 115] on div "Midland Hiab" at bounding box center [698, 122] width 86 height 17
click at [685, 48] on div "Midland Hiab" at bounding box center [682, 48] width 47 height 9
click at [681, 76] on div "Semi-Truck with Hiab" at bounding box center [698, 70] width 86 height 17
click at [706, 49] on button "Semi-Truck with Hiab" at bounding box center [686, 48] width 65 height 13
click at [685, 102] on div "Utes Delivery" at bounding box center [698, 105] width 86 height 17
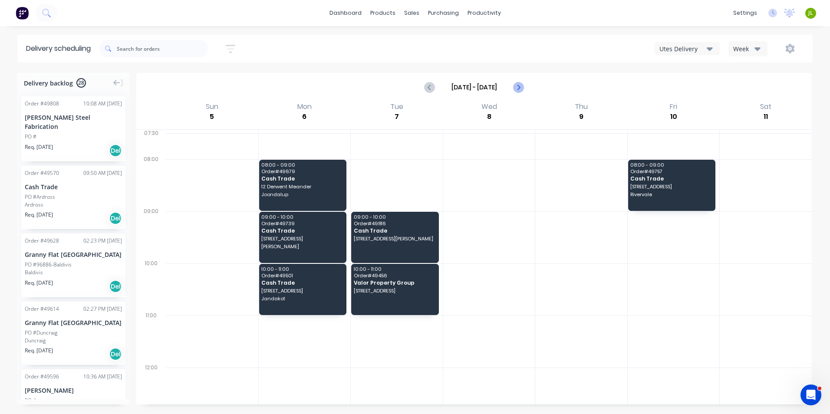
click at [519, 89] on icon "Next page" at bounding box center [518, 87] width 10 height 10
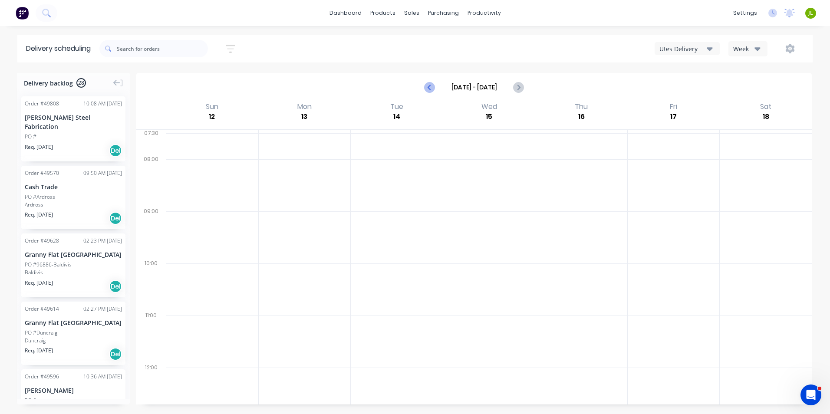
click at [431, 93] on button "Previous page" at bounding box center [429, 87] width 17 height 17
type input "[DATE] - [DATE]"
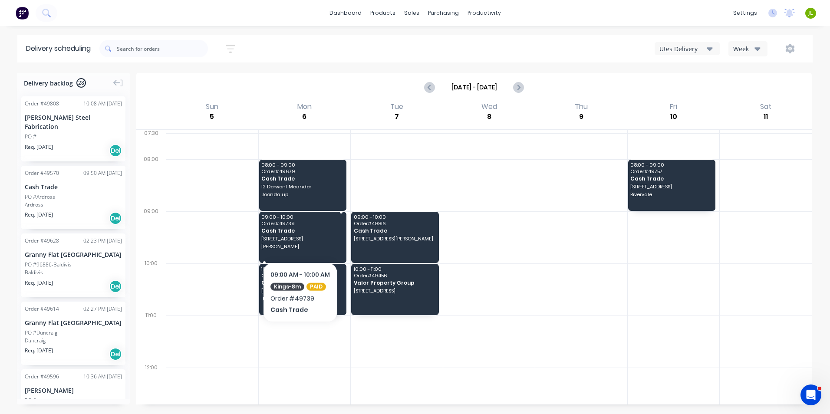
click at [300, 238] on span "[STREET_ADDRESS]" at bounding box center [302, 238] width 82 height 5
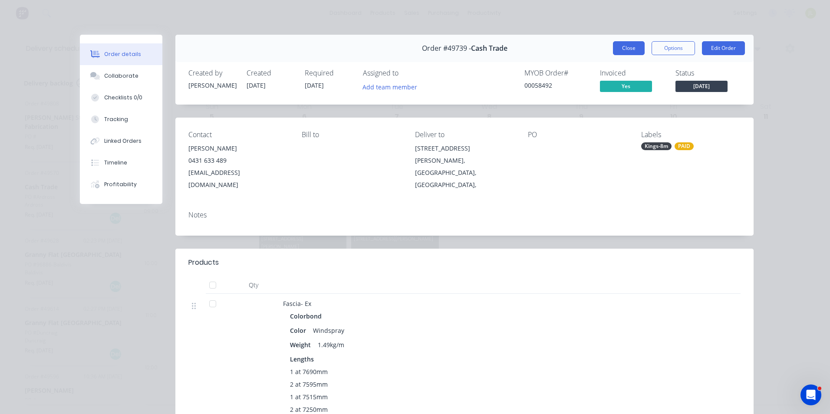
click at [615, 46] on button "Close" at bounding box center [629, 48] width 32 height 14
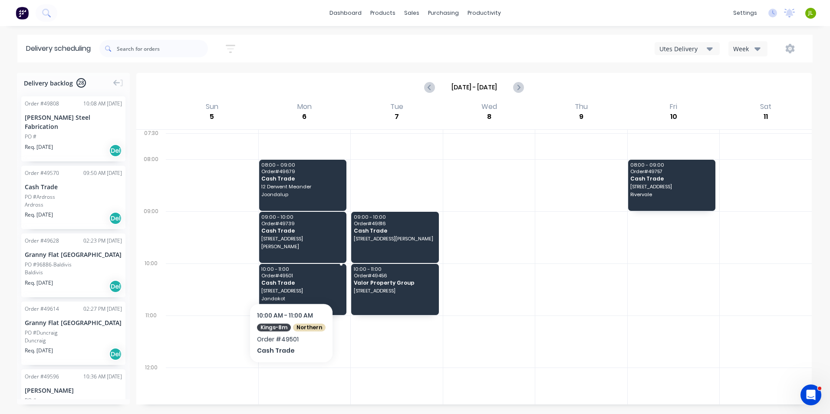
click at [290, 280] on span "Cash Trade" at bounding box center [302, 283] width 82 height 6
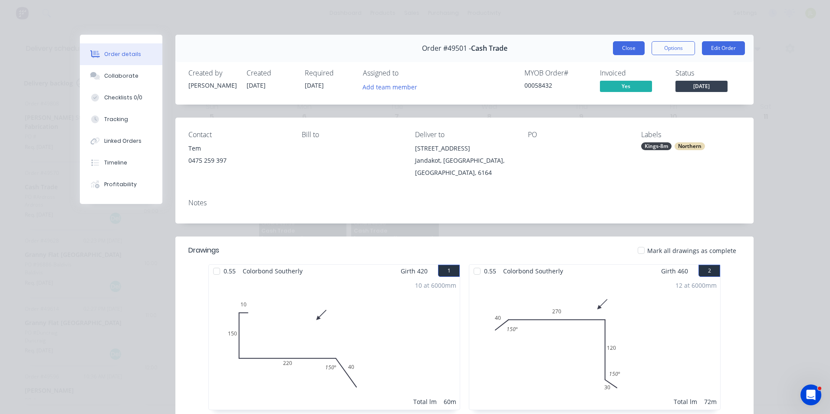
click at [632, 46] on button "Close" at bounding box center [629, 48] width 32 height 14
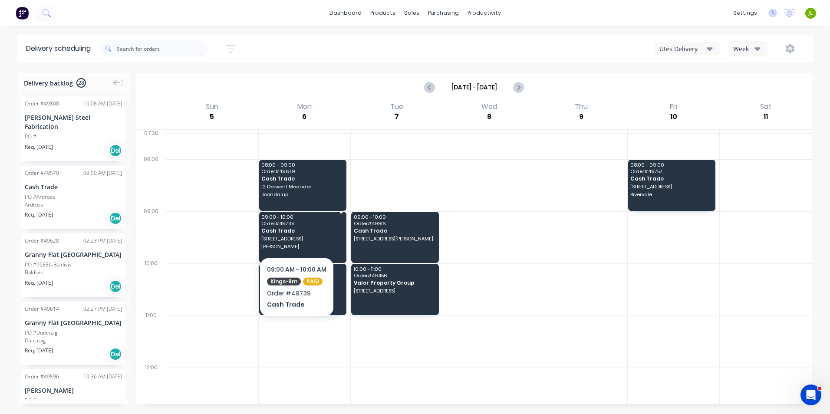
click at [296, 234] on div "09:00 - 10:00 Order # 49739 Cash Trade [STREET_ADDRESS][PERSON_NAME]" at bounding box center [303, 237] width 88 height 51
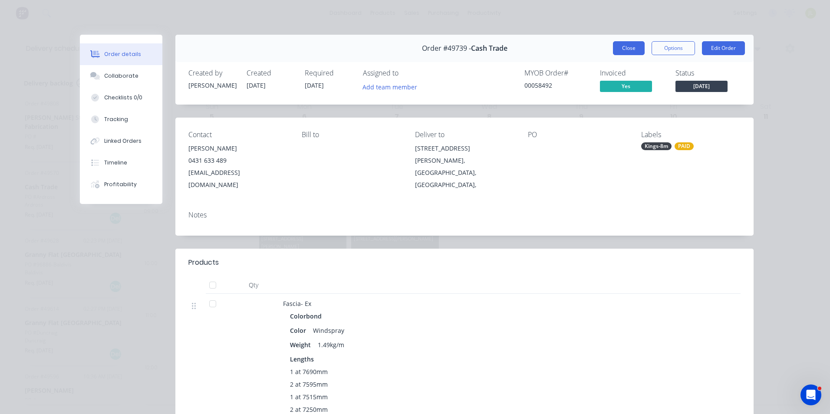
click at [623, 48] on button "Close" at bounding box center [629, 48] width 32 height 14
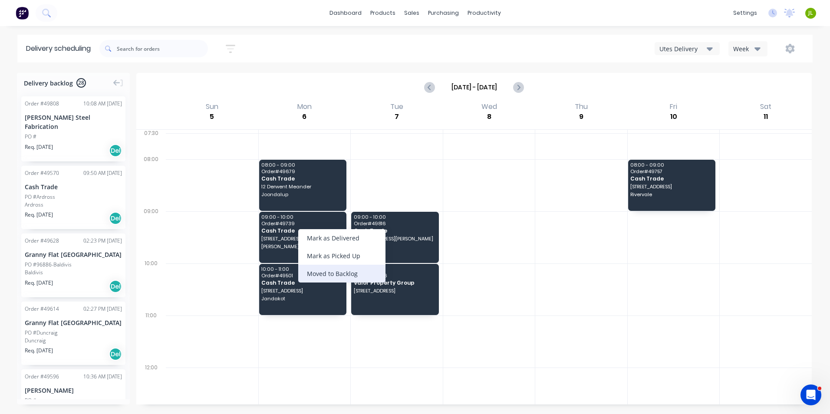
click at [359, 269] on div "Moved to Backlog" at bounding box center [341, 274] width 87 height 18
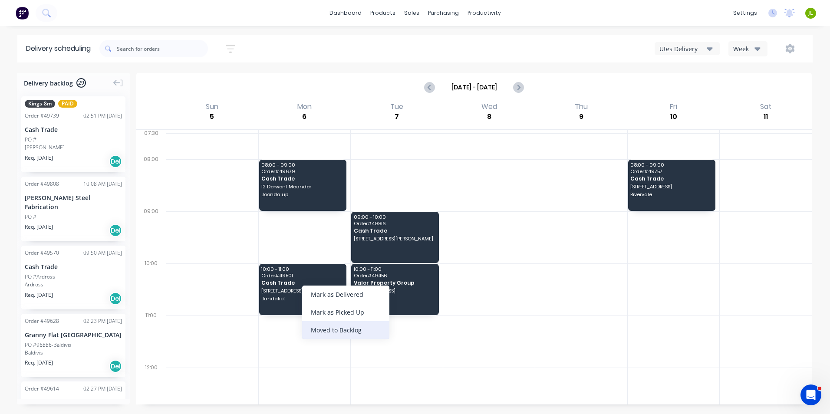
click at [332, 328] on div "Moved to Backlog" at bounding box center [345, 330] width 87 height 18
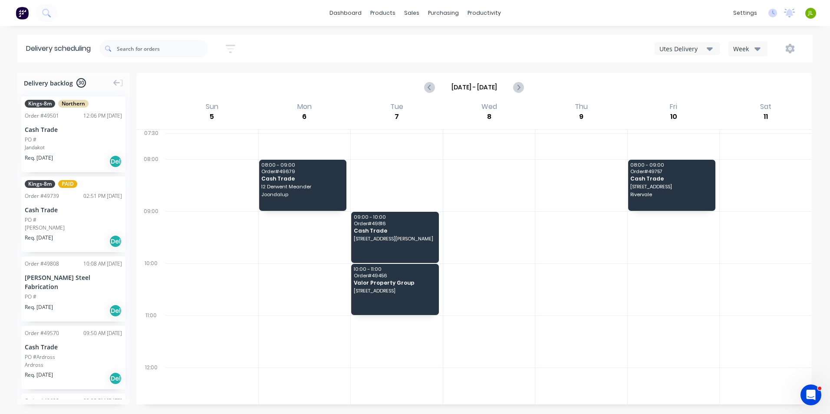
click at [706, 47] on div "Utes Delivery" at bounding box center [682, 48] width 47 height 9
click at [691, 73] on div "Semi-Truck with Hiab" at bounding box center [698, 70] width 86 height 17
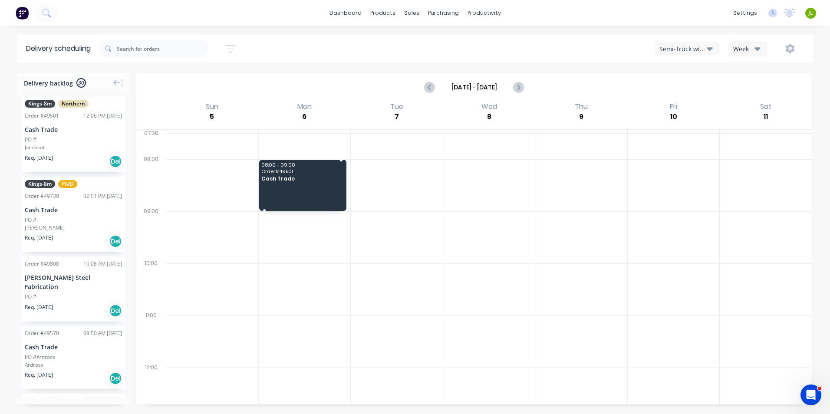
drag, startPoint x: 41, startPoint y: 119, endPoint x: 302, endPoint y: 167, distance: 266.0
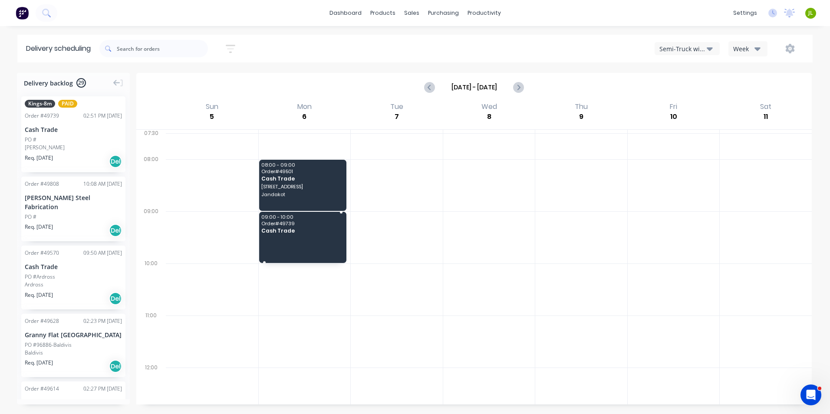
drag, startPoint x: 69, startPoint y: 129, endPoint x: 289, endPoint y: 220, distance: 237.4
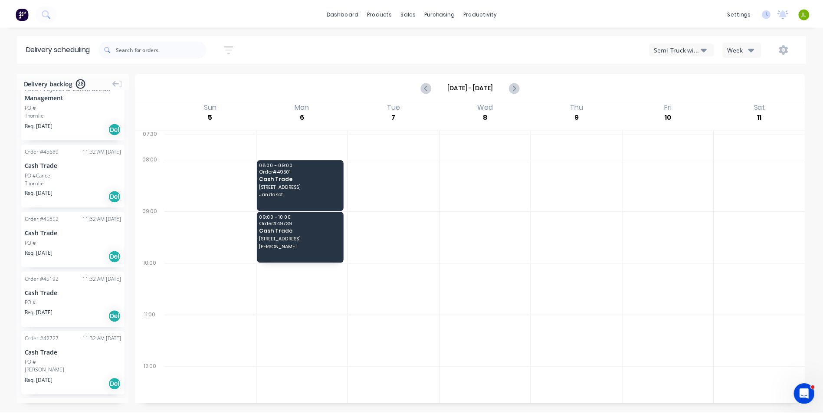
scroll to position [1085, 0]
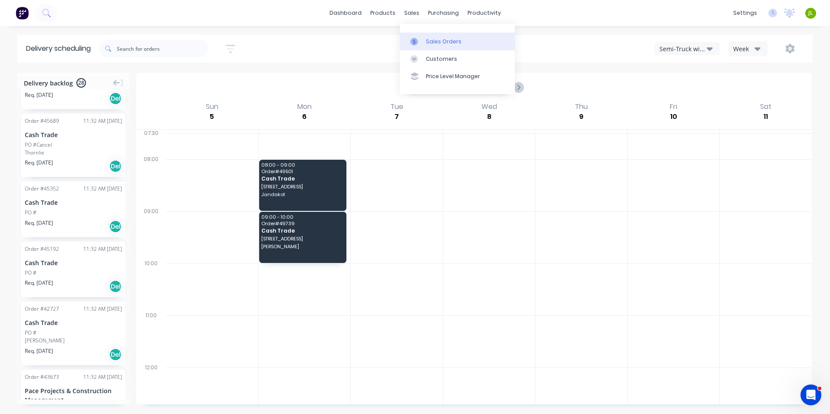
click at [421, 41] on div at bounding box center [416, 42] width 13 height 8
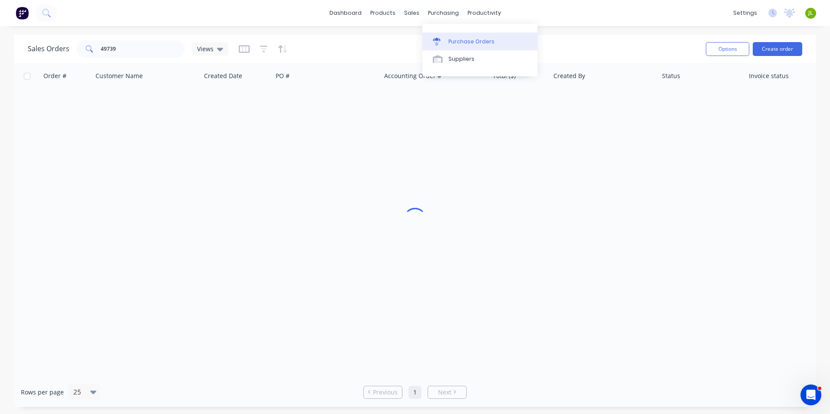
click at [450, 43] on div "Purchase Orders" at bounding box center [471, 42] width 46 height 8
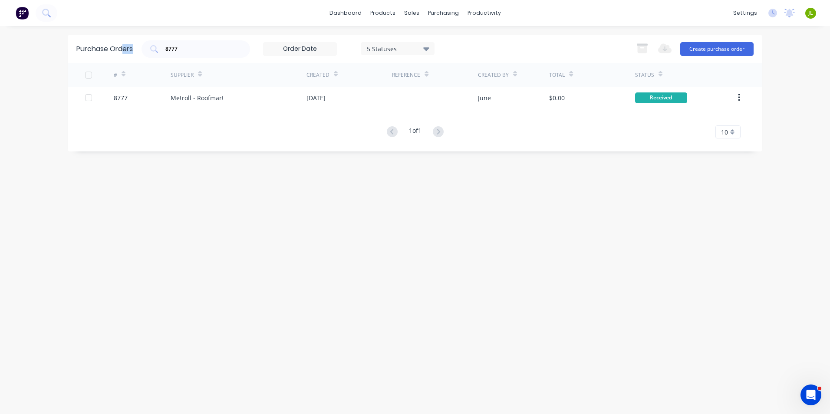
drag, startPoint x: 141, startPoint y: 45, endPoint x: 123, endPoint y: 45, distance: 18.2
click at [123, 45] on div "Purchase Orders 8777 5 Statuses 5 Statuses Export to Excel (XLSX) Create purcha…" at bounding box center [415, 49] width 694 height 28
click at [278, 43] on input at bounding box center [299, 49] width 73 height 13
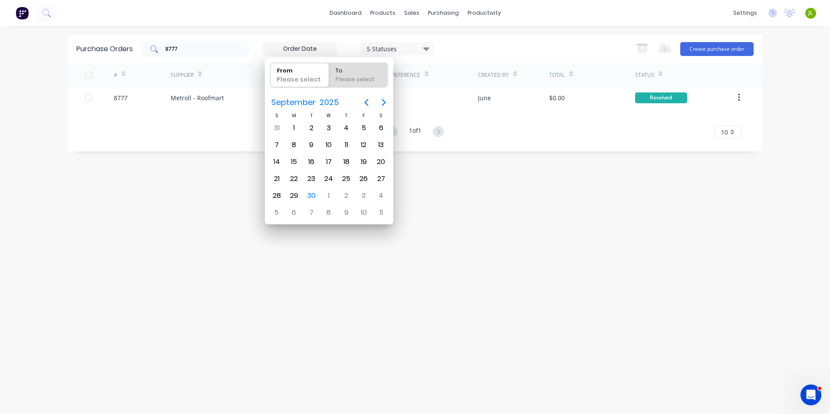
drag, startPoint x: 196, startPoint y: 48, endPoint x: 167, endPoint y: 50, distance: 29.6
click at [167, 50] on input "8777" at bounding box center [200, 49] width 72 height 9
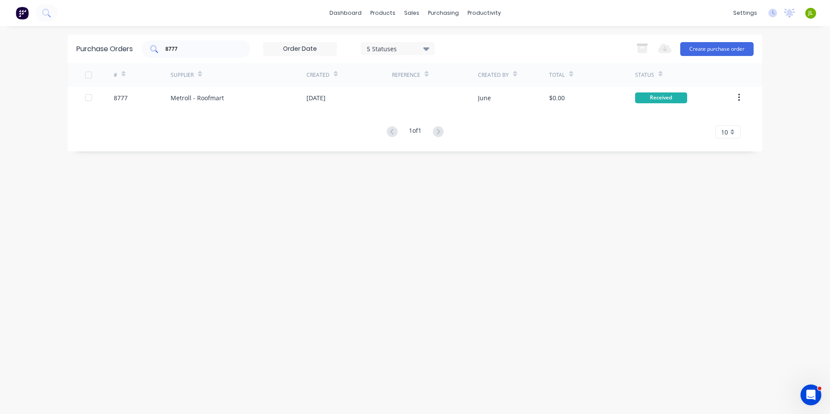
click at [175, 48] on input "8777" at bounding box center [200, 49] width 72 height 9
drag, startPoint x: 178, startPoint y: 47, endPoint x: 167, endPoint y: 49, distance: 11.8
click at [167, 49] on input "8777" at bounding box center [200, 49] width 72 height 9
type input "8755"
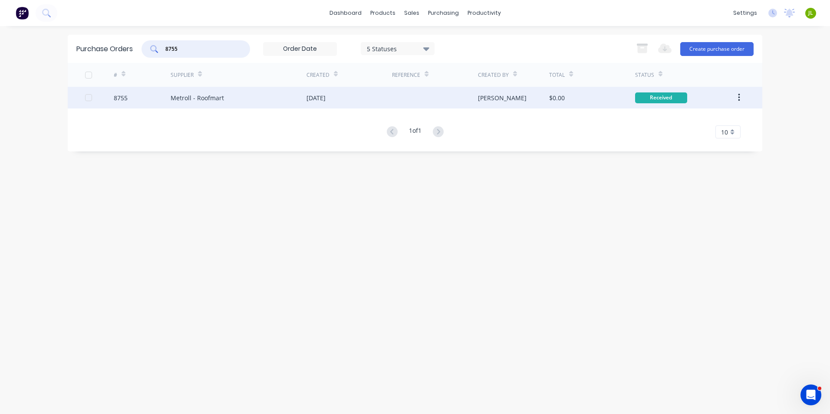
click at [361, 96] on div "[DATE]" at bounding box center [348, 98] width 85 height 22
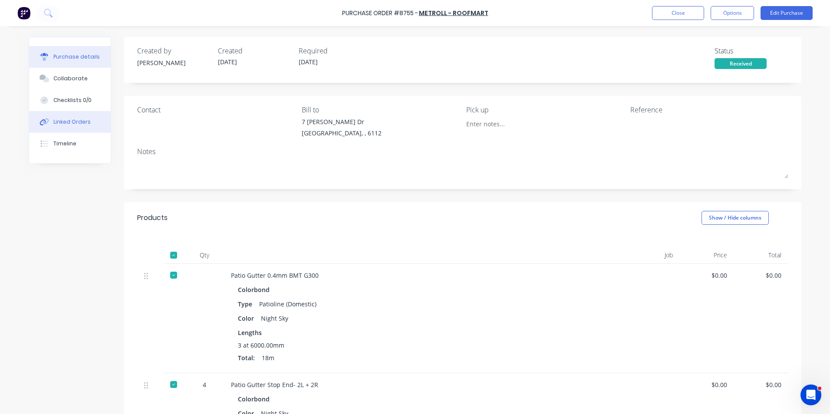
click at [85, 118] on button "Linked Orders" at bounding box center [70, 122] width 82 height 22
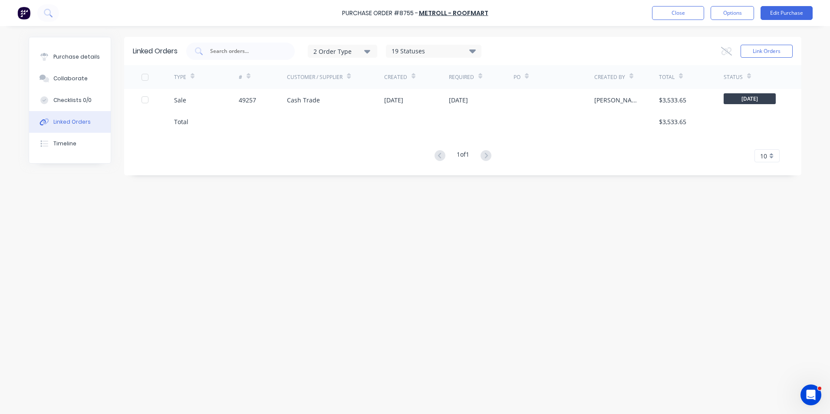
click at [233, 82] on div "TYPE" at bounding box center [206, 77] width 65 height 24
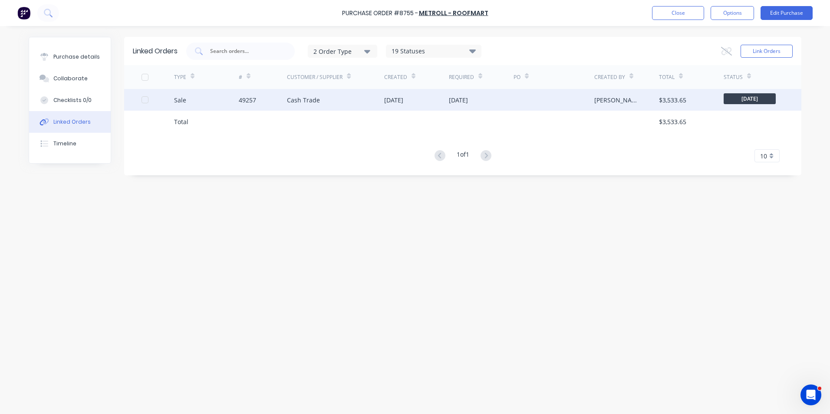
click at [230, 93] on div "Sale" at bounding box center [206, 100] width 65 height 22
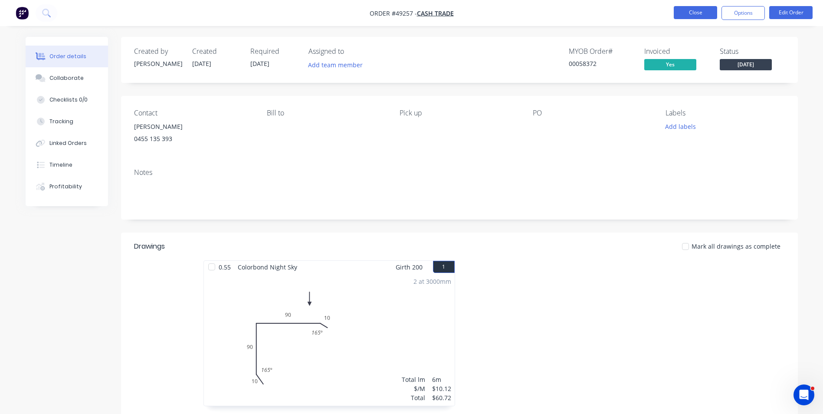
click at [689, 17] on button "Close" at bounding box center [695, 12] width 43 height 13
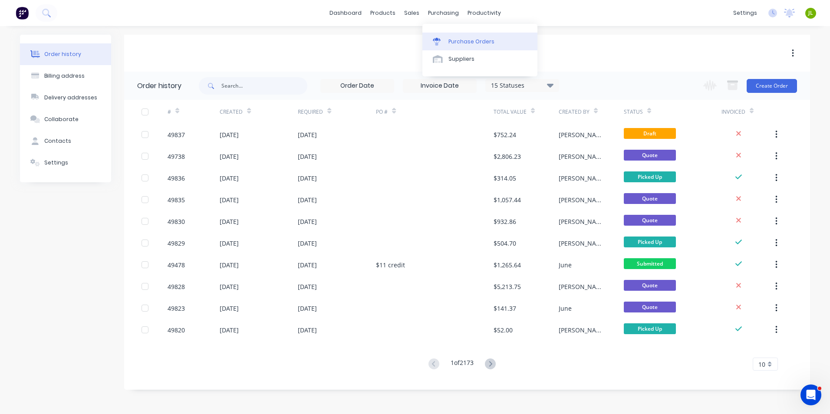
click at [447, 47] on link "Purchase Orders" at bounding box center [479, 41] width 115 height 17
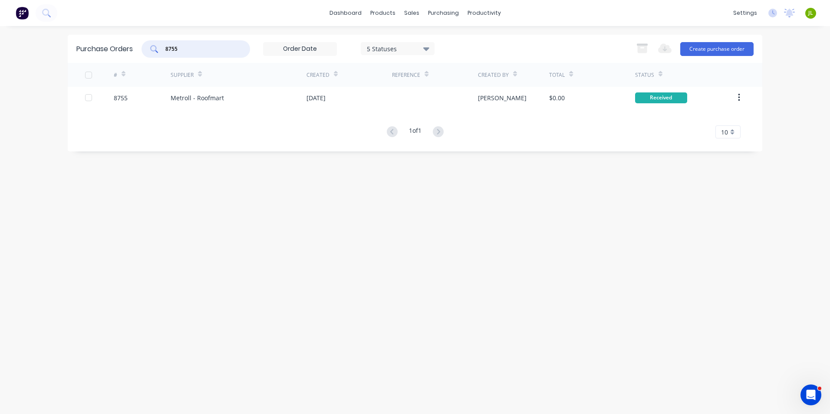
drag, startPoint x: 188, startPoint y: 51, endPoint x: 173, endPoint y: 51, distance: 15.6
click at [173, 51] on input "8755" at bounding box center [200, 49] width 72 height 9
type input "8777"
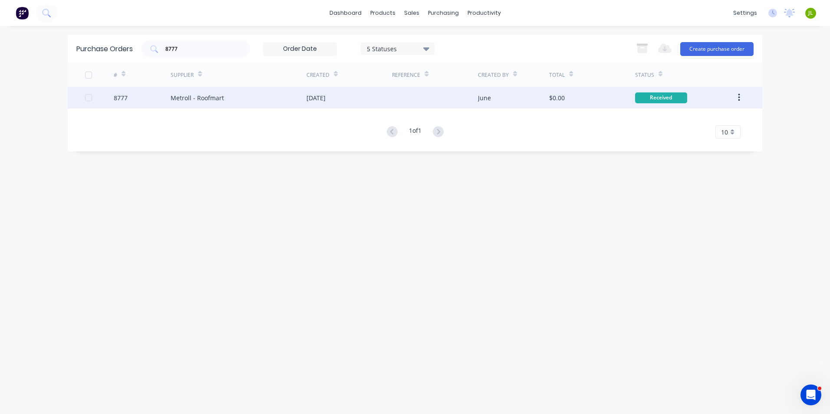
click at [236, 97] on div "Metroll - Roofmart" at bounding box center [239, 98] width 136 height 22
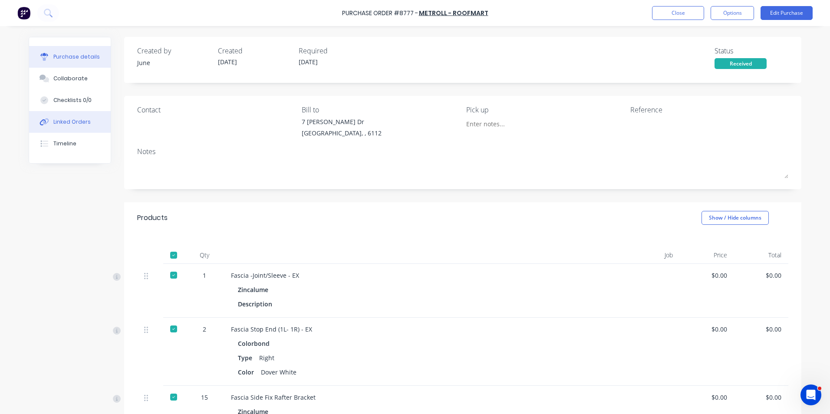
click at [66, 120] on div "Linked Orders" at bounding box center [71, 122] width 37 height 8
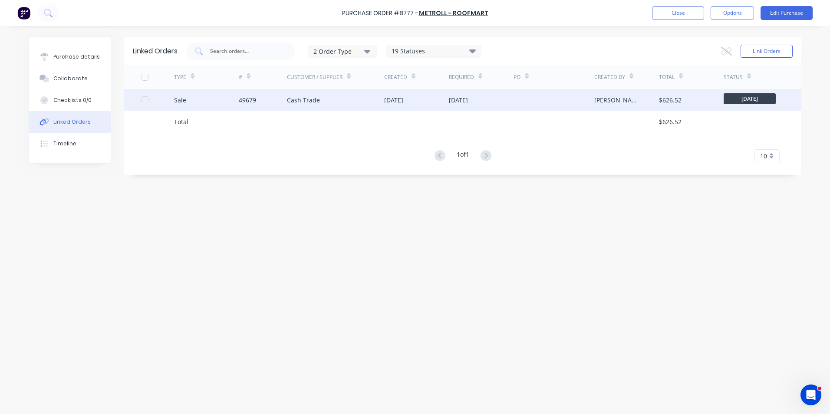
click at [261, 104] on div "49679" at bounding box center [263, 100] width 49 height 22
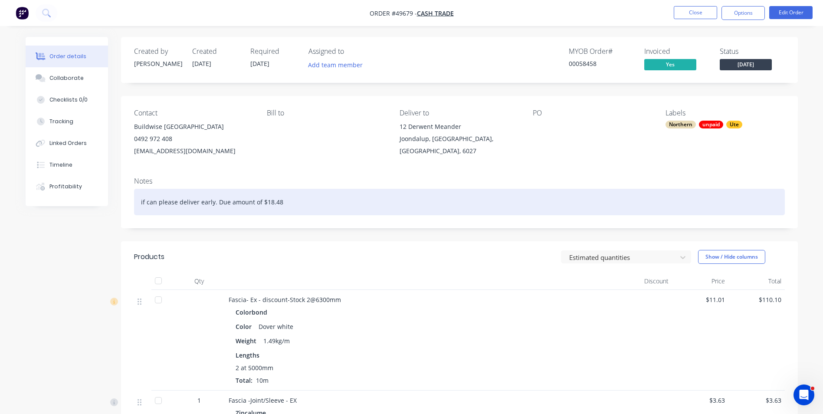
click at [519, 203] on div "if can please deliver early. Due amount of $18.48" at bounding box center [459, 202] width 651 height 26
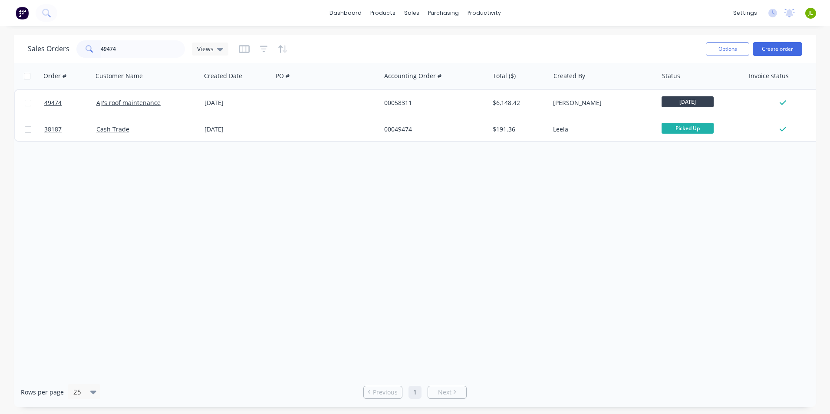
drag, startPoint x: 87, startPoint y: 49, endPoint x: 92, endPoint y: 51, distance: 5.5
click at [86, 56] on div "49474" at bounding box center [130, 48] width 108 height 17
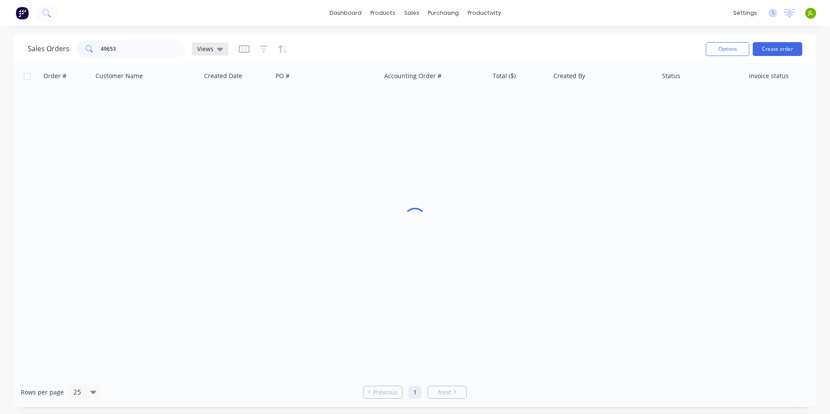
type input "49653"
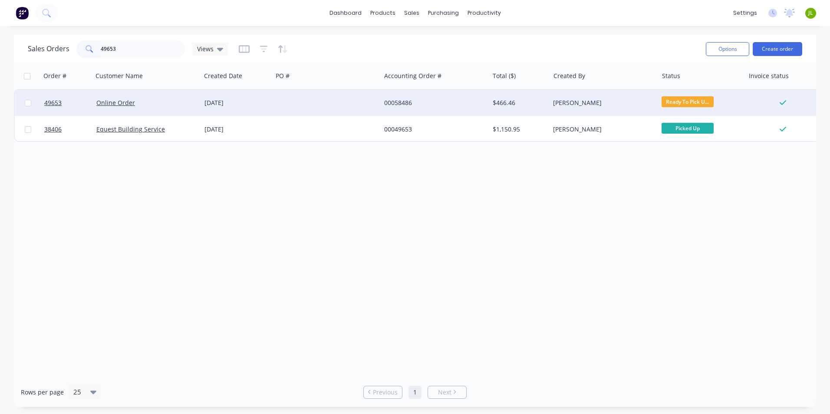
click at [281, 113] on div at bounding box center [327, 103] width 108 height 26
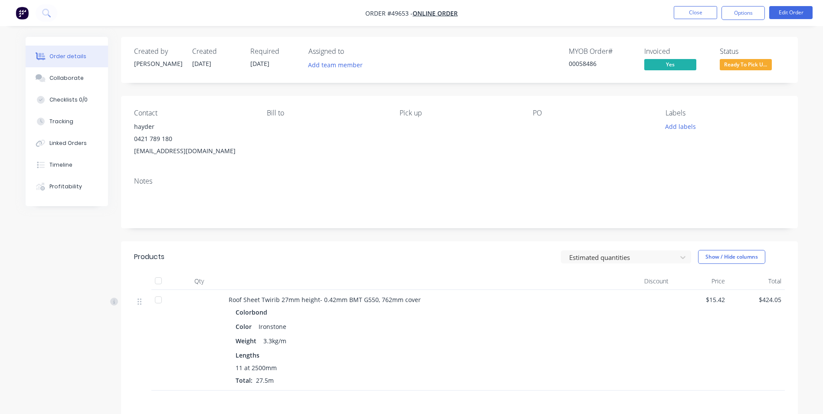
click at [635, 167] on div "Contact hayder 0421 789 180 hayder.atti@gmail.com Bill to Pick up PO Labels Add…" at bounding box center [459, 133] width 677 height 74
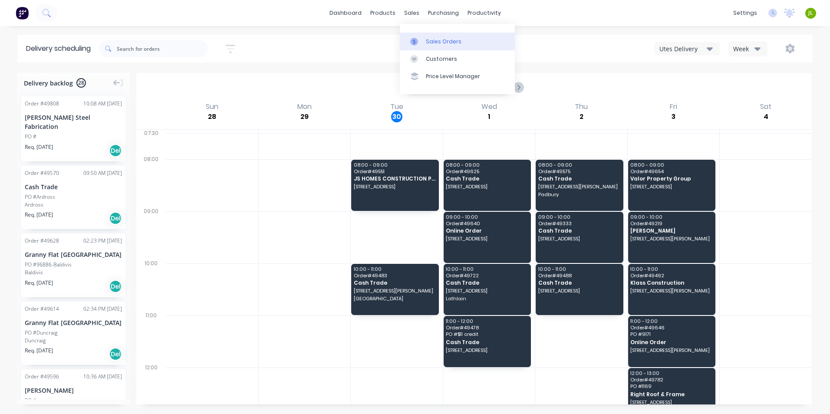
click at [418, 38] on div at bounding box center [416, 42] width 13 height 8
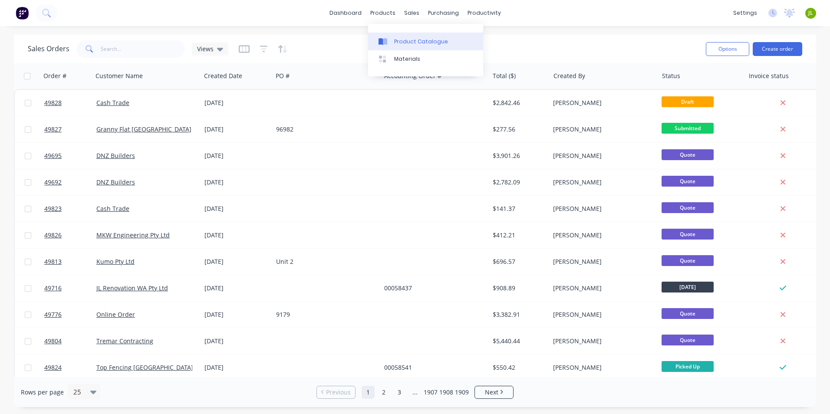
click at [388, 35] on link "Product Catalogue" at bounding box center [425, 41] width 115 height 17
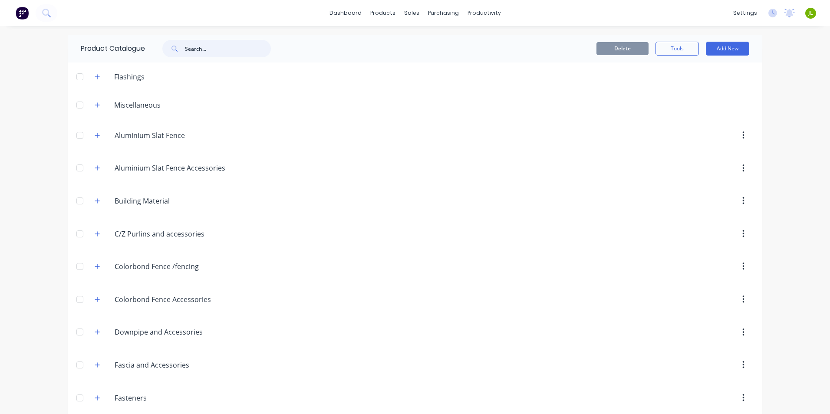
click at [205, 50] on input "text" at bounding box center [228, 48] width 86 height 17
type input "95"
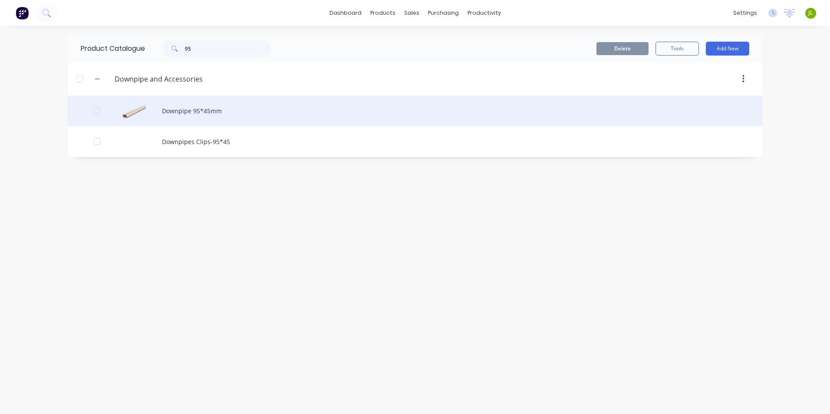
click at [209, 125] on div "Downpipe 95*45mm" at bounding box center [415, 110] width 694 height 31
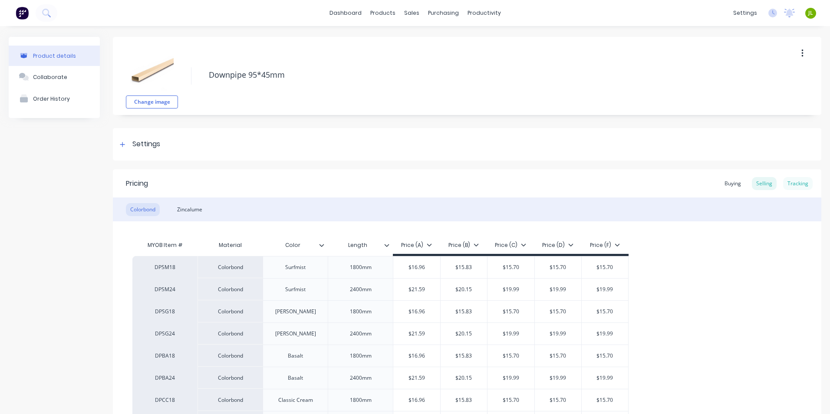
click at [797, 185] on div "Tracking" at bounding box center [798, 183] width 30 height 13
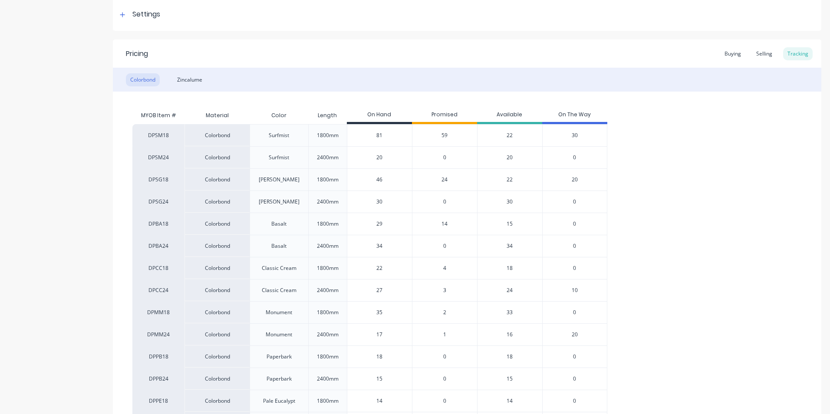
scroll to position [130, 0]
click at [447, 227] on span "14" at bounding box center [444, 224] width 6 height 8
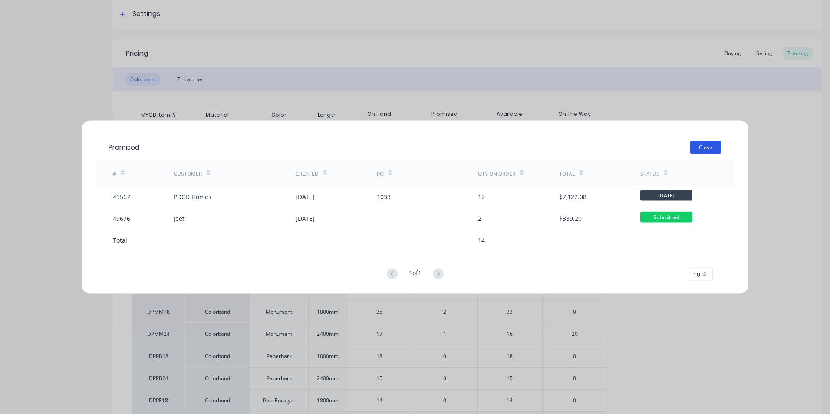
click at [710, 148] on button "Close" at bounding box center [706, 147] width 32 height 13
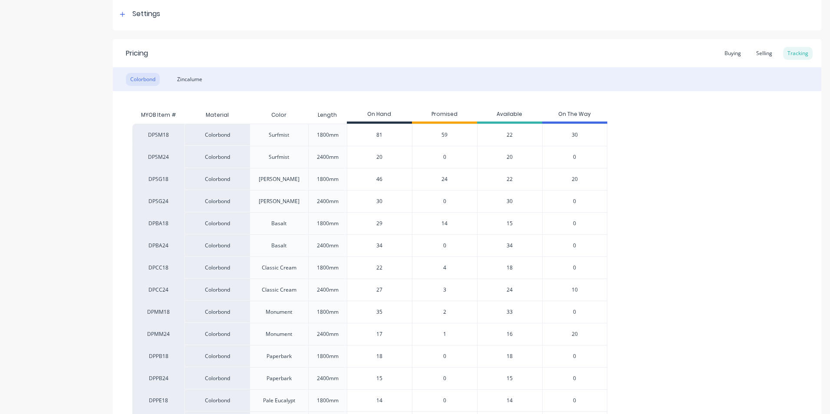
click at [442, 180] on span "24" at bounding box center [444, 179] width 6 height 8
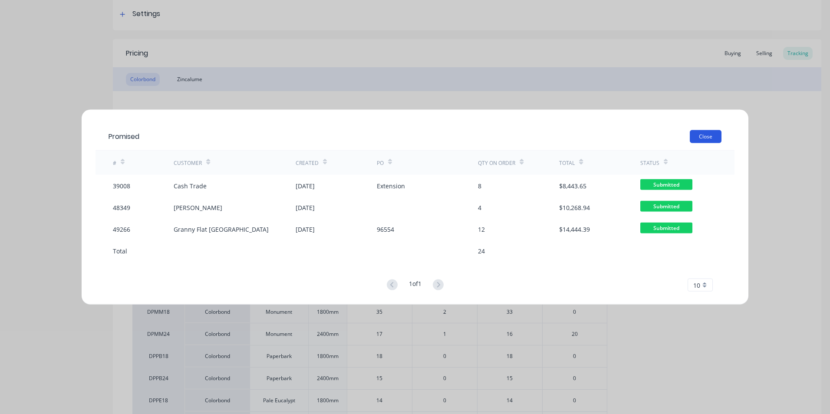
click at [706, 138] on button "Close" at bounding box center [706, 136] width 32 height 13
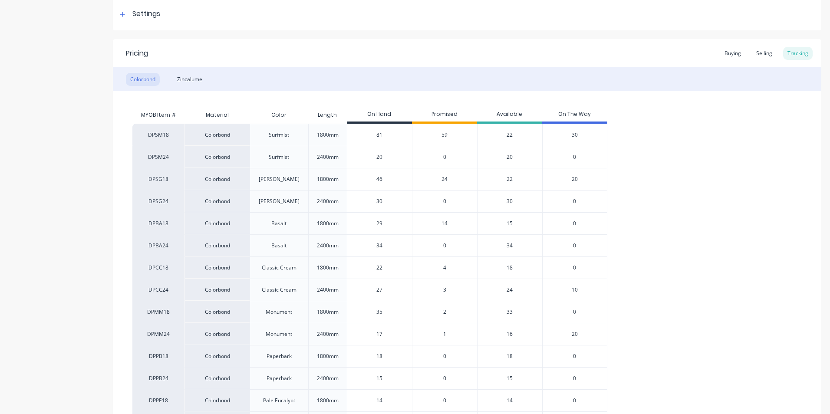
click at [443, 269] on span "4" at bounding box center [444, 268] width 3 height 8
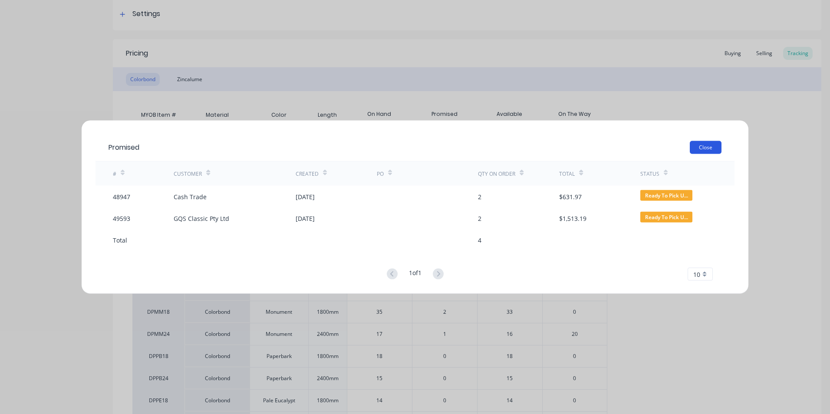
click at [706, 143] on button "Close" at bounding box center [706, 147] width 32 height 13
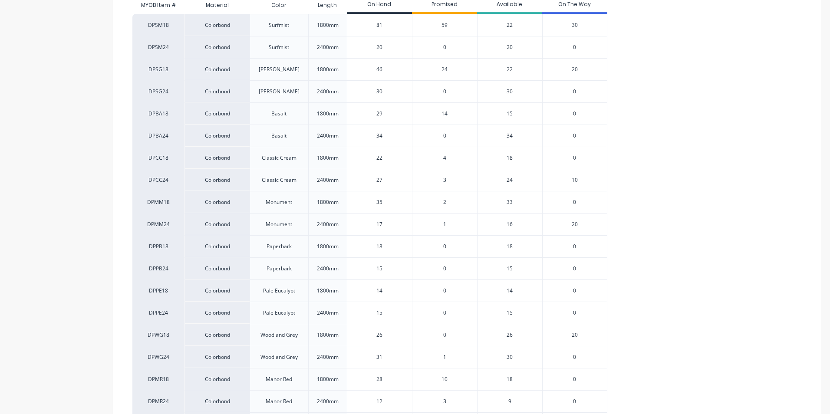
scroll to position [260, 0]
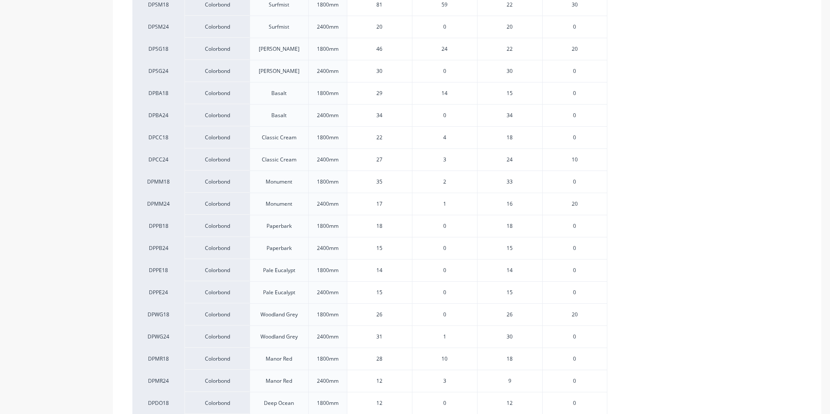
click at [573, 203] on span "20" at bounding box center [575, 204] width 6 height 8
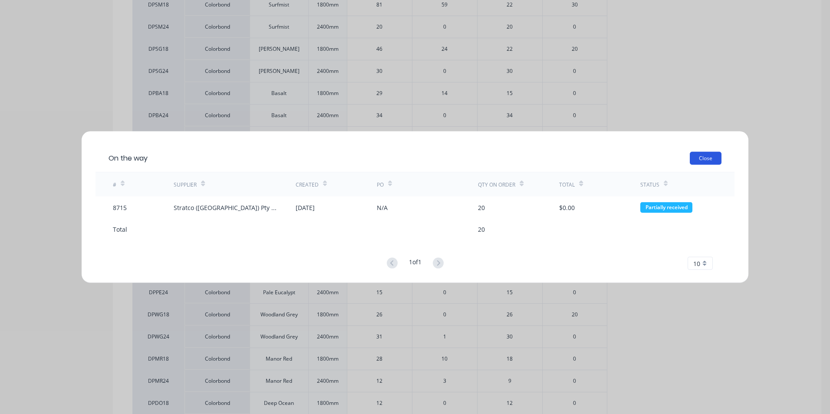
click at [713, 156] on button "Close" at bounding box center [706, 158] width 32 height 13
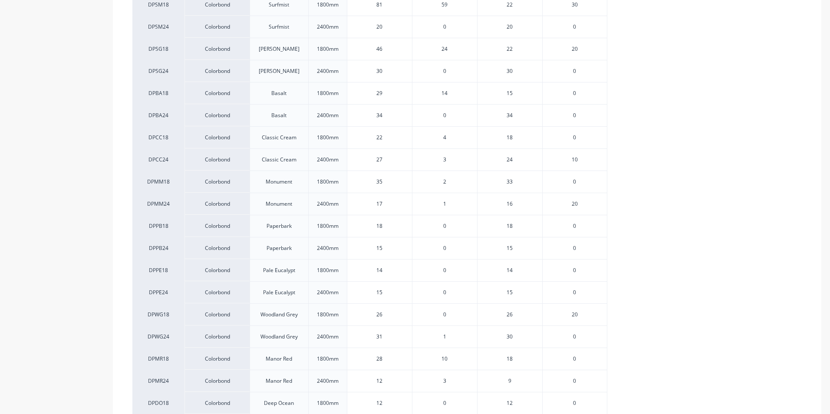
click at [575, 206] on span "20" at bounding box center [575, 204] width 6 height 8
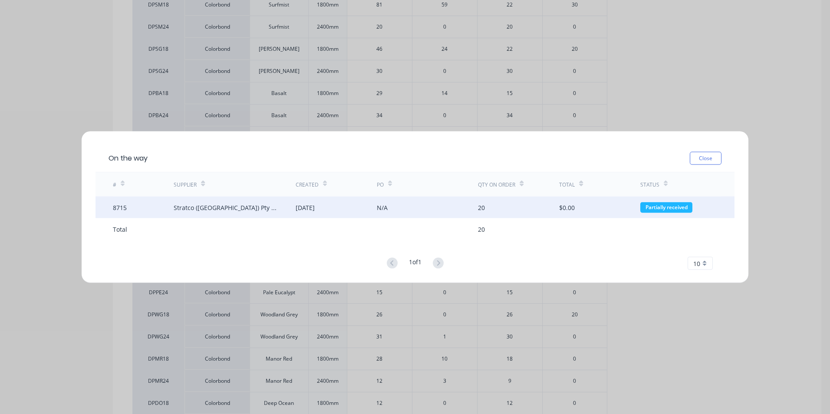
click at [544, 213] on div "20" at bounding box center [518, 208] width 81 height 22
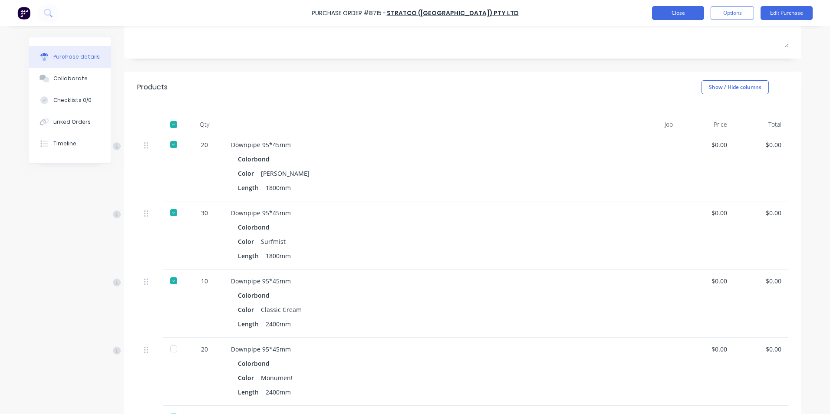
scroll to position [130, 0]
click at [661, 7] on button "Close" at bounding box center [678, 13] width 52 height 14
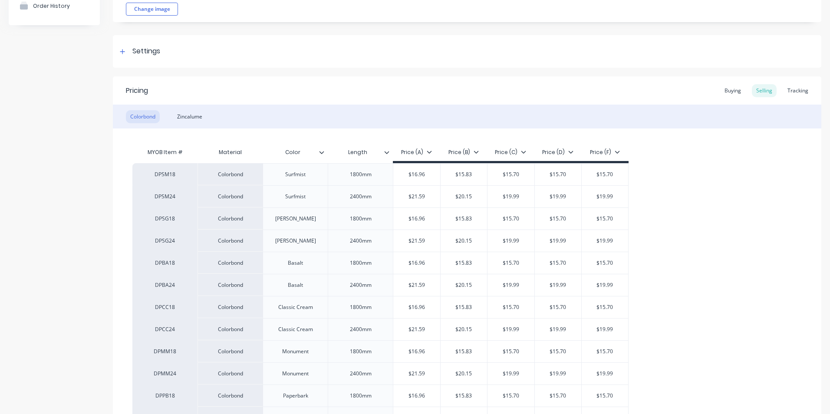
scroll to position [130, 0]
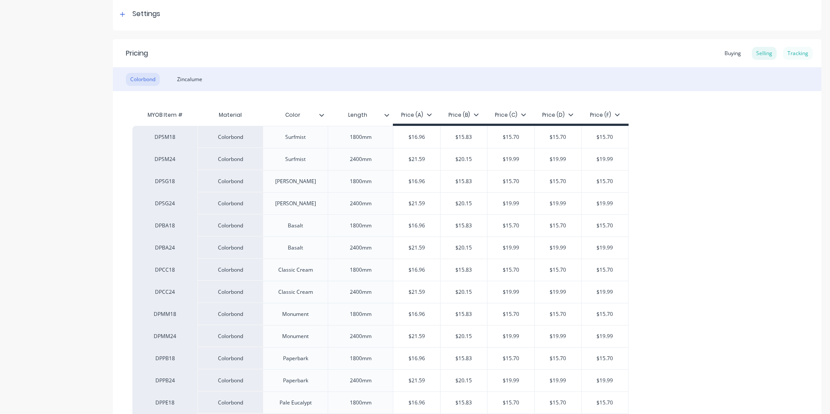
click at [783, 55] on div "Tracking" at bounding box center [798, 53] width 30 height 13
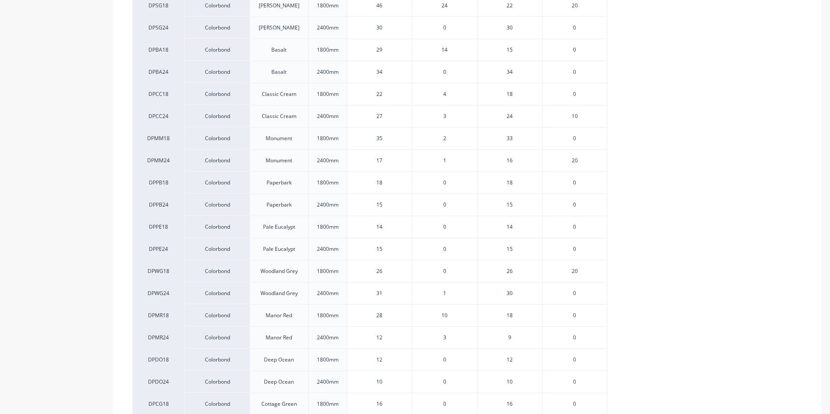
scroll to position [391, 0]
click at [575, 185] on span "20" at bounding box center [575, 185] width 6 height 8
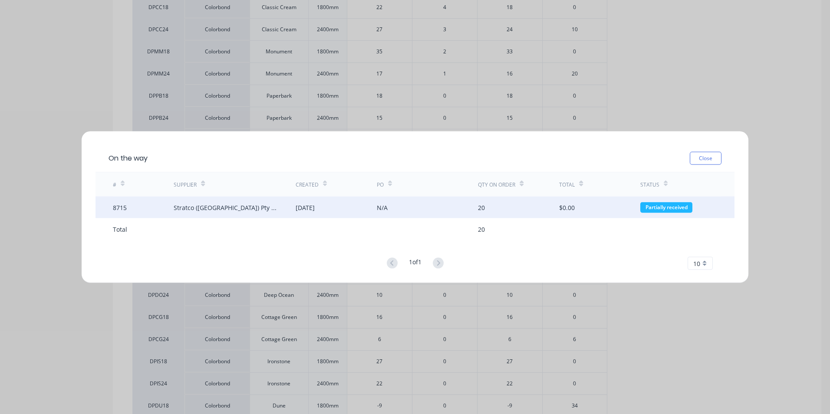
click at [491, 206] on div "20" at bounding box center [518, 208] width 81 height 22
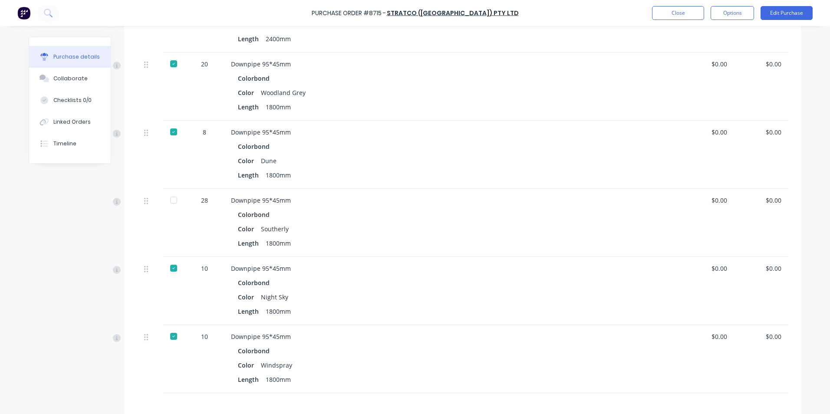
scroll to position [564, 0]
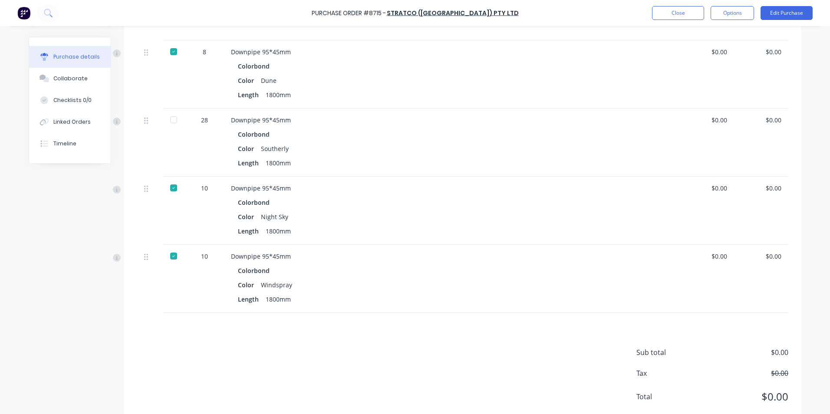
click at [663, 4] on div "Purchase Order #8715 - Stratco (WA) Pty Ltd Close Options Edit Purchase" at bounding box center [415, 13] width 830 height 26
click at [661, 7] on button "Close" at bounding box center [678, 13] width 52 height 14
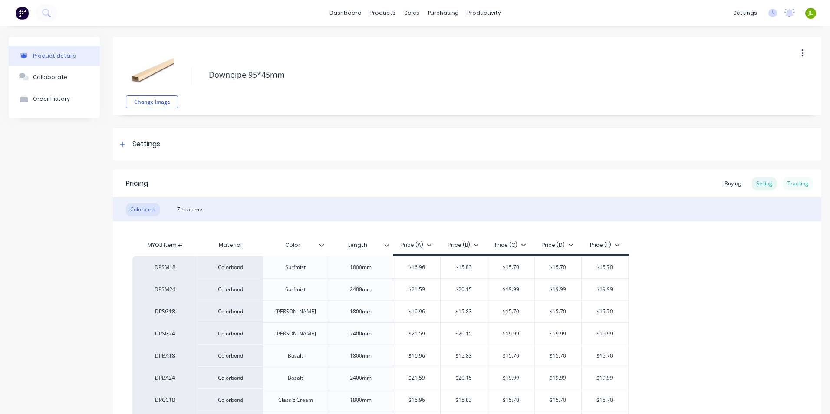
click at [792, 181] on div "Tracking" at bounding box center [798, 183] width 30 height 13
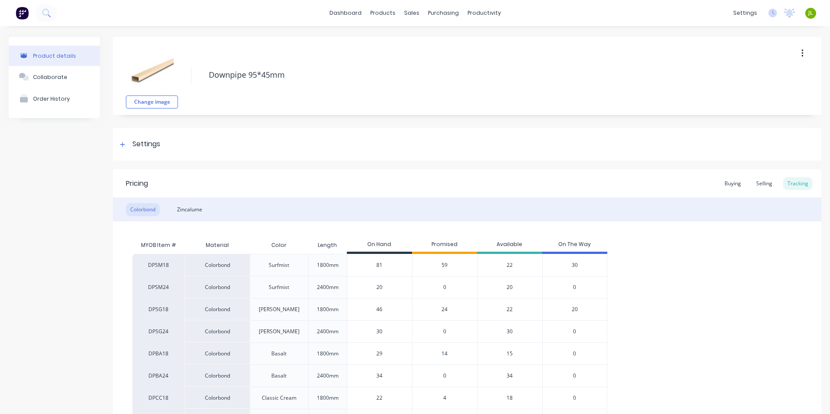
type textarea "x"
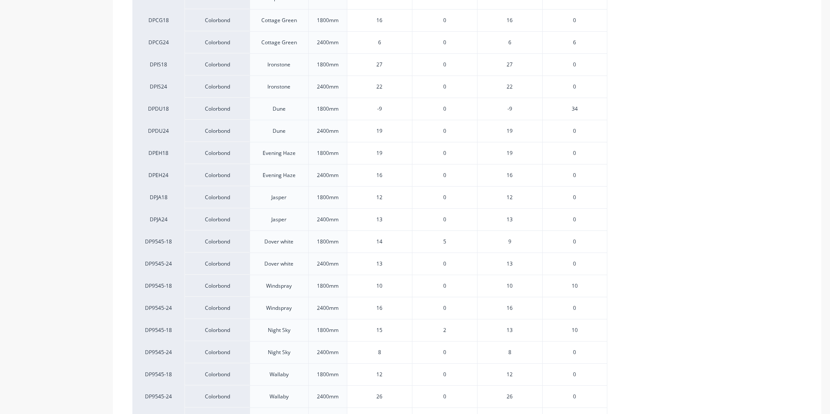
scroll to position [694, 0]
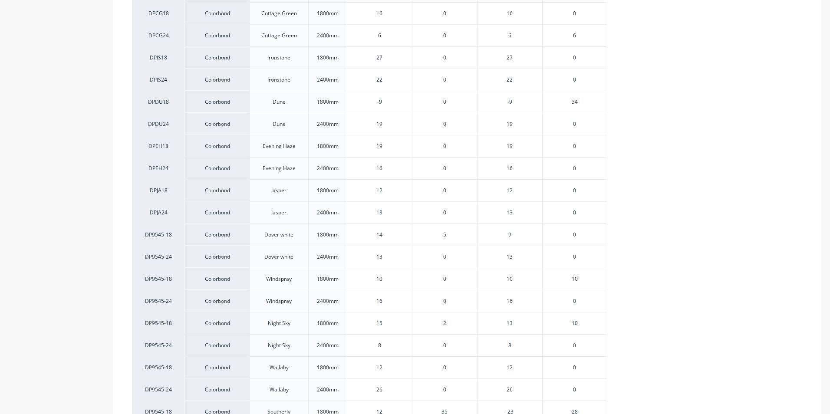
click at [443, 233] on span "5" at bounding box center [444, 235] width 3 height 8
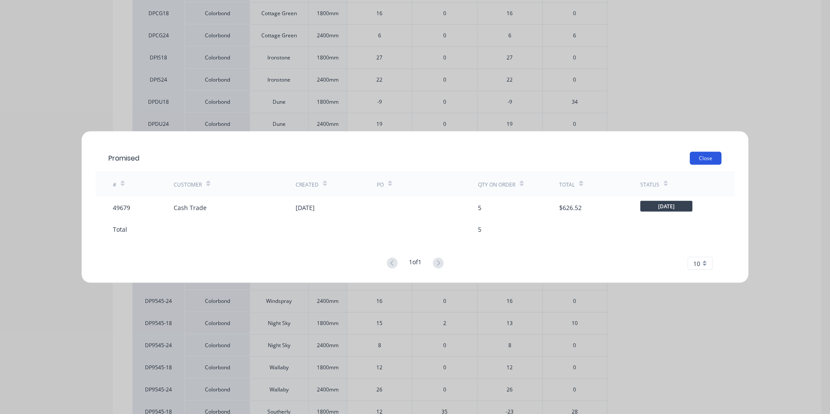
click at [694, 158] on button "Close" at bounding box center [706, 158] width 32 height 13
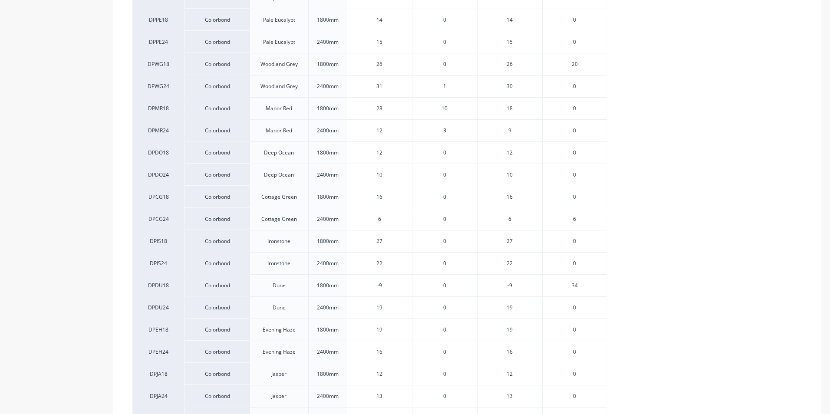
scroll to position [477, 0]
